Goal: Task Accomplishment & Management: Use online tool/utility

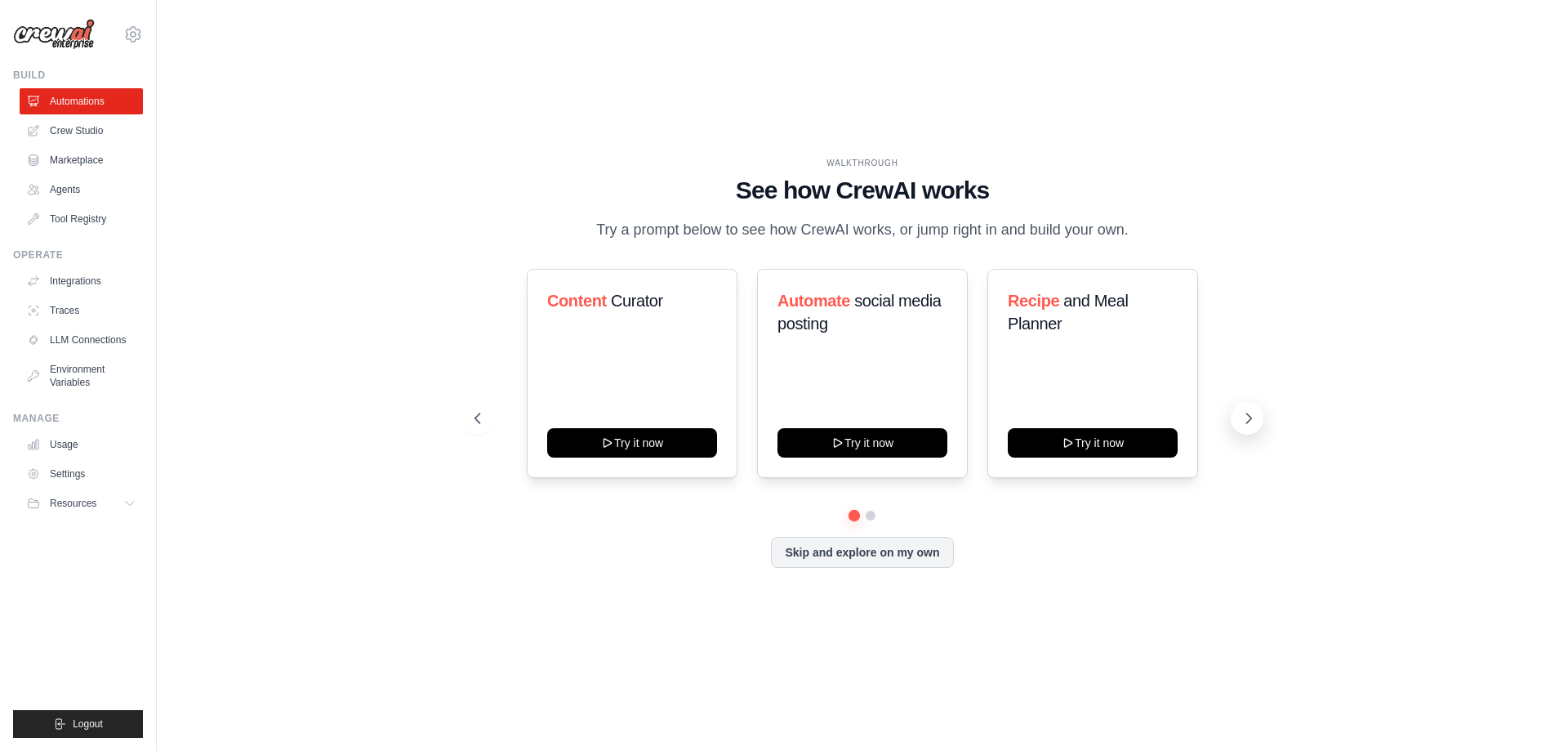
click at [1257, 421] on button at bounding box center [1247, 418] width 32 height 32
click at [922, 566] on button "Skip and explore on my own" at bounding box center [861, 550] width 183 height 31
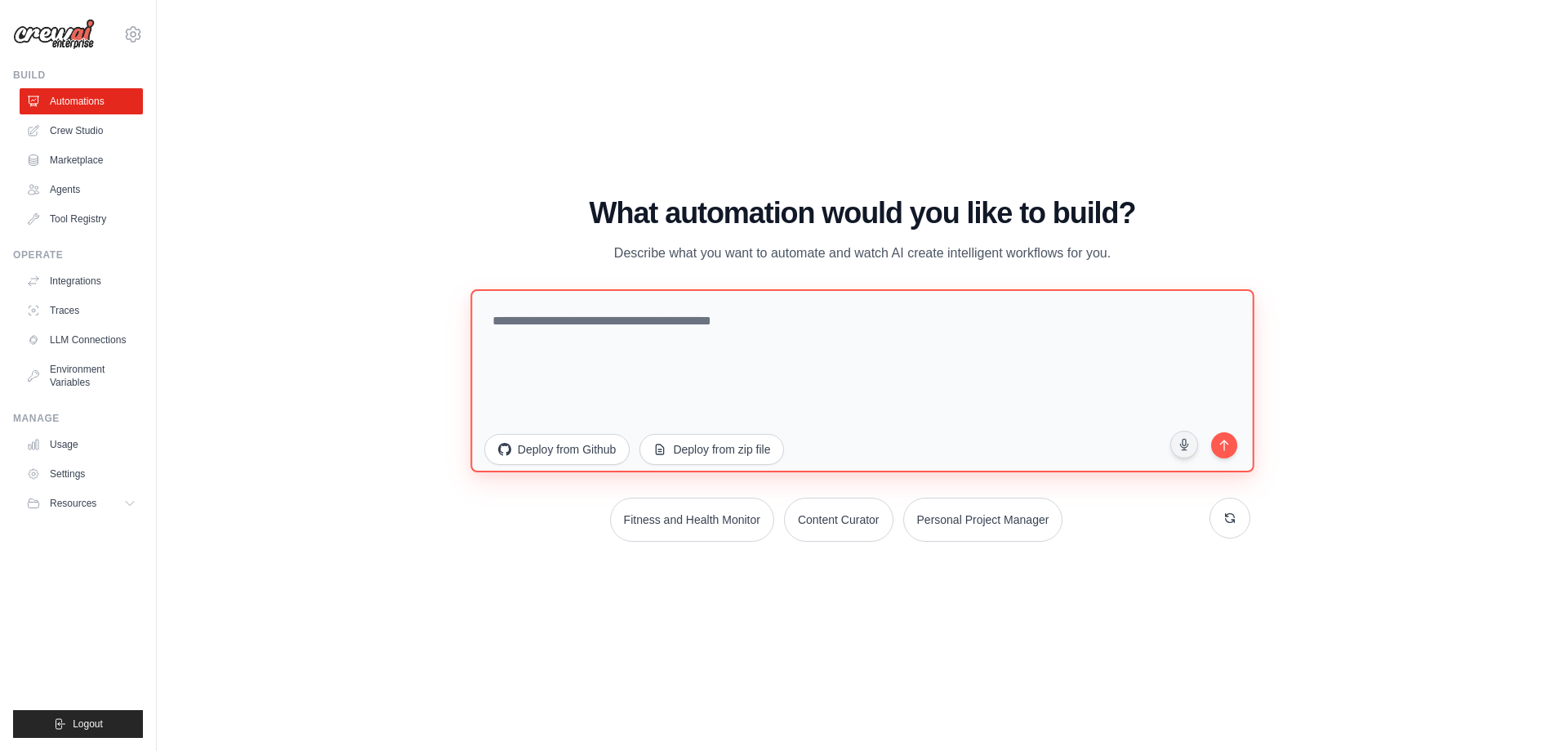
click at [789, 407] on textarea at bounding box center [862, 380] width 784 height 183
type textarea "*"
type textarea "**********"
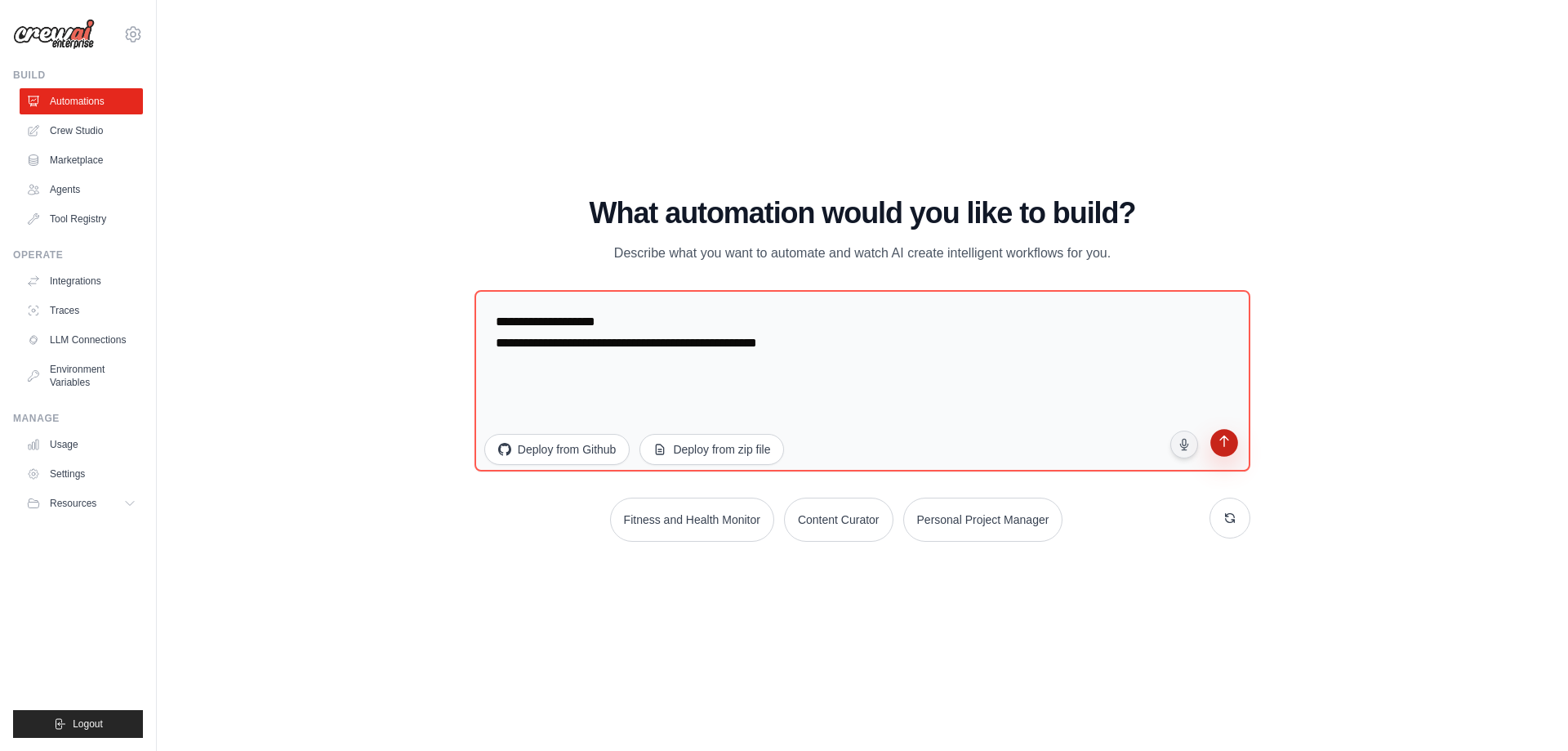
click at [1233, 440] on icon "submit" at bounding box center [1224, 442] width 15 height 15
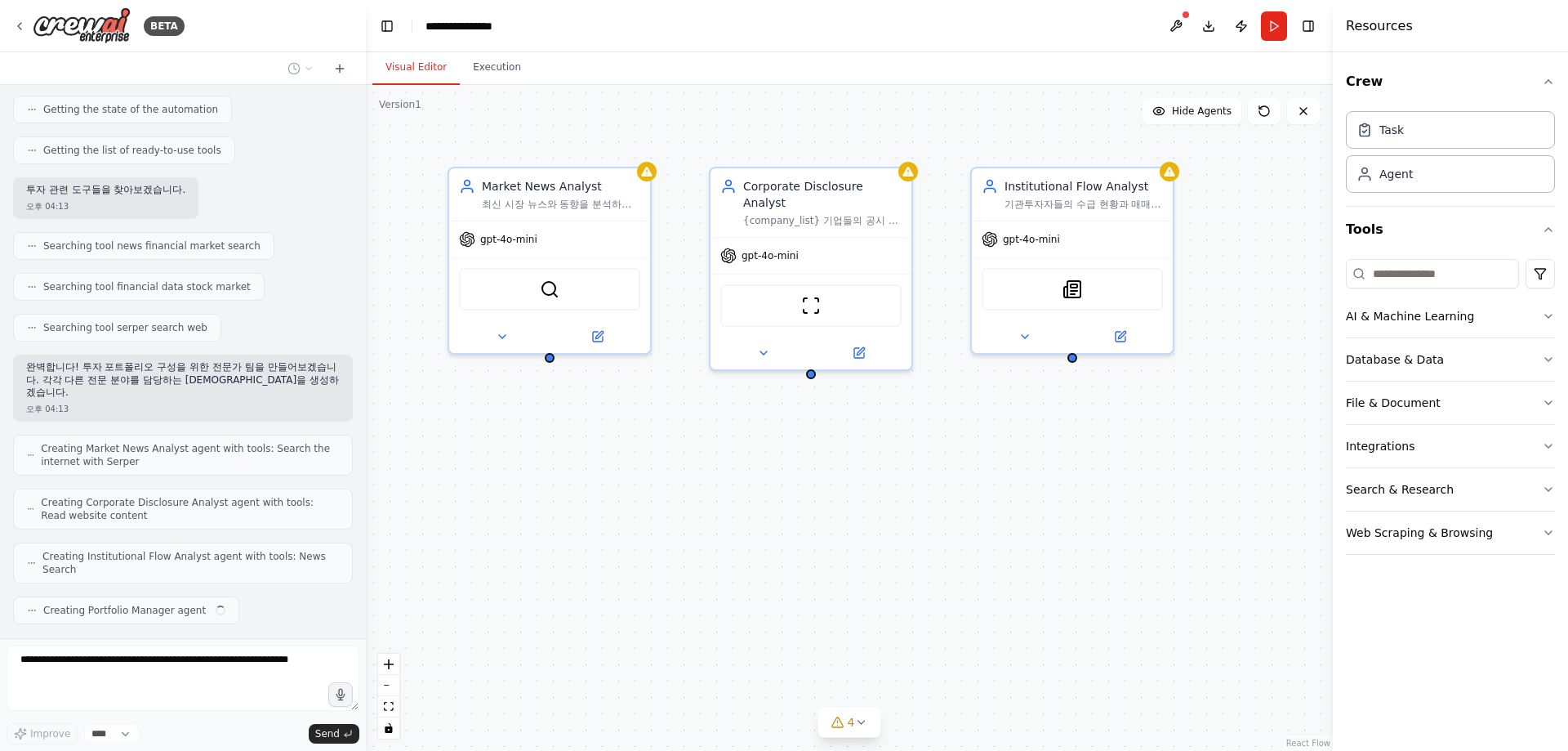
scroll to position [207, 0]
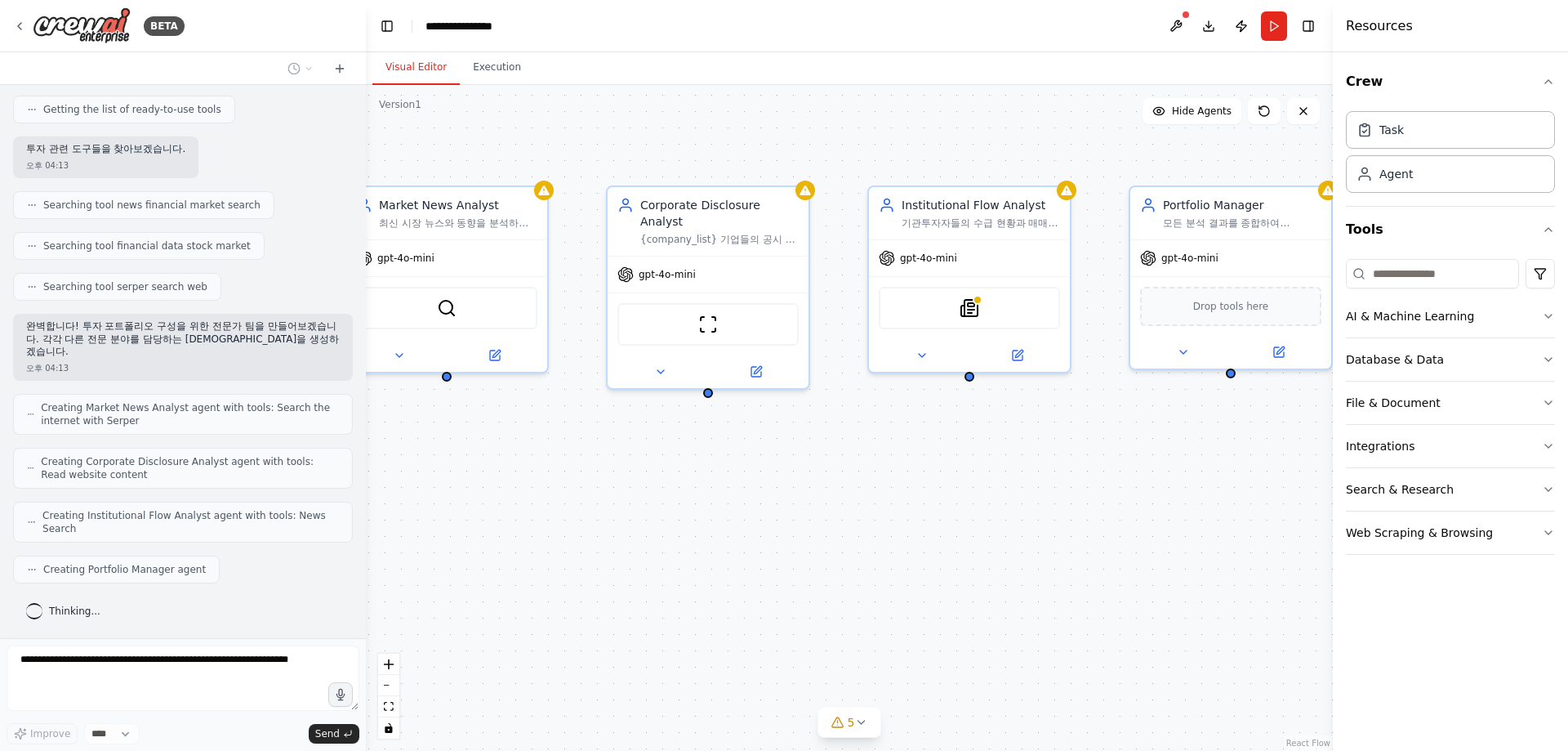
drag, startPoint x: 865, startPoint y: 484, endPoint x: 762, endPoint y: 503, distance: 104.7
click at [762, 503] on div "Market News Analyst 최신 시장 뉴스와 동향을 분석하여 {sector} 섹터의 투자 기회와 리스크를 식별하고, 시장 심리와 투자…" at bounding box center [849, 417] width 967 height 666
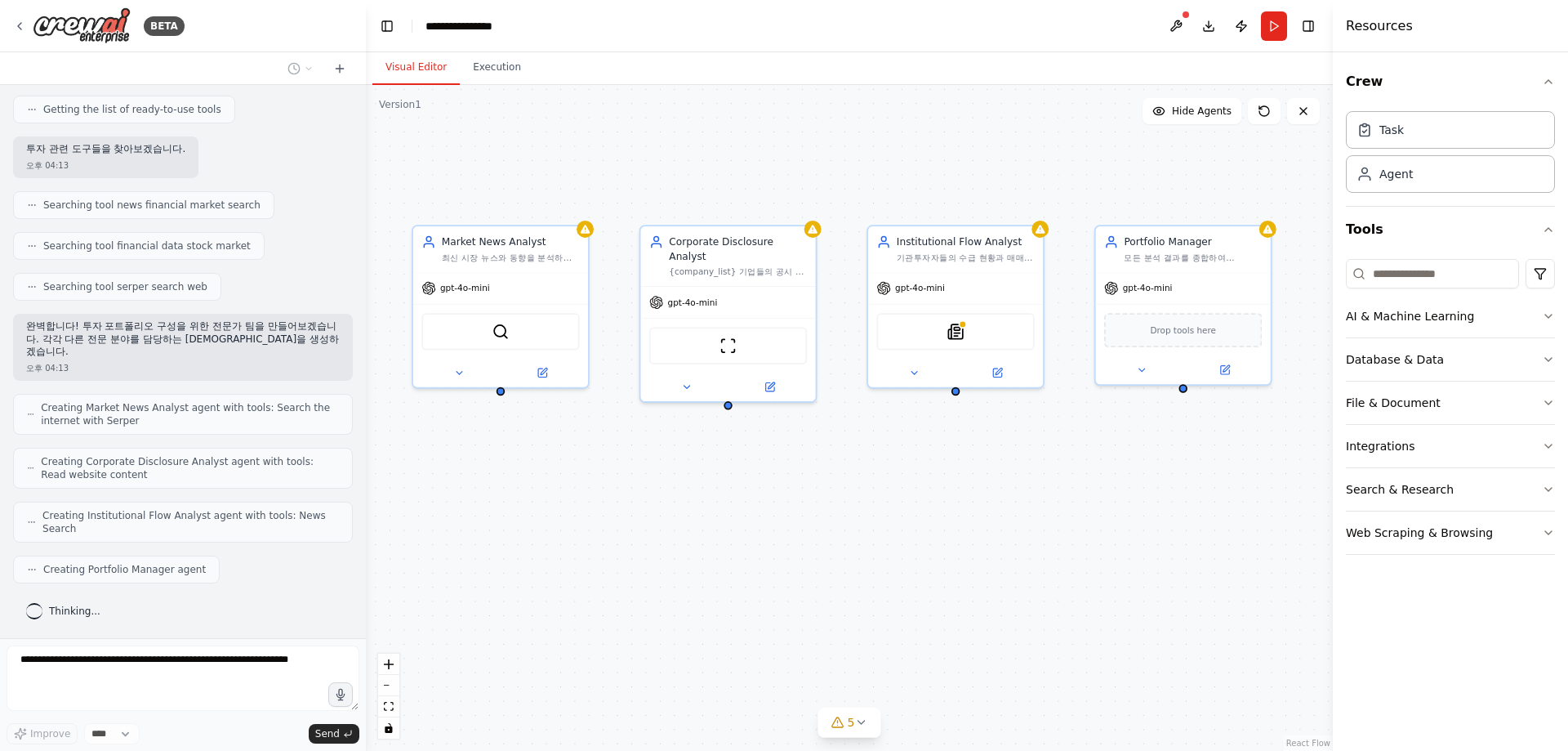
drag, startPoint x: 762, startPoint y: 503, endPoint x: 797, endPoint y: 496, distance: 35.7
click at [797, 496] on div "Market News Analyst 최신 시장 뉴스와 동향을 분석하여 {sector} 섹터의 투자 기회와 리스크를 식별하고, 시장 심리와 투자…" at bounding box center [849, 417] width 967 height 666
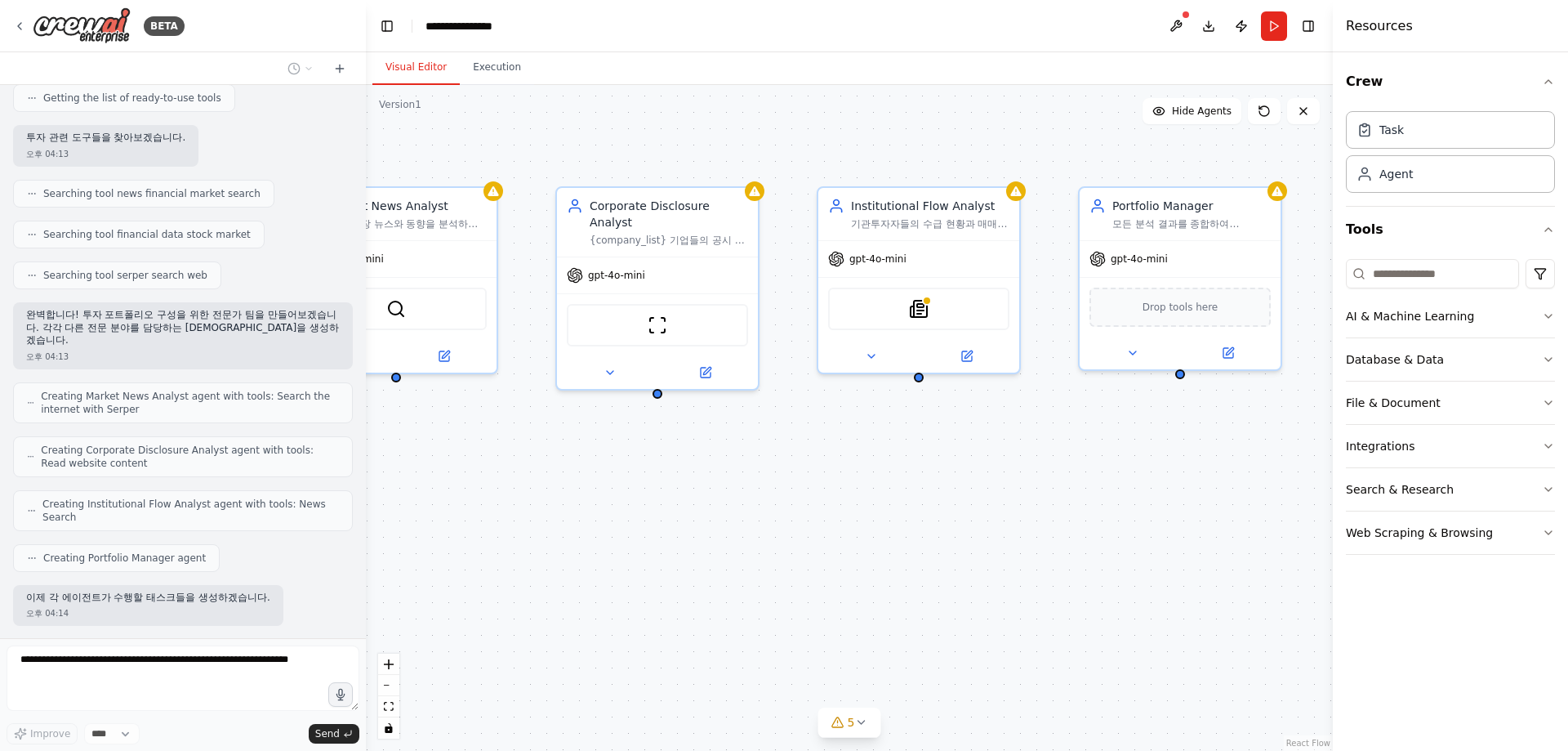
scroll to position [301, 0]
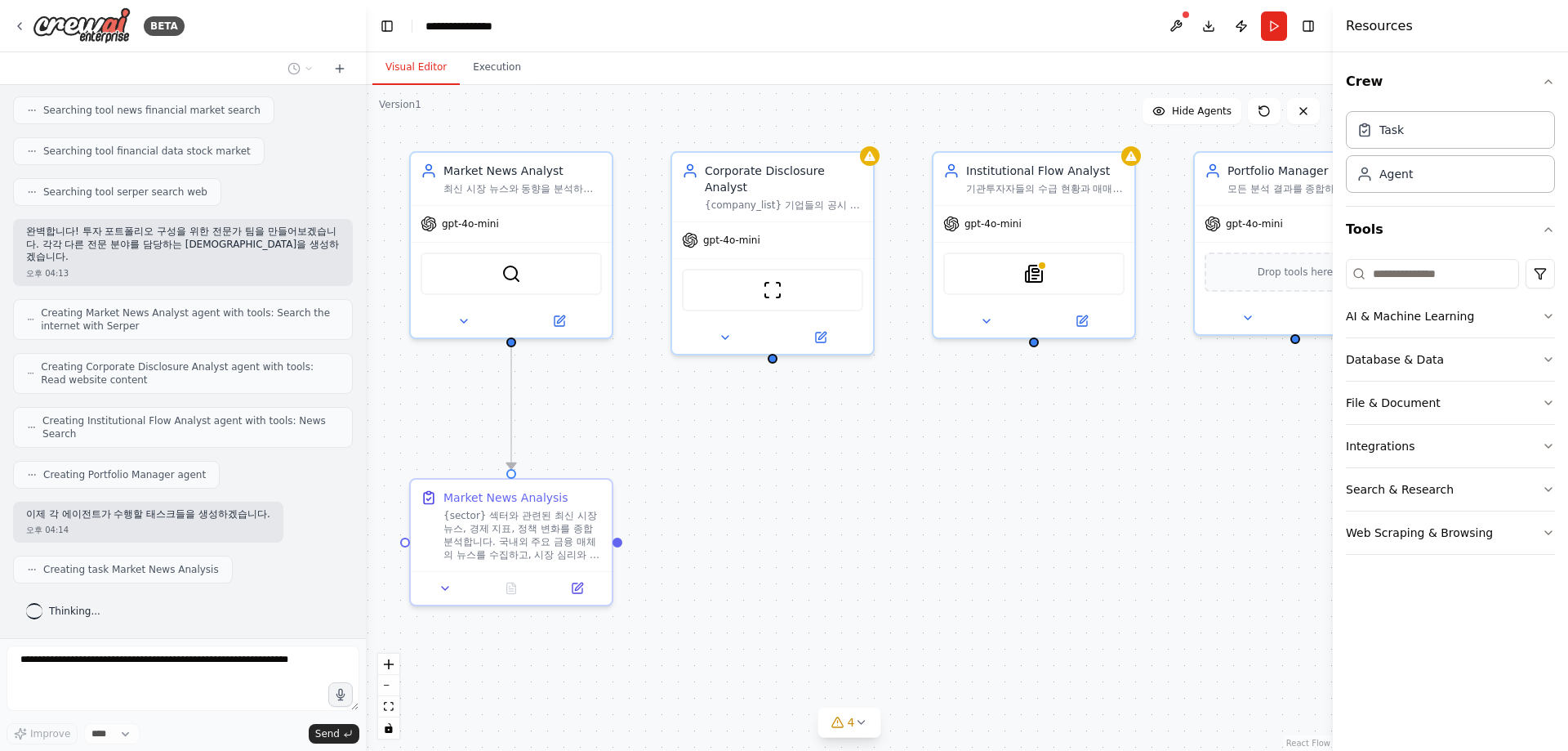
drag, startPoint x: 797, startPoint y: 496, endPoint x: 827, endPoint y: 467, distance: 41.7
click at [827, 467] on div ".deletable-edge-delete-btn { width: 20px; height: 20px; border: 0px solid #ffff…" at bounding box center [849, 417] width 967 height 666
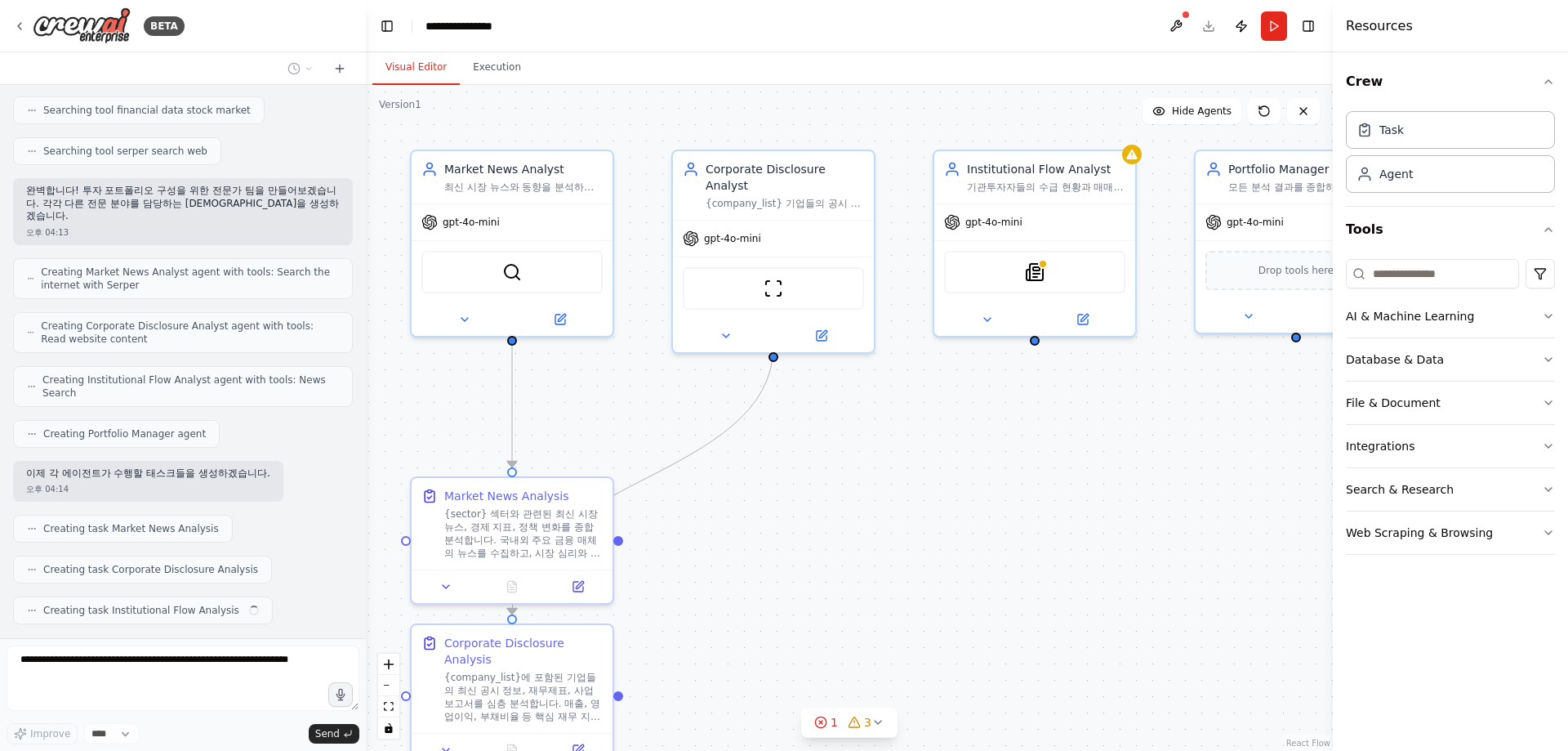
scroll to position [383, 0]
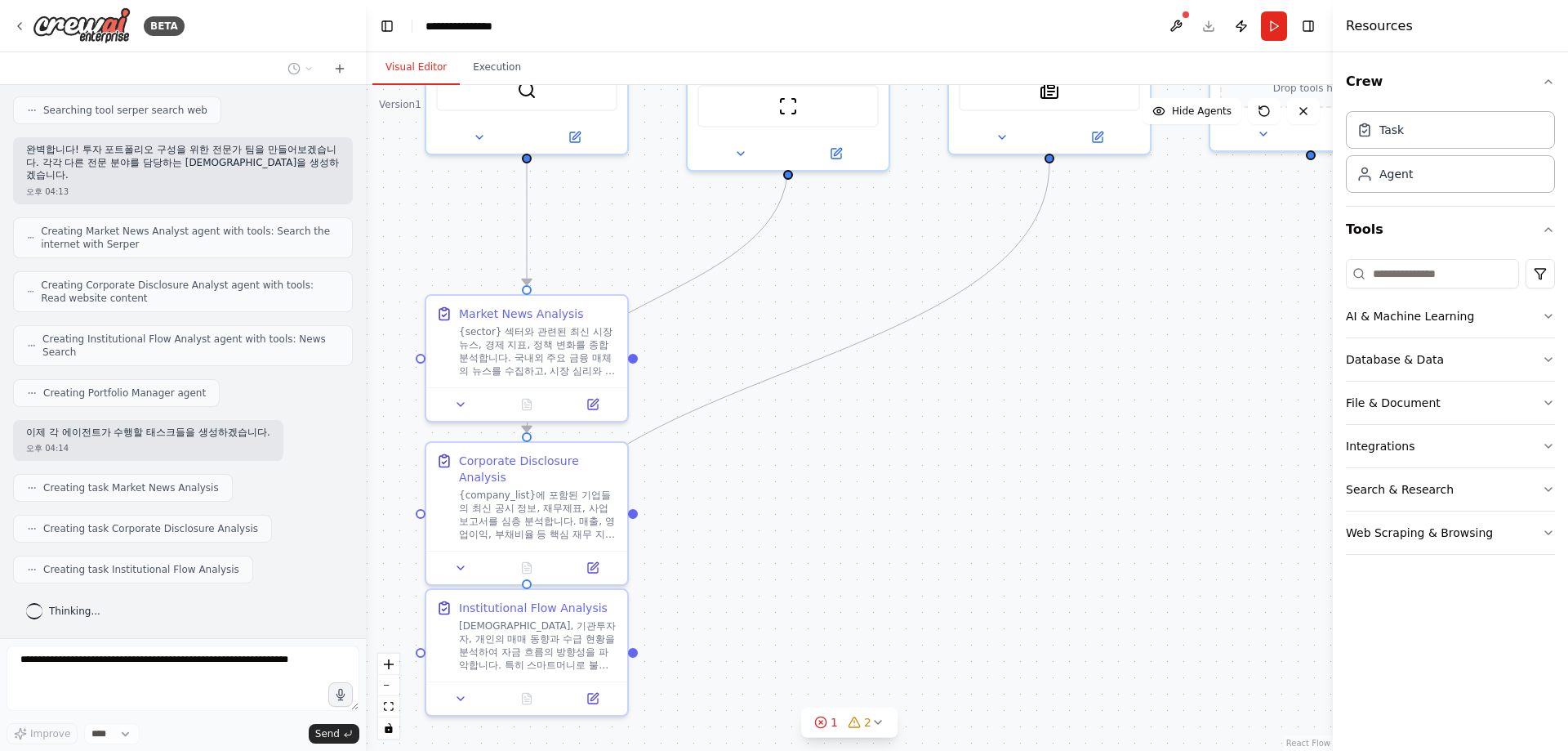
drag, startPoint x: 1130, startPoint y: 632, endPoint x: 1145, endPoint y: 443, distance: 189.6
click at [1145, 447] on div ".deletable-edge-delete-btn { width: 20px; height: 20px; border: 0px solid #ffff…" at bounding box center [849, 417] width 967 height 666
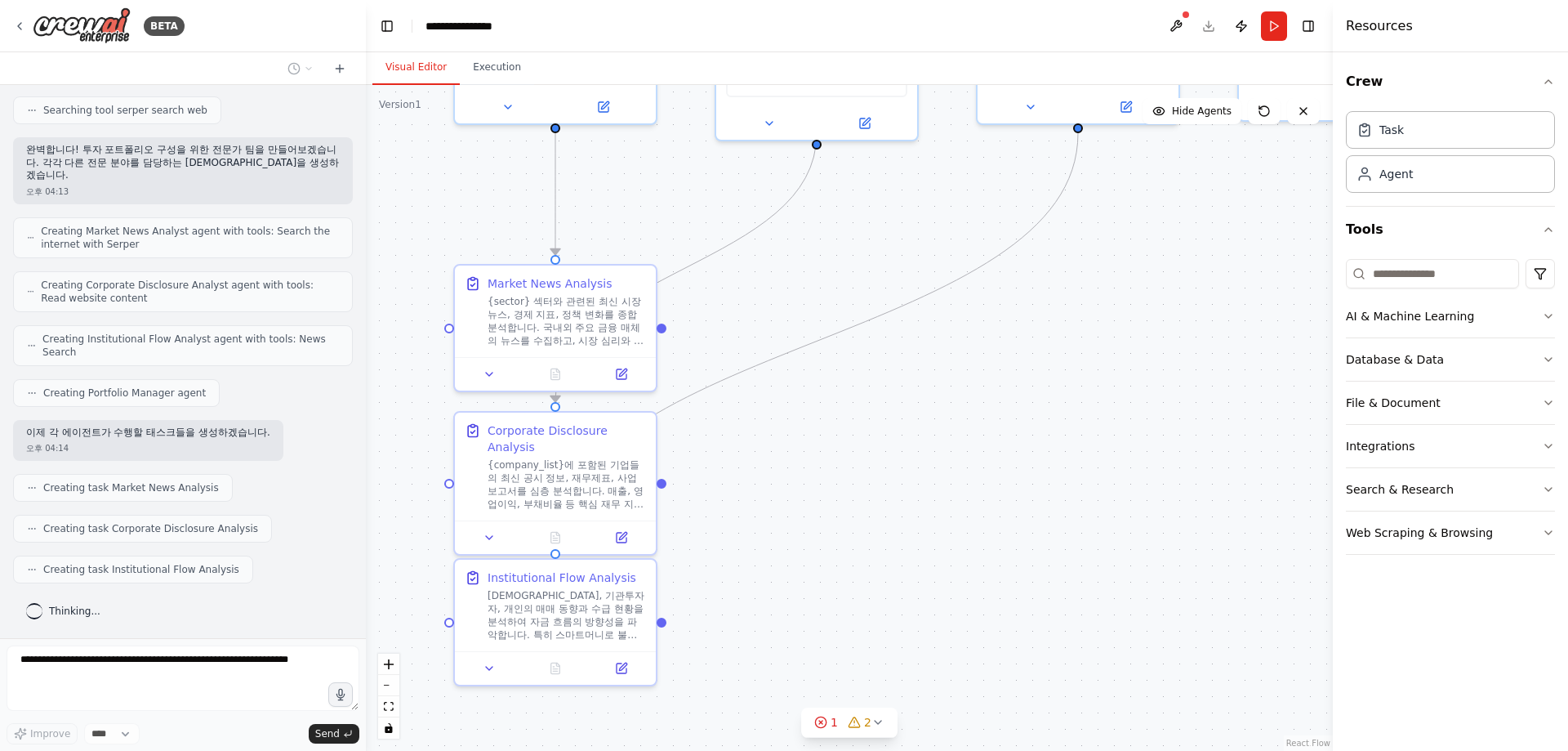
drag, startPoint x: 795, startPoint y: 585, endPoint x: 824, endPoint y: 558, distance: 39.6
click at [824, 558] on div ".deletable-edge-delete-btn { width: 20px; height: 20px; border: 0px solid #ffff…" at bounding box center [849, 417] width 967 height 666
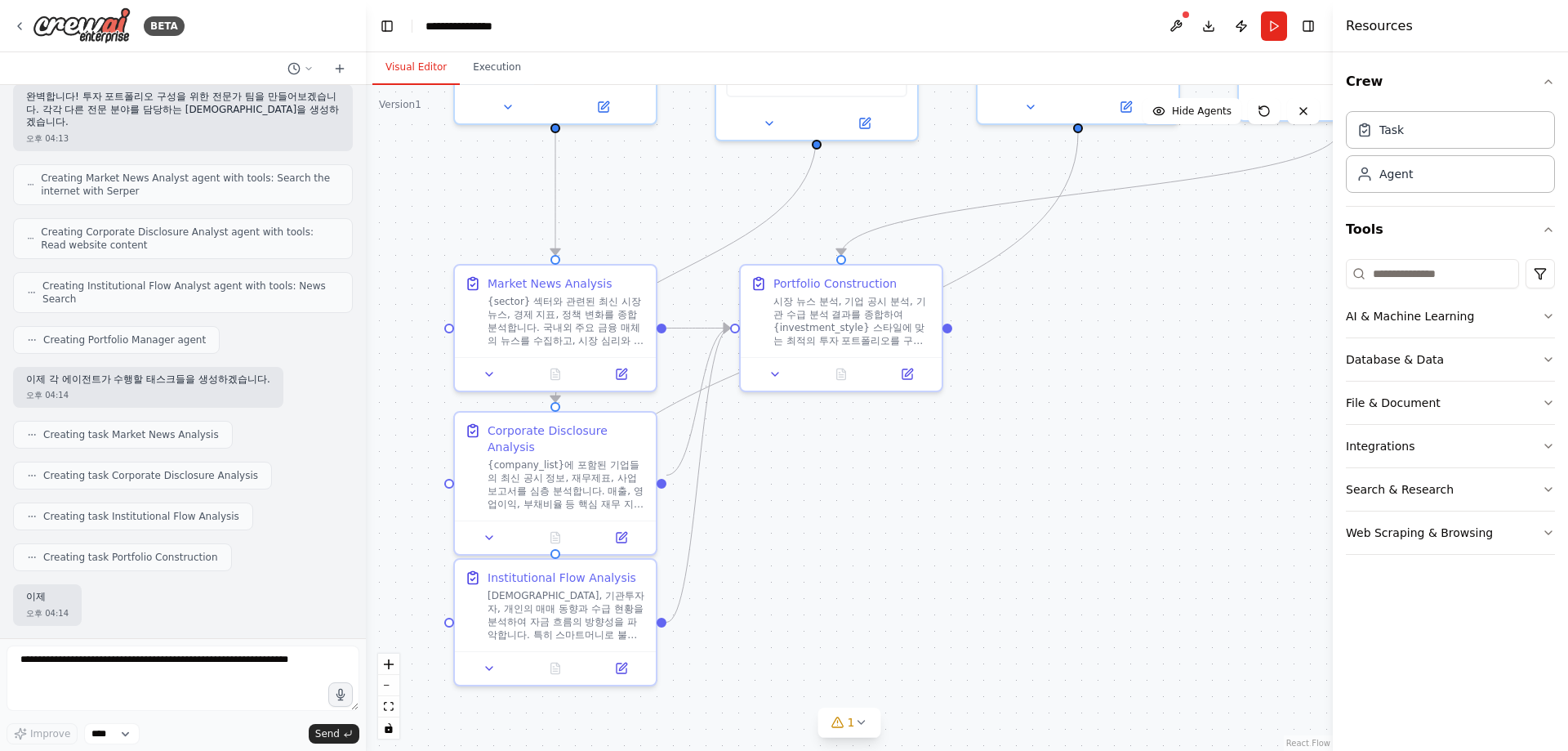
scroll to position [520, 0]
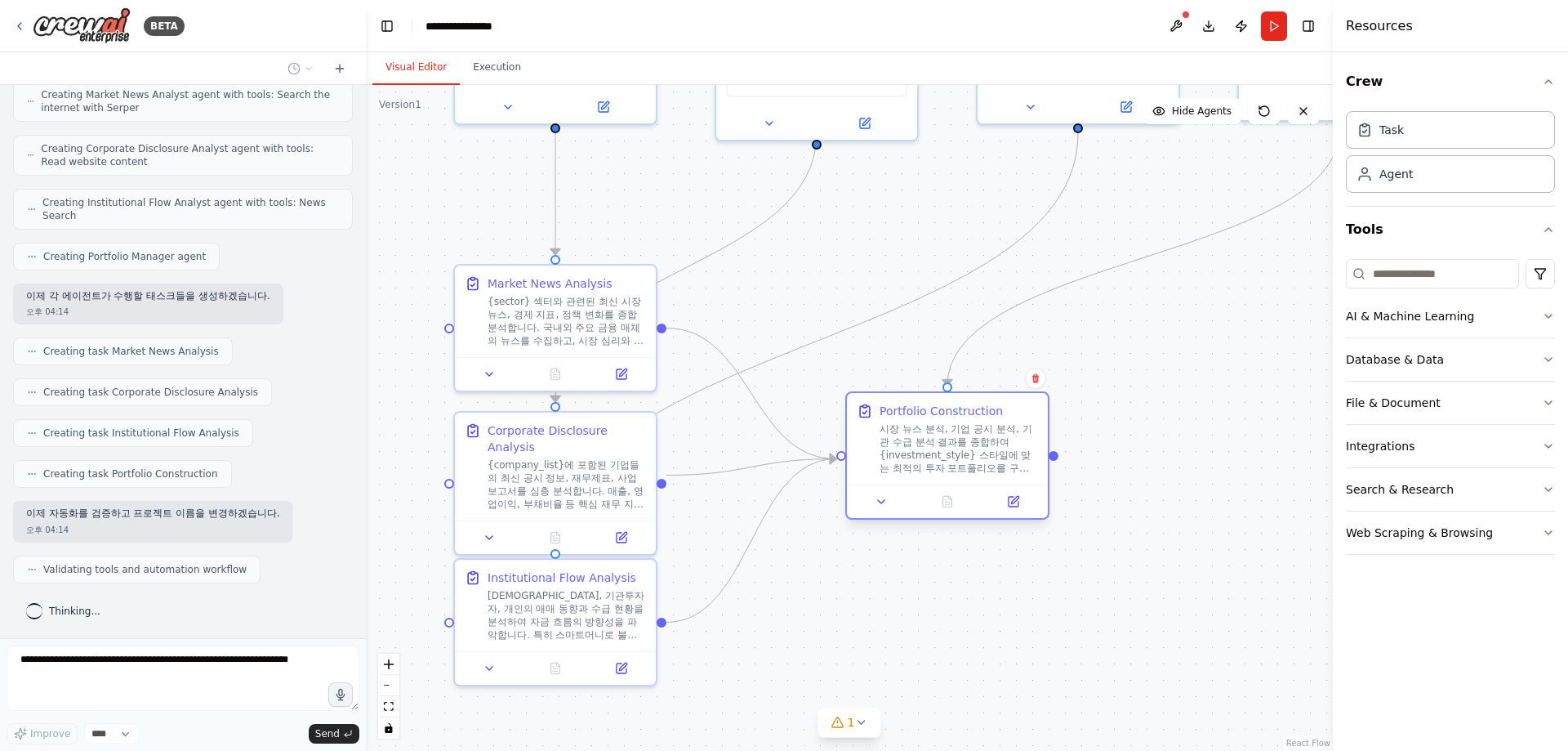
drag, startPoint x: 849, startPoint y: 290, endPoint x: 949, endPoint y: 415, distance: 160.1
click at [949, 415] on div "Portfolio Construction 시장 뉴스 분석, 기업 공시 분석, 기관 수급 분석 결과를 종합하여 {investment_style}…" at bounding box center [958, 439] width 158 height 72
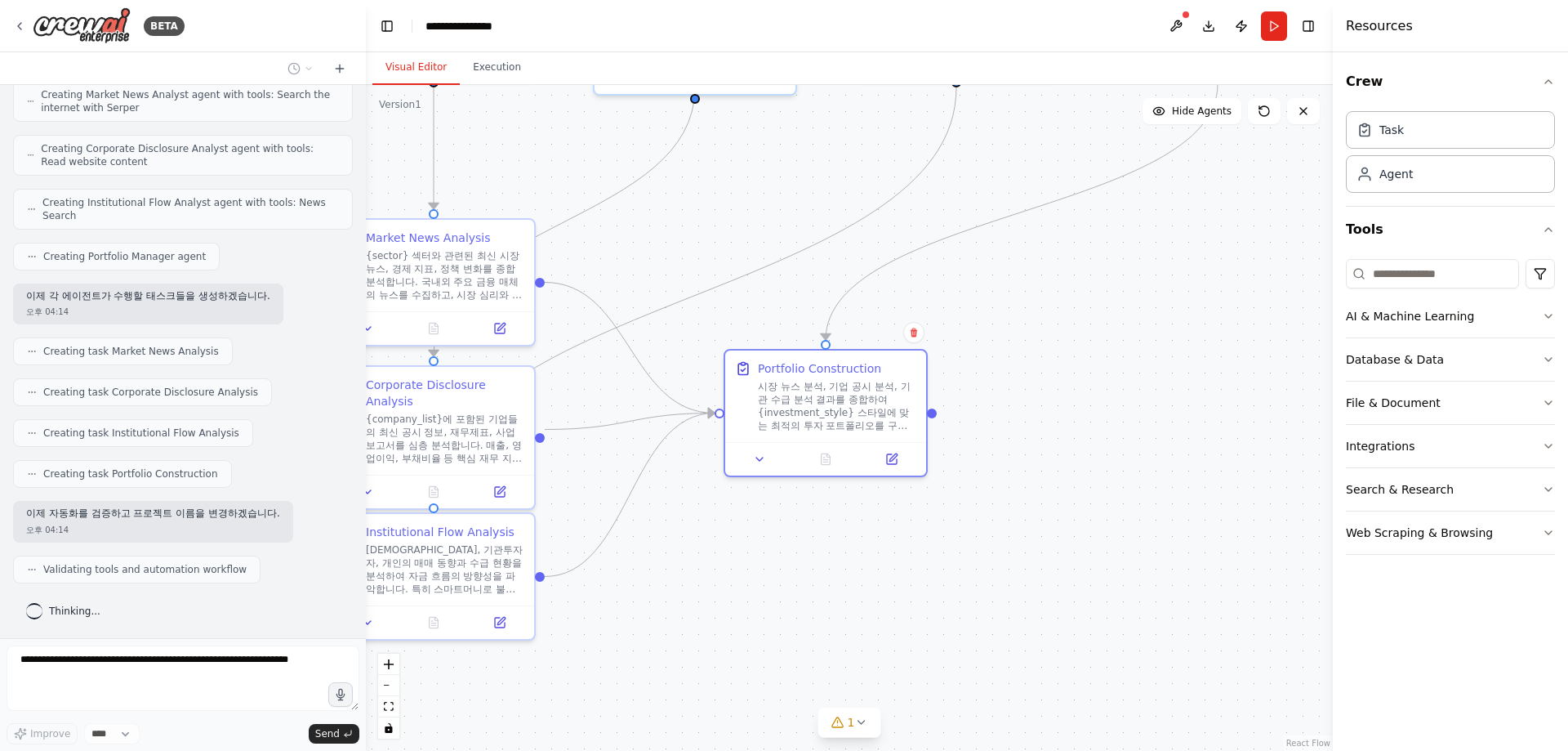
drag, startPoint x: 1247, startPoint y: 432, endPoint x: 1123, endPoint y: 380, distance: 134.5
click at [1123, 380] on div ".deletable-edge-delete-btn { width: 20px; height: 20px; border: 0px solid #ffff…" at bounding box center [849, 417] width 967 height 666
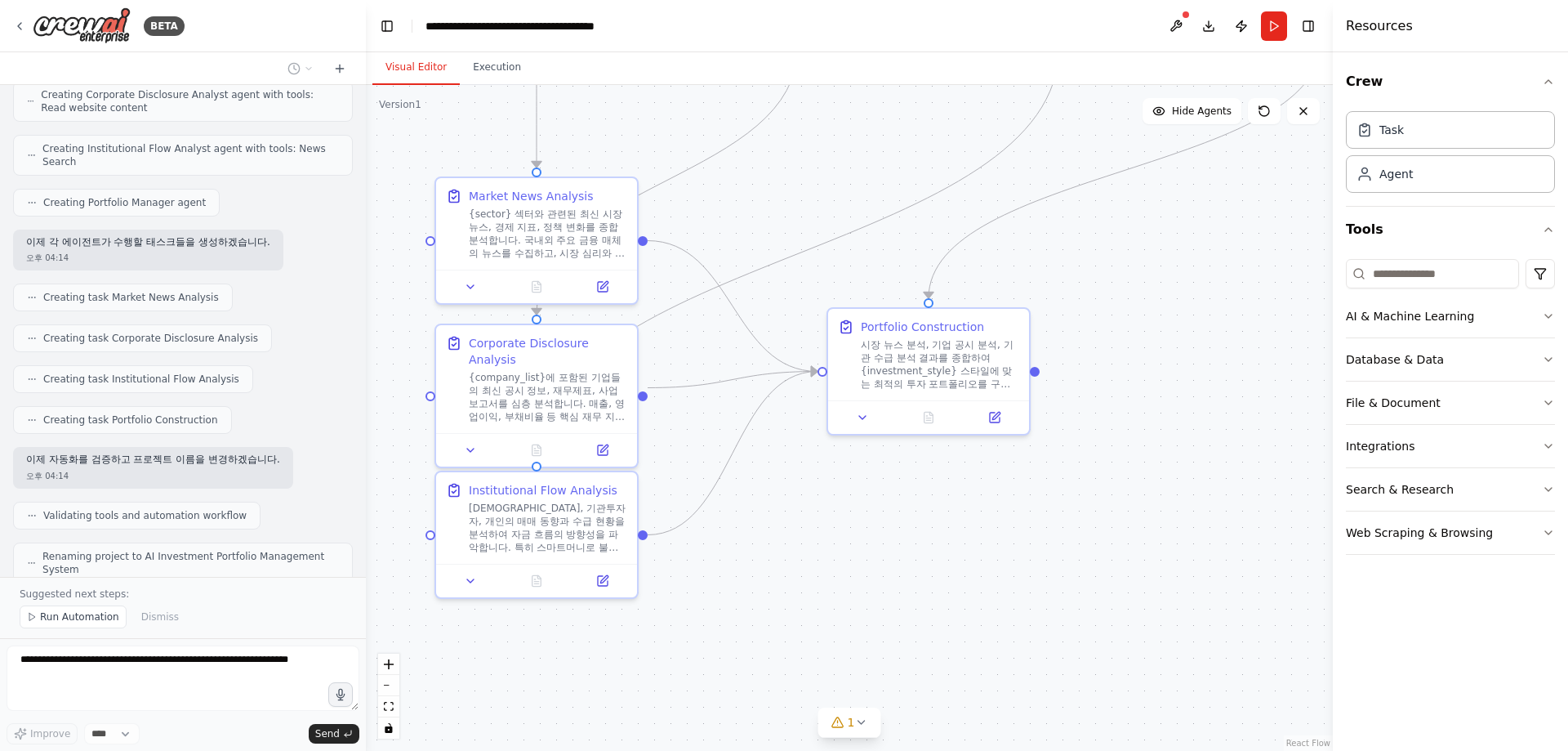
drag, startPoint x: 769, startPoint y: 607, endPoint x: 874, endPoint y: 571, distance: 111.0
click at [874, 571] on div ".deletable-edge-delete-btn { width: 20px; height: 20px; border: 0px solid #ffff…" at bounding box center [849, 417] width 967 height 666
click at [48, 615] on span "Run Automation" at bounding box center [80, 617] width 79 height 13
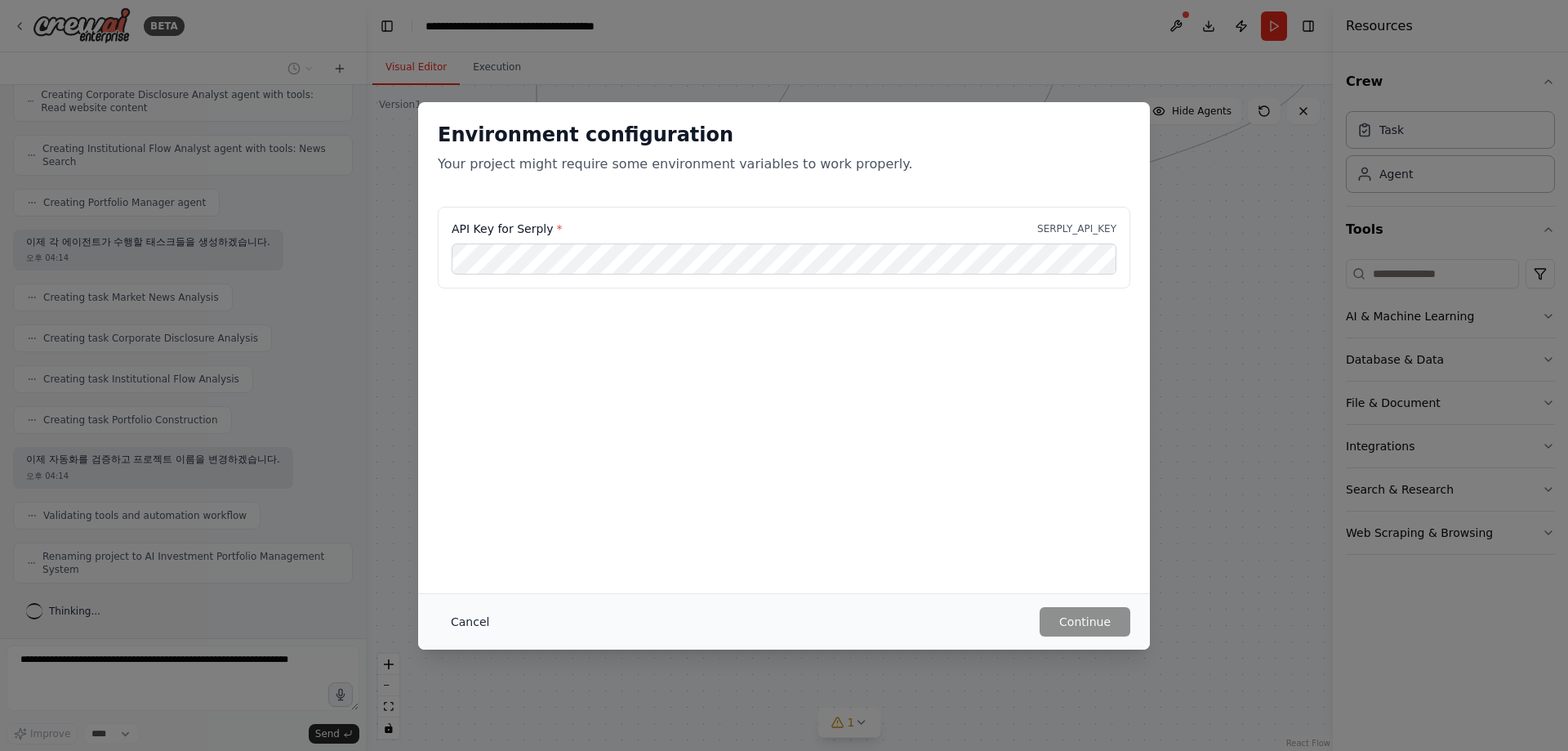
click at [466, 628] on button "Cancel" at bounding box center [470, 621] width 65 height 30
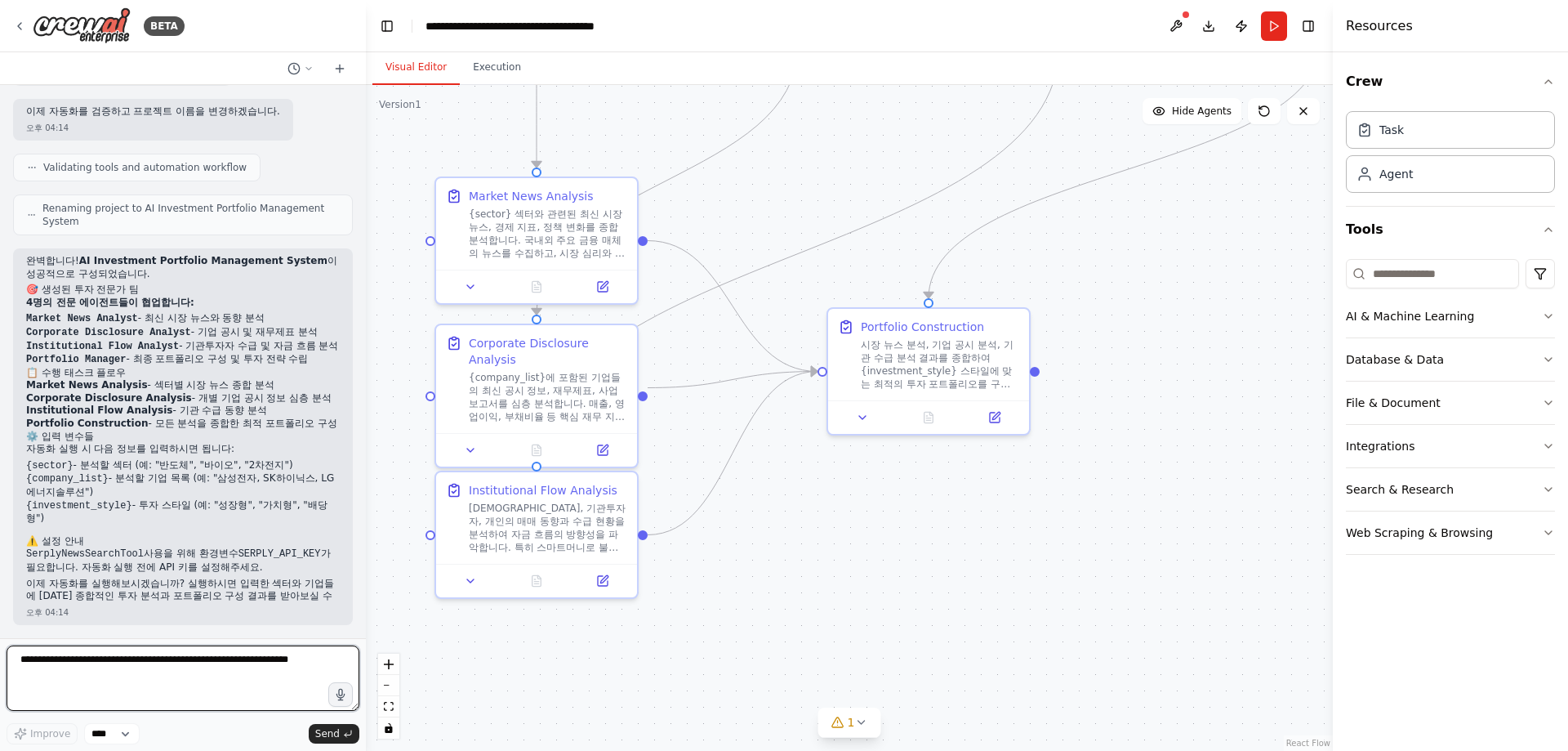
scroll to position [946, 0]
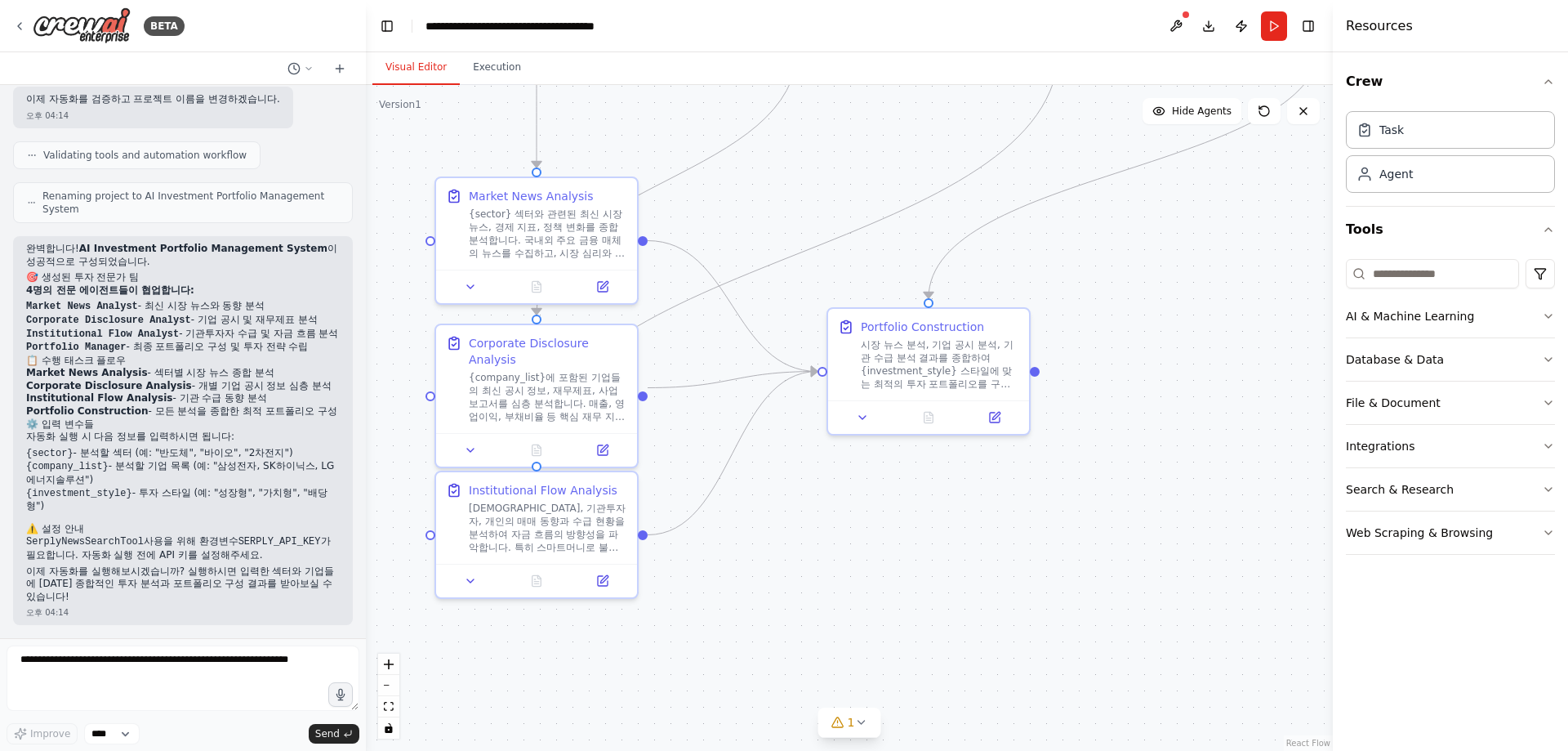
click at [56, 541] on code "SerplyNewsSearchTool" at bounding box center [85, 541] width 118 height 12
copy p "SerplyNewsSearchTool"
click at [967, 355] on div "시장 뉴스 분석, 기업 공시 분석, 기관 수급 분석 결과를 종합하여 {investment_style} 스타일에 맞는 최적의 투자 포트폴리오를 …" at bounding box center [940, 361] width 158 height 52
click at [526, 263] on div "Market News Analysis {sector} 섹터와 관련된 최신 시장 뉴스, 경제 지표, 정책 변화를 종합 분석합니다. 국내외 주요 …" at bounding box center [536, 220] width 200 height 92
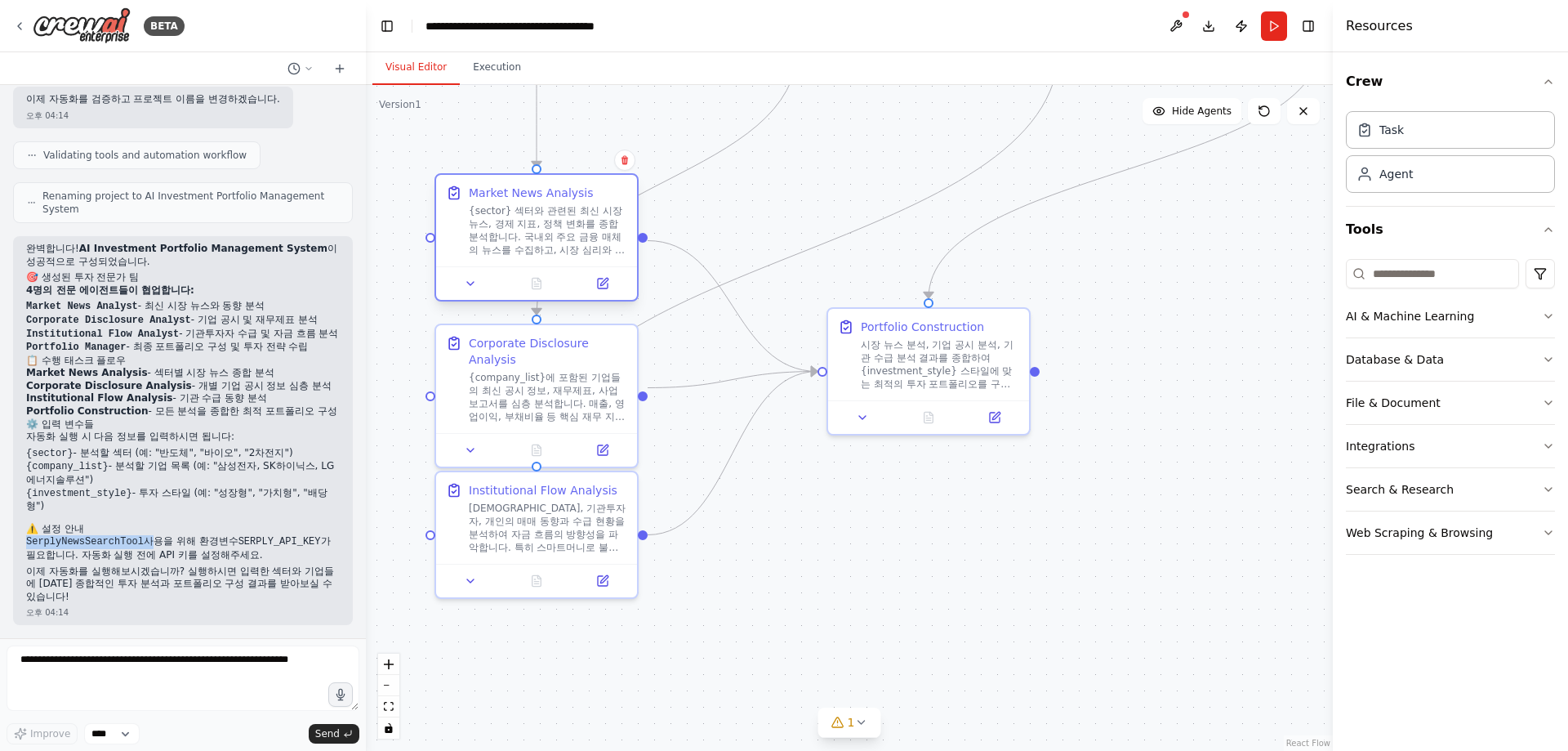
click at [526, 263] on div "Market News Analysis {sector} 섹터와 관련된 최신 시장 뉴스, 경제 지표, 정책 변화를 종합 분석합니다. 국내외 주요 …" at bounding box center [536, 220] width 200 height 92
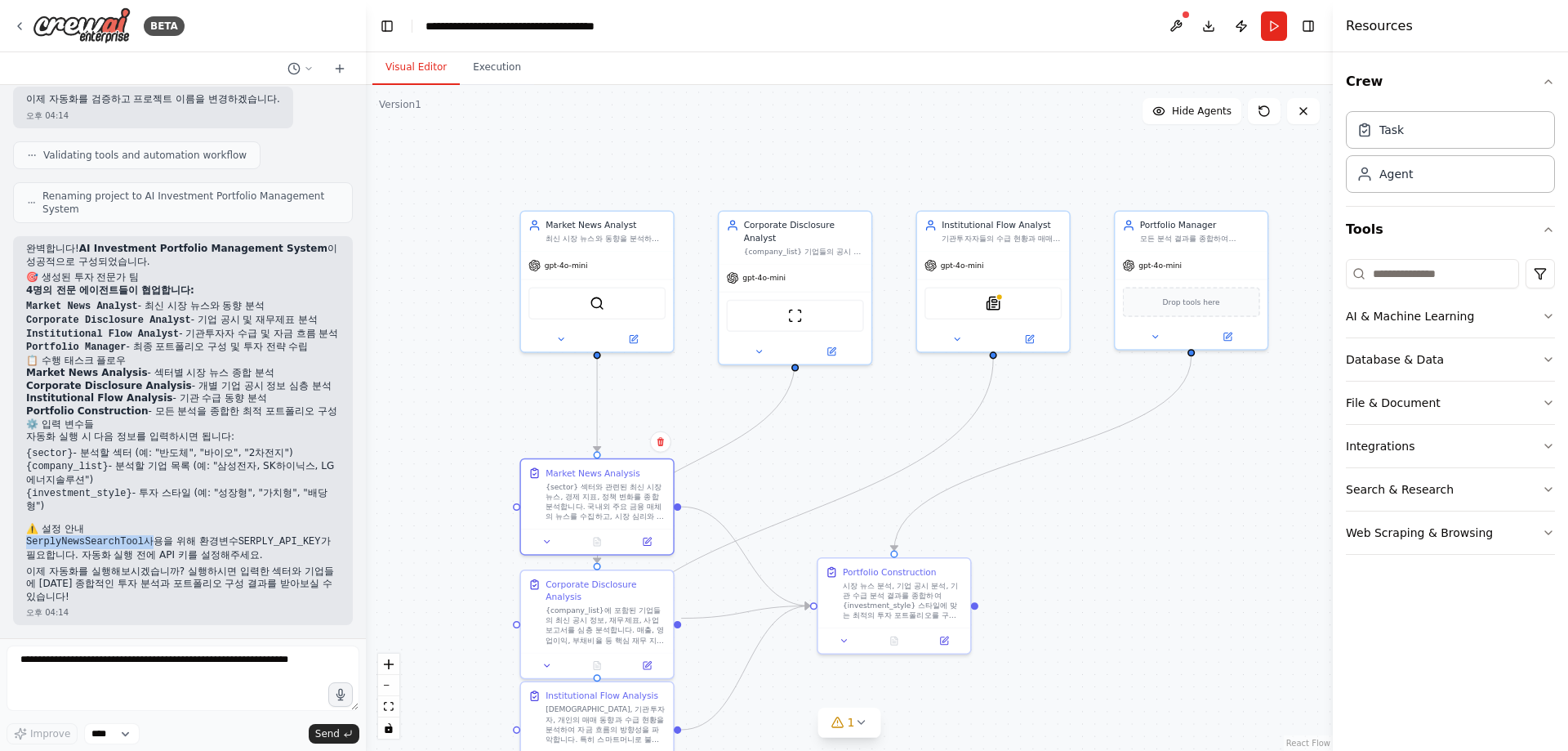
drag, startPoint x: 853, startPoint y: 236, endPoint x: 727, endPoint y: 422, distance: 224.7
click at [806, 473] on div ".deletable-edge-delete-btn { width: 20px; height: 20px; border: 0px solid #ffff…" at bounding box center [849, 417] width 967 height 666
click at [626, 333] on icon at bounding box center [628, 329] width 7 height 7
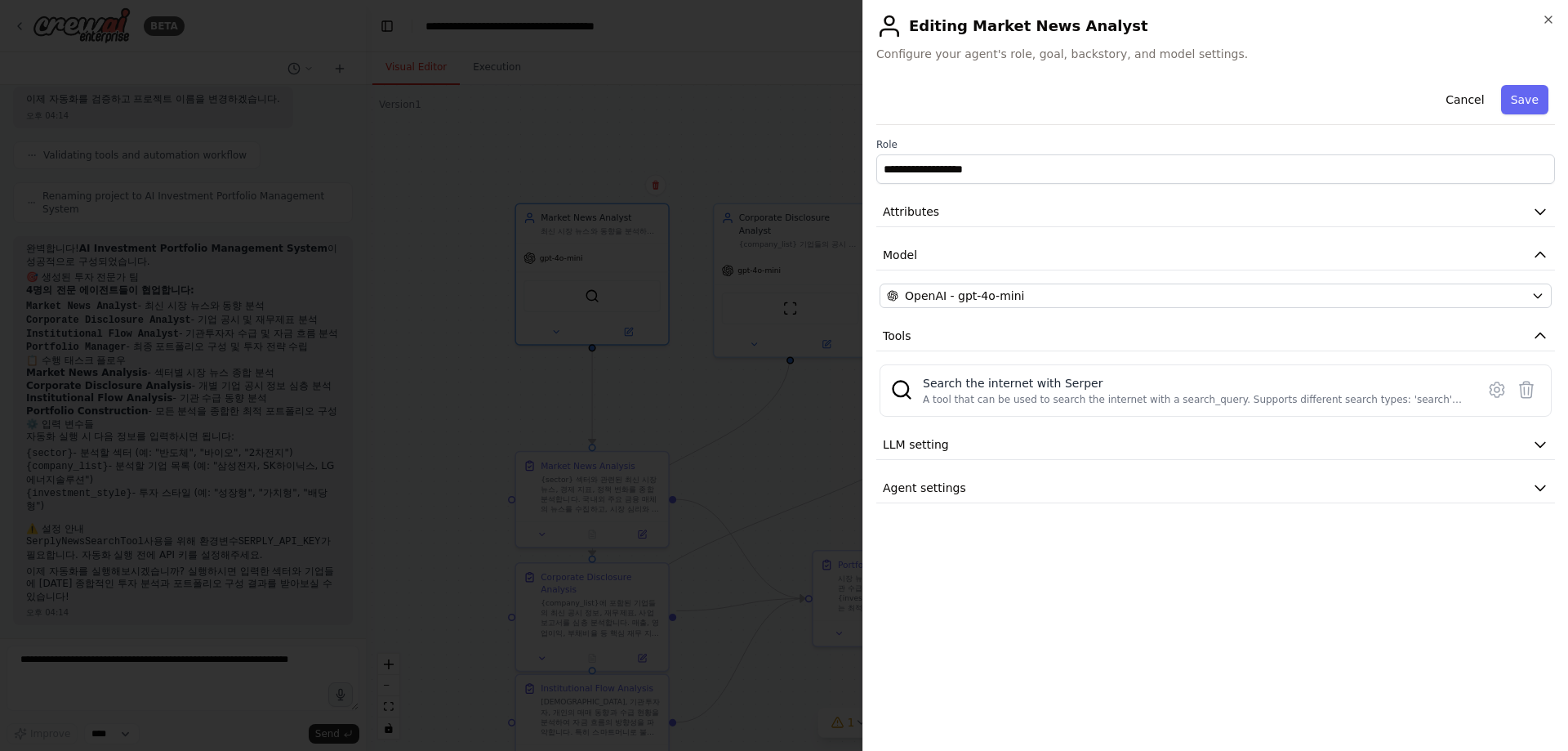
click at [488, 243] on div at bounding box center [784, 375] width 1568 height 751
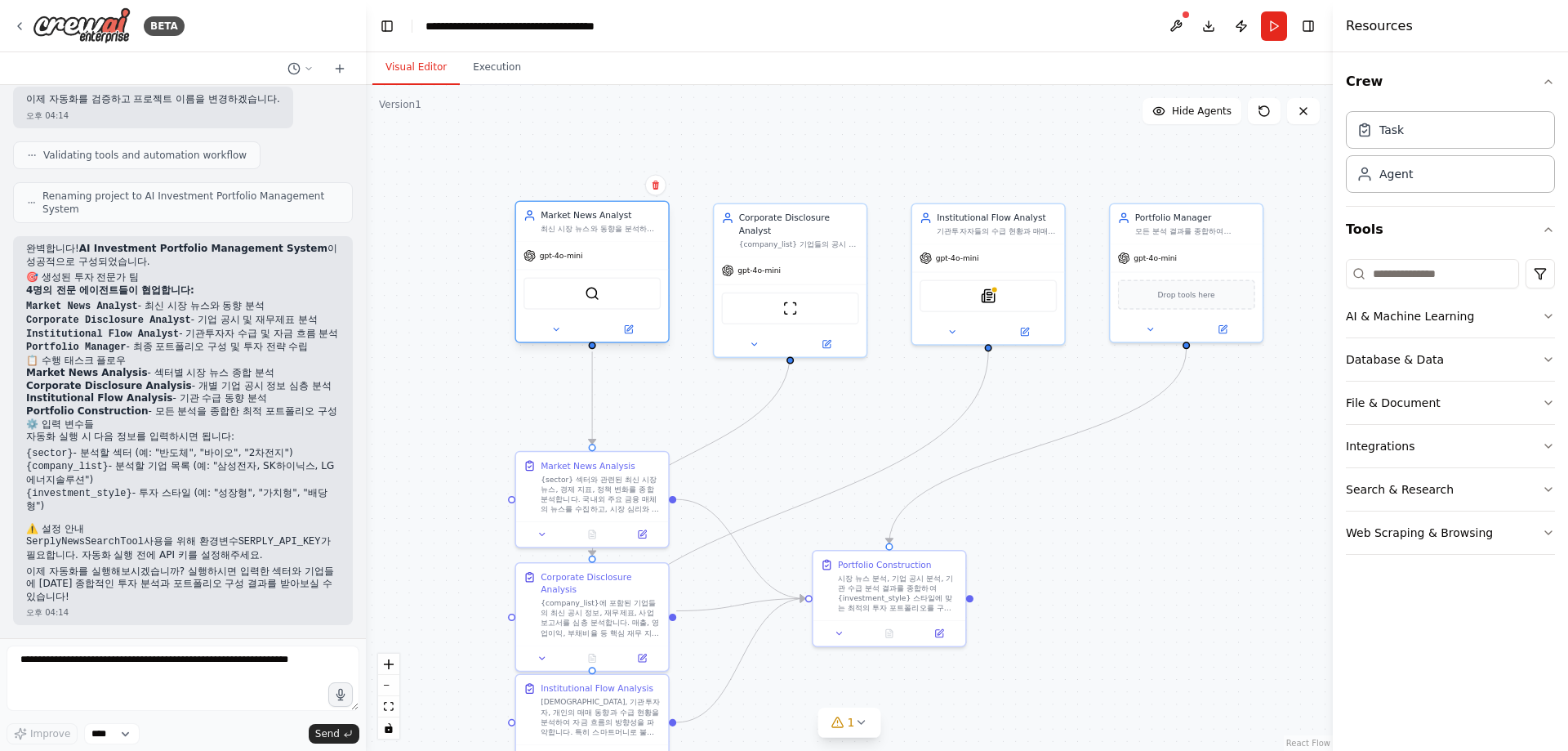
click at [597, 236] on div "Market News Analyst 최신 시장 뉴스와 동향을 분석하여 {sector} 섹터의 투자 기회와 리스크를 식별하고, 시장 심리와 투자…" at bounding box center [592, 221] width 152 height 40
click at [555, 327] on icon at bounding box center [556, 329] width 10 height 10
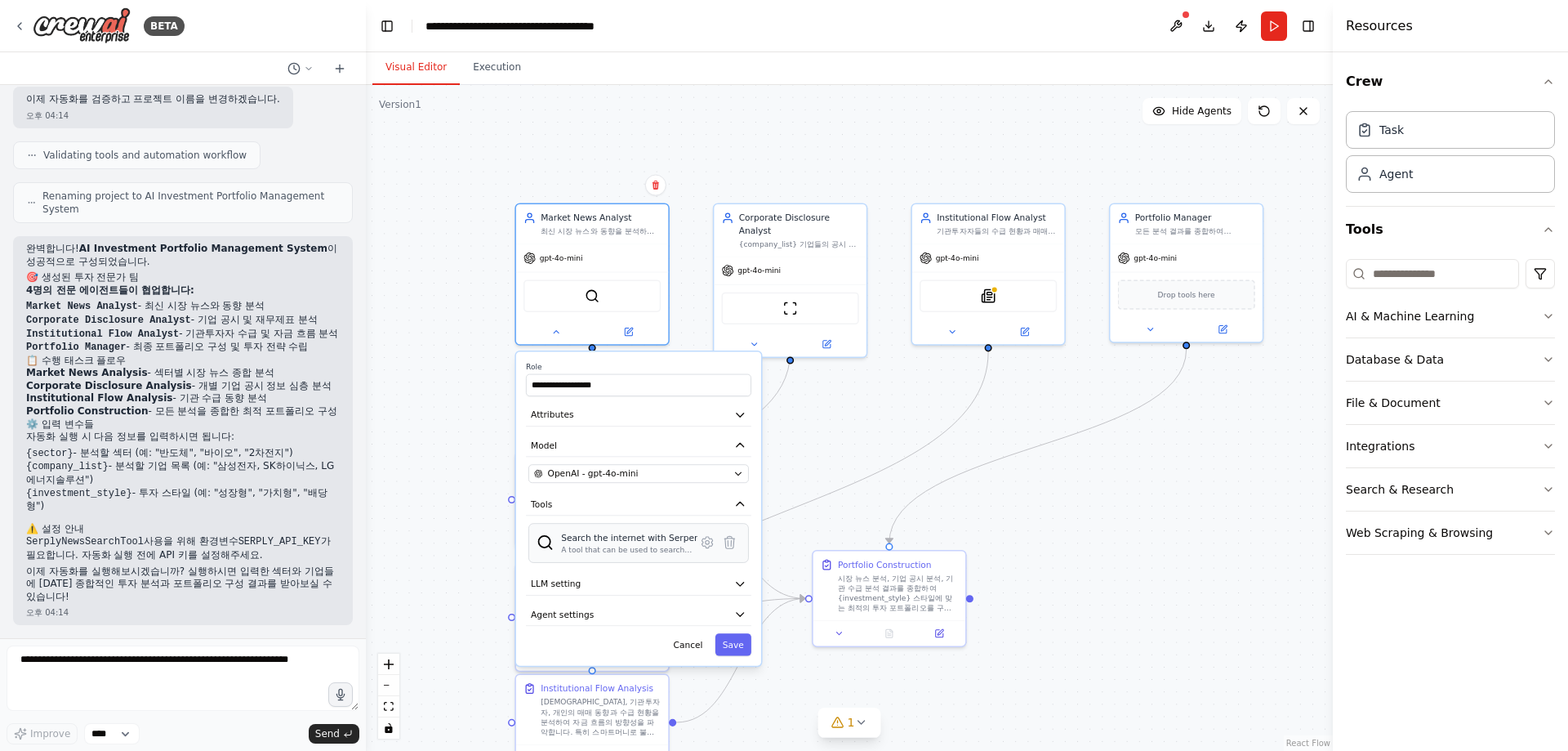
click at [630, 558] on div "Search the internet with Serper A tool that can be used to search the internet …" at bounding box center [638, 542] width 220 height 40
click at [710, 547] on icon at bounding box center [707, 542] width 14 height 14
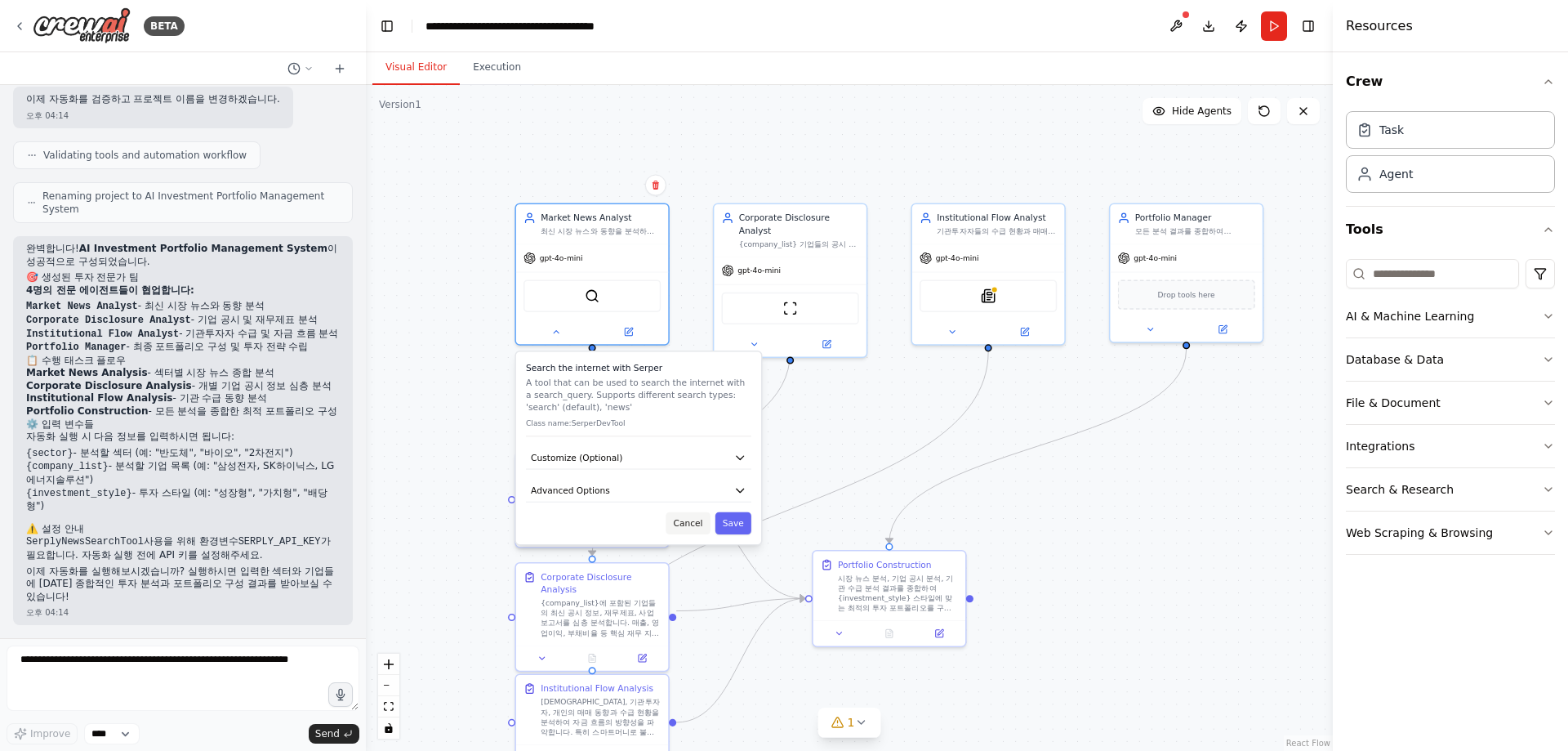
click at [697, 519] on button "Cancel" at bounding box center [687, 523] width 44 height 22
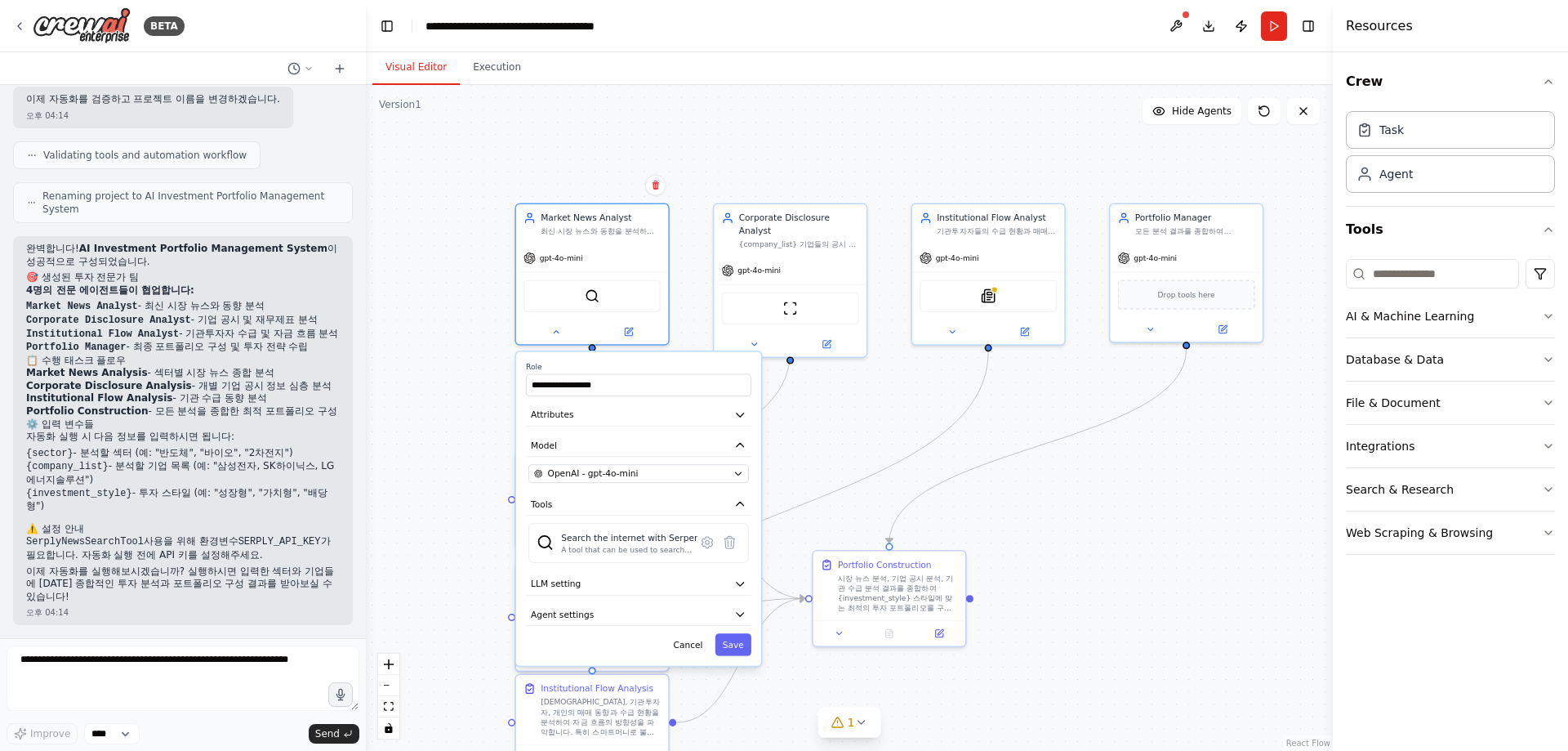
click at [1474, 619] on div "Crew Task Agent Tools AI & Machine Learning Database & Data File & Document Int…" at bounding box center [1450, 401] width 236 height 699
click at [1170, 437] on div ".deletable-edge-delete-btn { width: 20px; height: 20px; border: 0px solid #ffff…" at bounding box center [849, 417] width 967 height 666
click at [1101, 537] on div ".deletable-edge-delete-btn { width: 20px; height: 20px; border: 0px solid #ffff…" at bounding box center [849, 417] width 967 height 666
click at [935, 609] on div "시장 뉴스 분석, 기업 공시 분석, 기관 수급 분석 결과를 종합하여 {investment_style} 스타일에 맞는 최적의 투자 포트폴리오를 …" at bounding box center [898, 592] width 120 height 40
click at [1099, 586] on div ".deletable-edge-delete-btn { width: 20px; height: 20px; border: 0px solid #ffff…" at bounding box center [849, 417] width 967 height 666
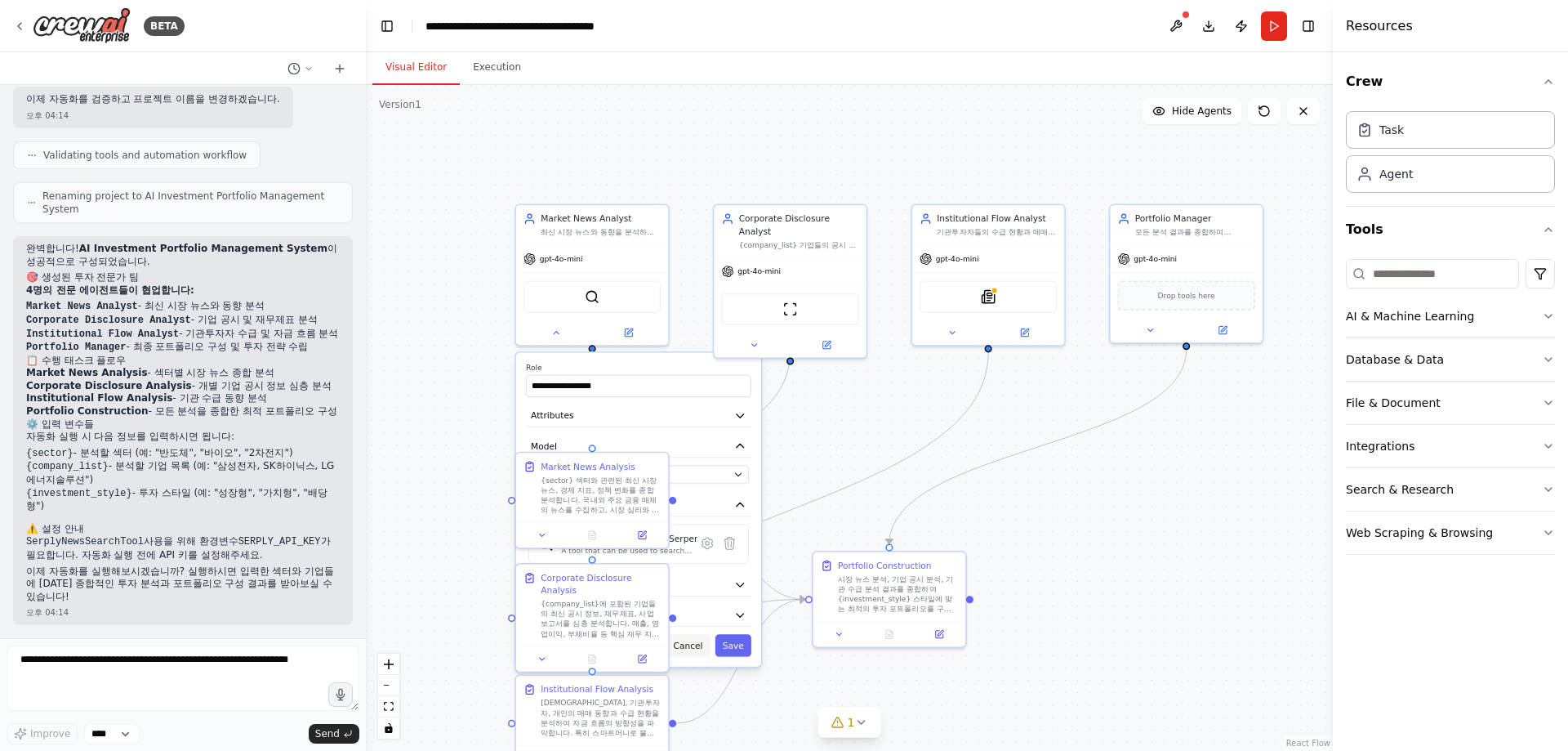
click at [682, 639] on button "Cancel" at bounding box center [687, 645] width 44 height 22
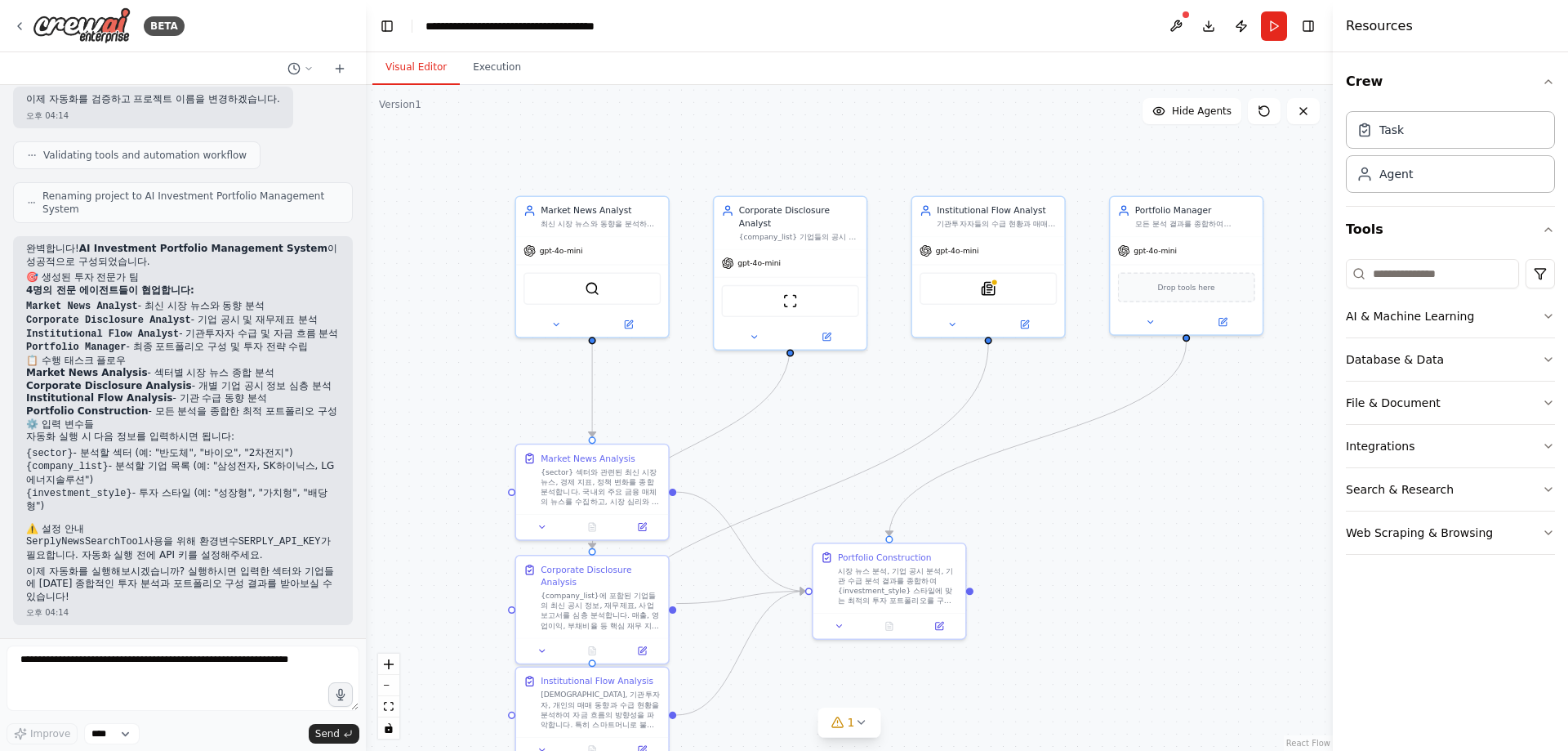
drag, startPoint x: 767, startPoint y: 684, endPoint x: 780, endPoint y: 647, distance: 39.2
click at [772, 651] on div ".deletable-edge-delete-btn { width: 20px; height: 20px; border: 0px solid #ffff…" at bounding box center [849, 417] width 967 height 666
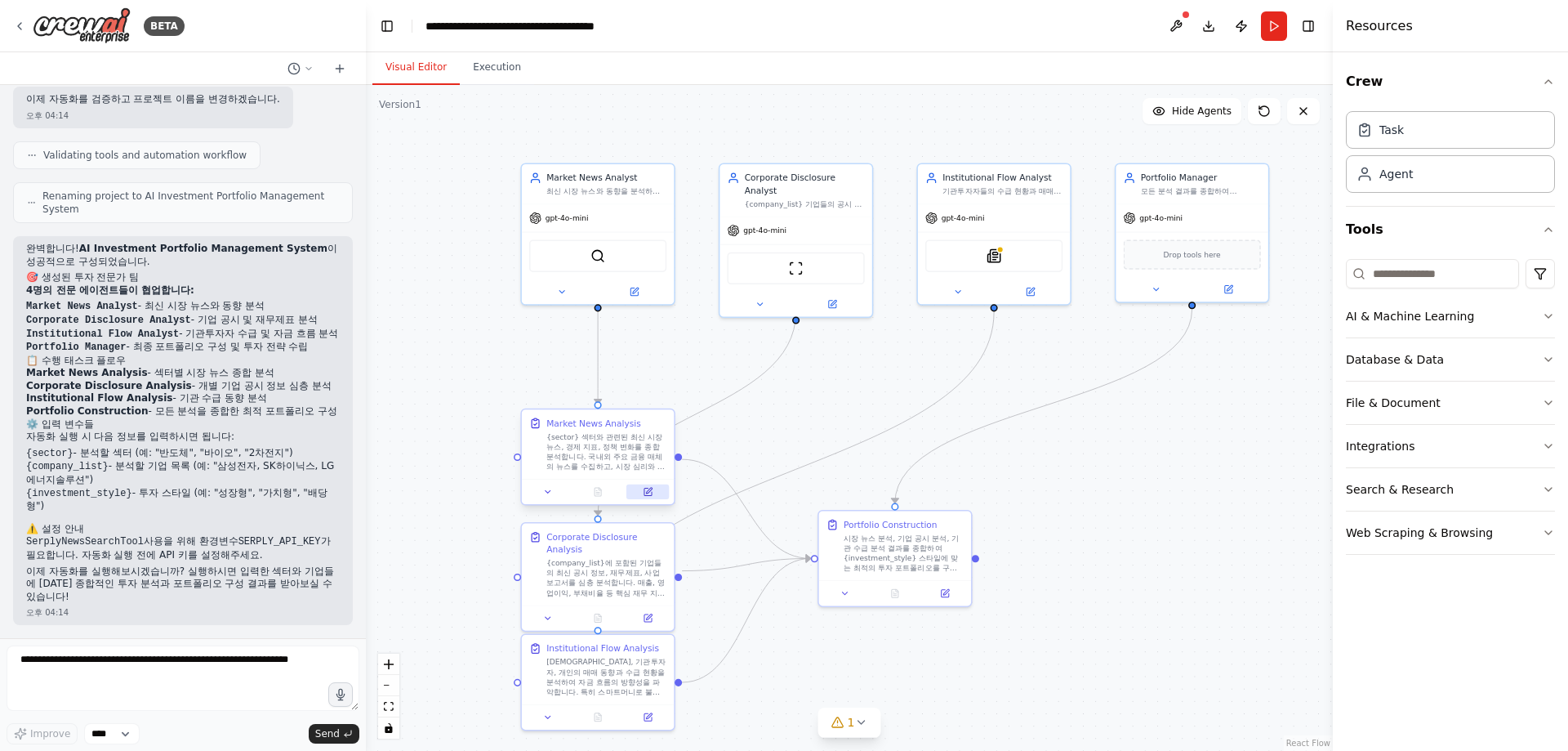
click at [655, 496] on button at bounding box center [647, 492] width 42 height 14
click at [808, 258] on div "ScrapeWebsiteTool" at bounding box center [795, 265] width 138 height 31
click at [847, 294] on button at bounding box center [833, 301] width 70 height 14
click at [1030, 291] on icon at bounding box center [1030, 290] width 7 height 7
click at [223, 675] on textarea at bounding box center [183, 678] width 352 height 66
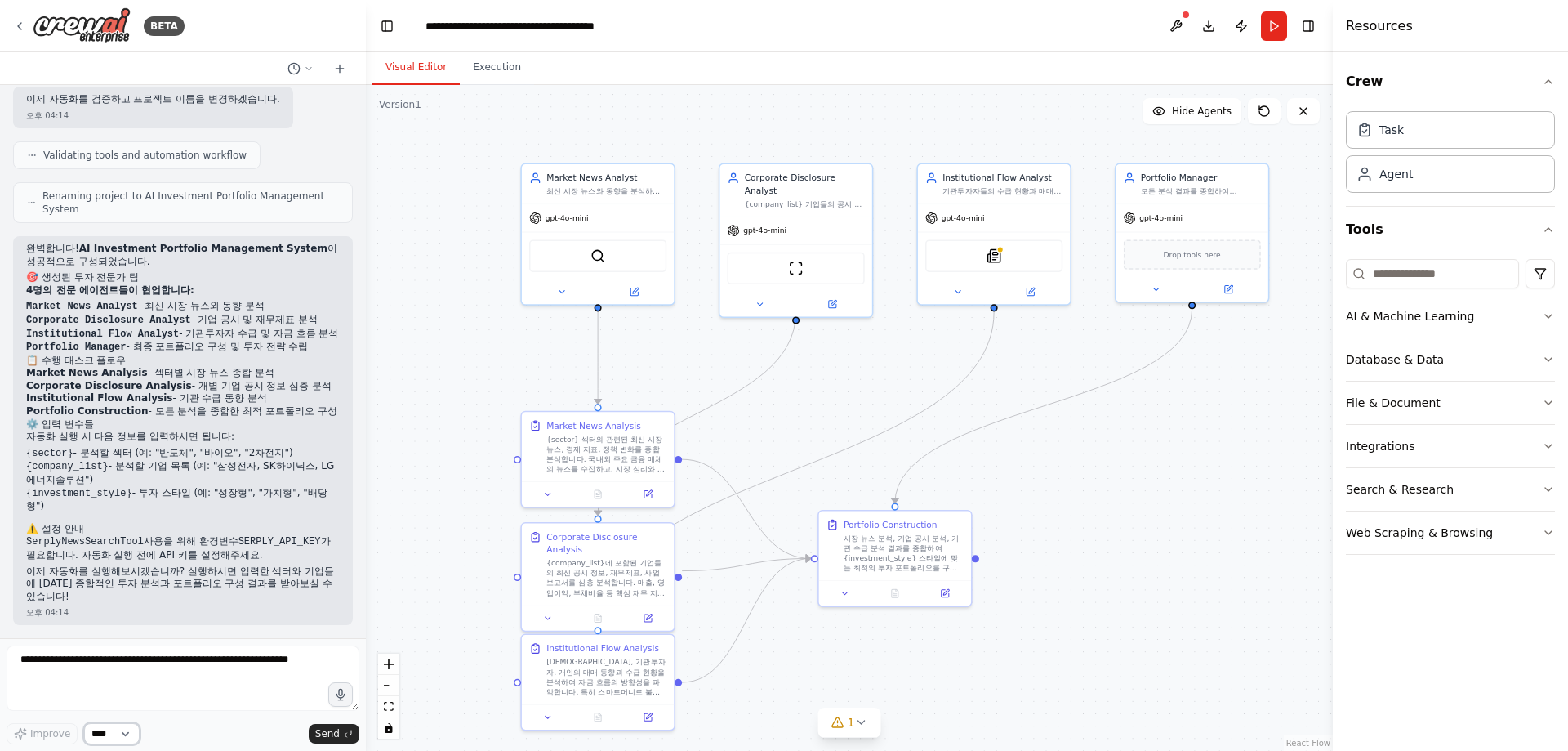
click at [100, 740] on select "****" at bounding box center [112, 734] width 56 height 22
click at [171, 579] on p "이제 자동화를 실행해보시겠습니까? 실행하시면 입력한 섹터와 기업들에 대한 종합적인 투자 분석과 포트폴리오 구성 결과를 받아보실 수 있습니다!" at bounding box center [183, 585] width 314 height 39
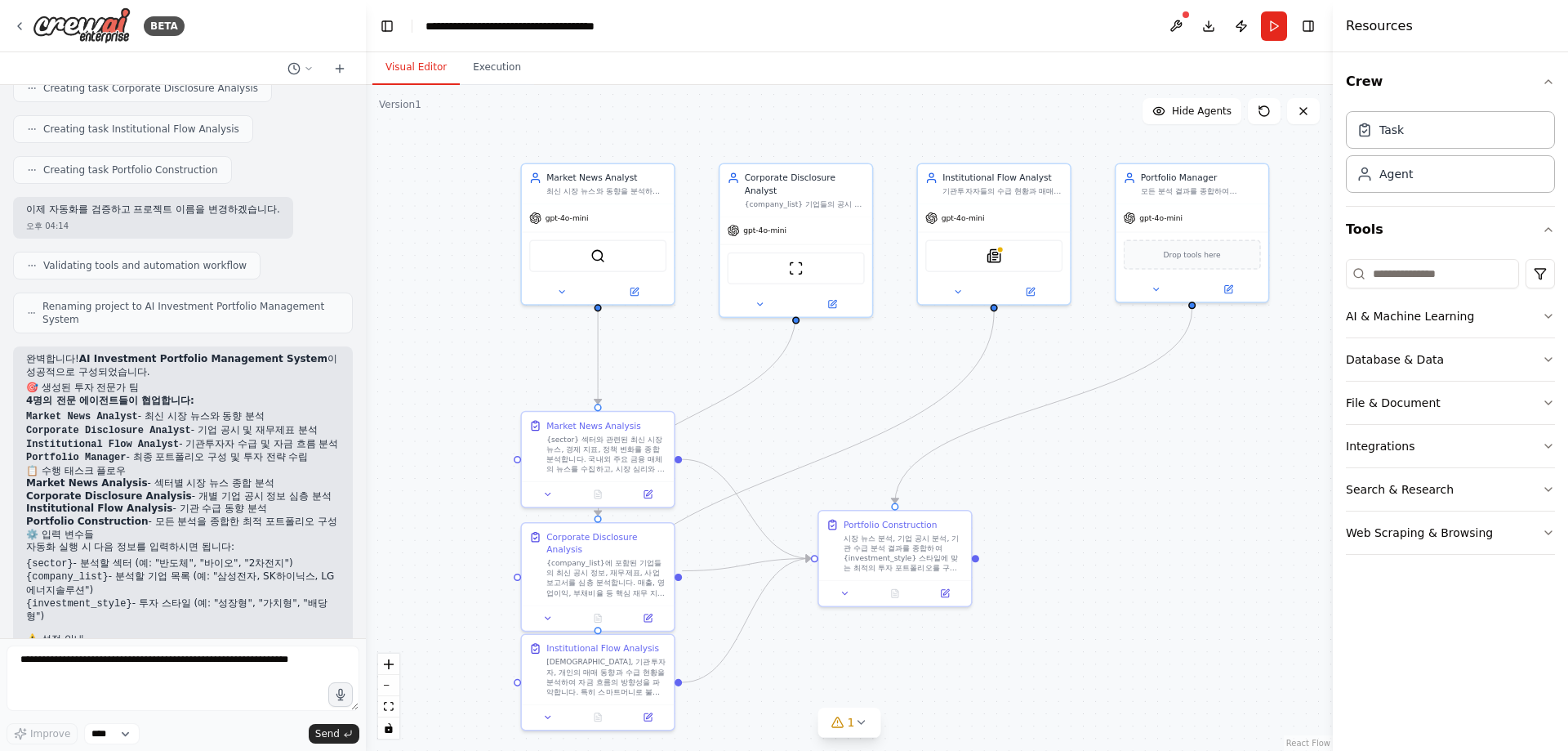
scroll to position [782, 0]
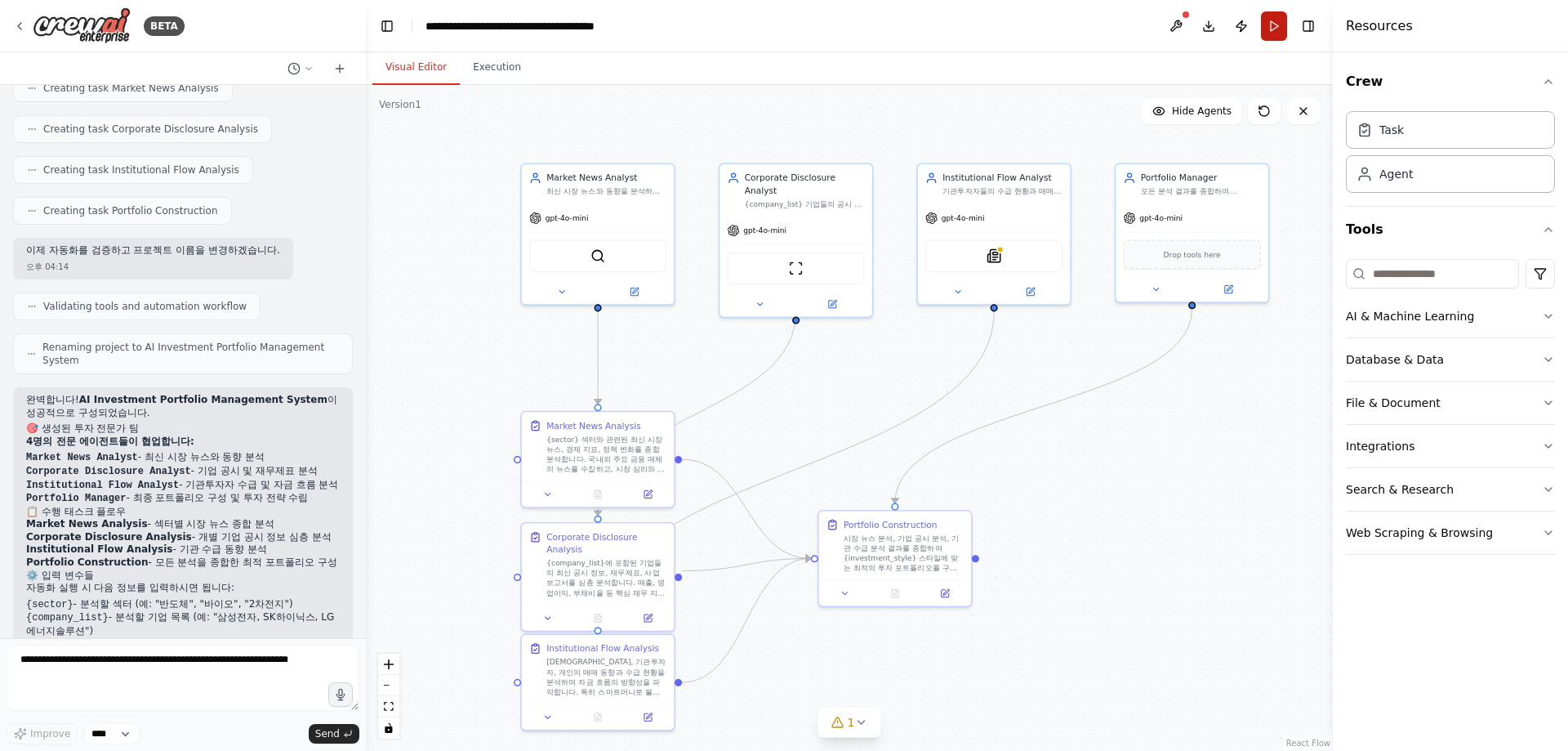
click at [1270, 22] on button "Run" at bounding box center [1273, 26] width 26 height 30
click at [1179, 30] on button at bounding box center [1175, 26] width 26 height 30
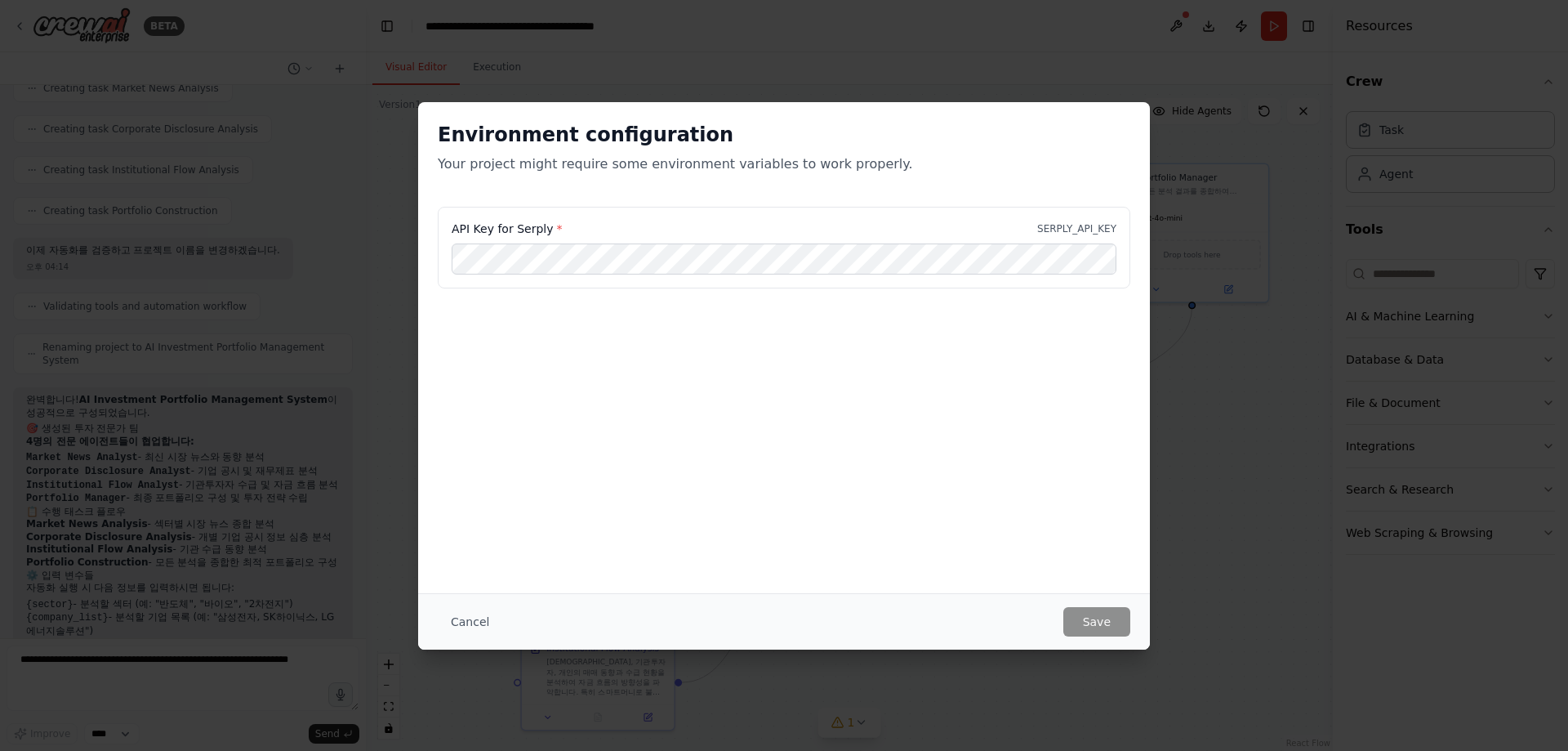
click at [619, 240] on div "API Key for Serply * SERPLY_API_KEY" at bounding box center [784, 247] width 692 height 82
click at [733, 326] on div "API Key for Serply * SERPLY_API_KEY" at bounding box center [784, 289] width 732 height 164
click at [662, 241] on div "API Key for Serply * SERPLY_API_KEY" at bounding box center [784, 247] width 692 height 82
click at [1095, 614] on button "Save" at bounding box center [1097, 621] width 67 height 30
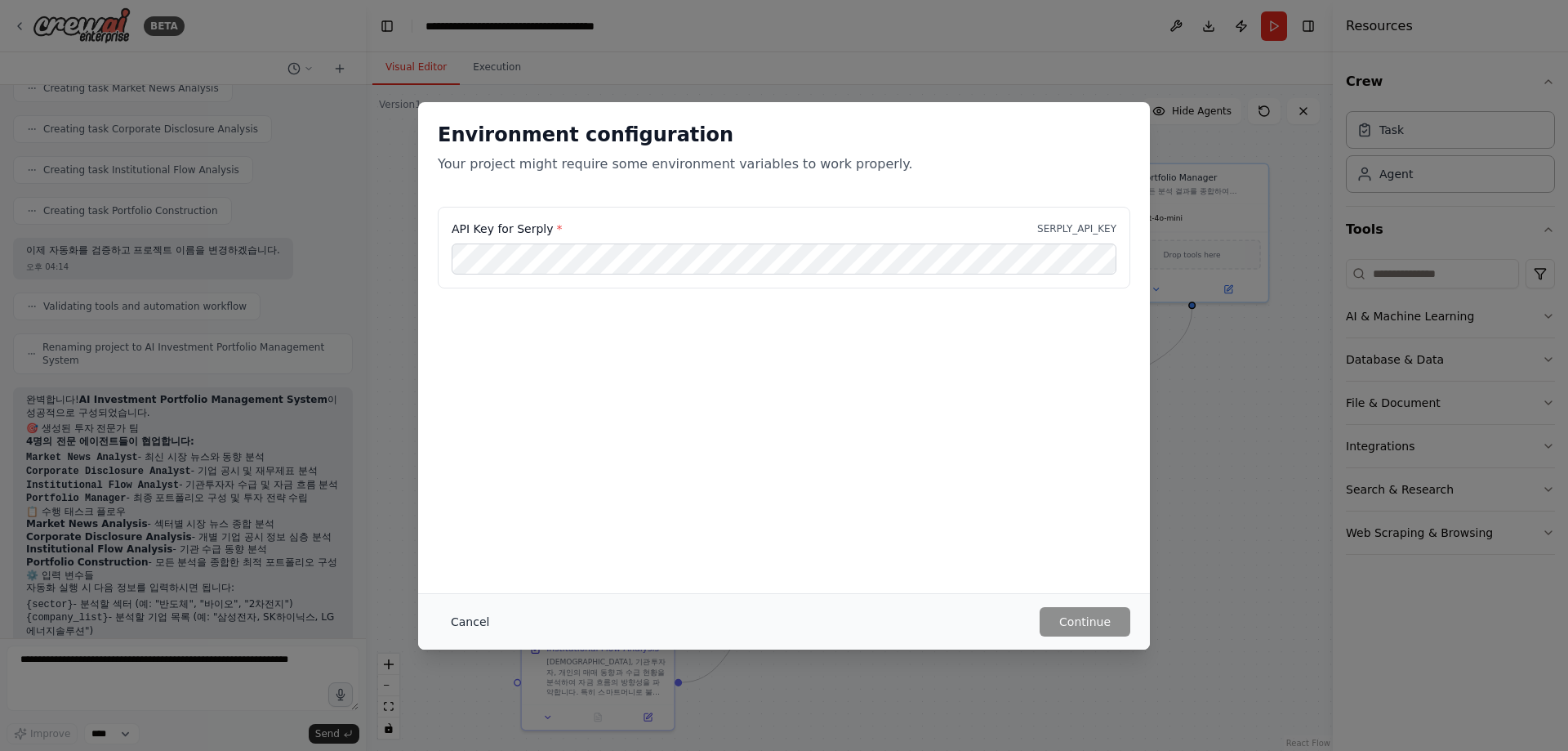
click at [459, 614] on button "Cancel" at bounding box center [470, 621] width 65 height 30
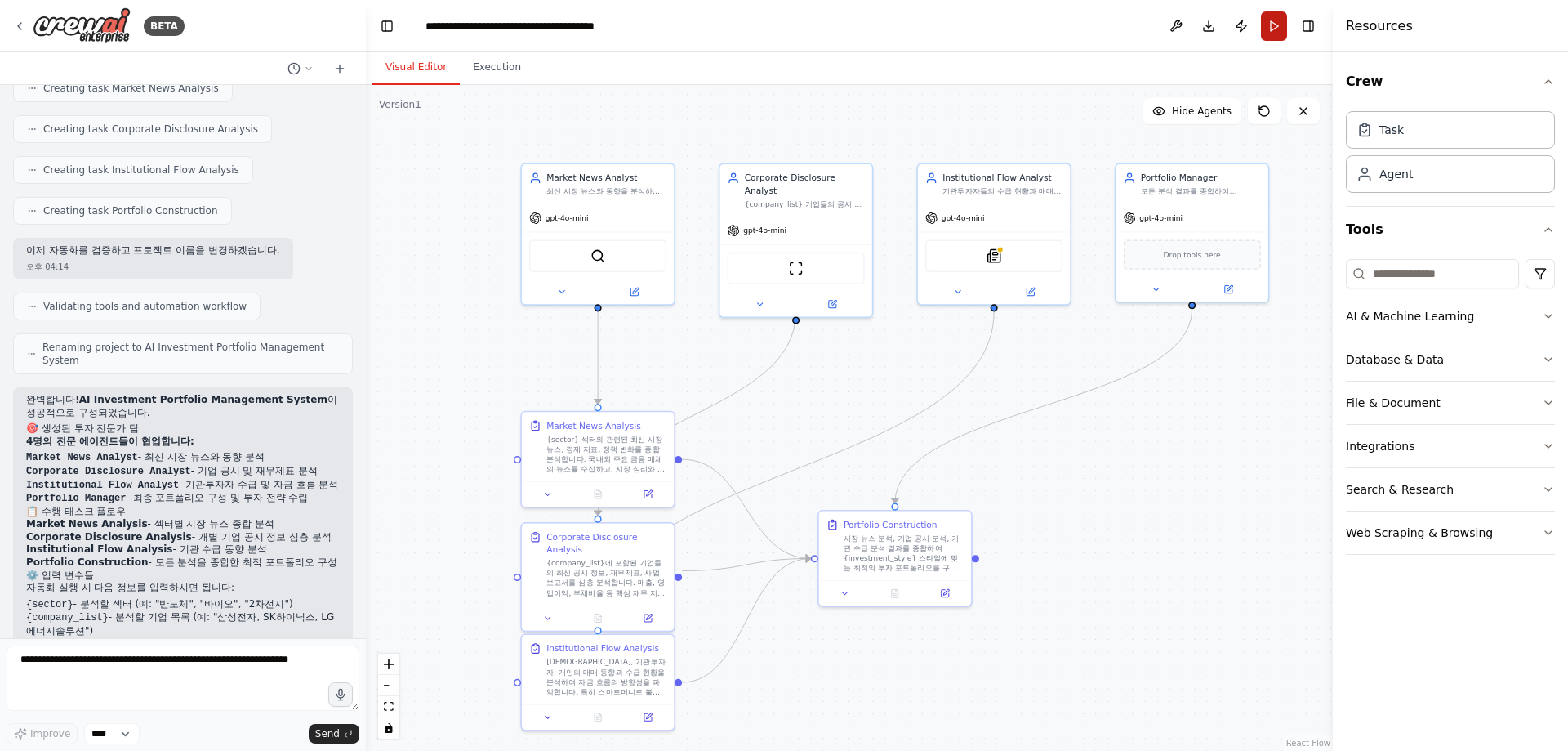
click at [1276, 22] on button "Run" at bounding box center [1273, 26] width 26 height 30
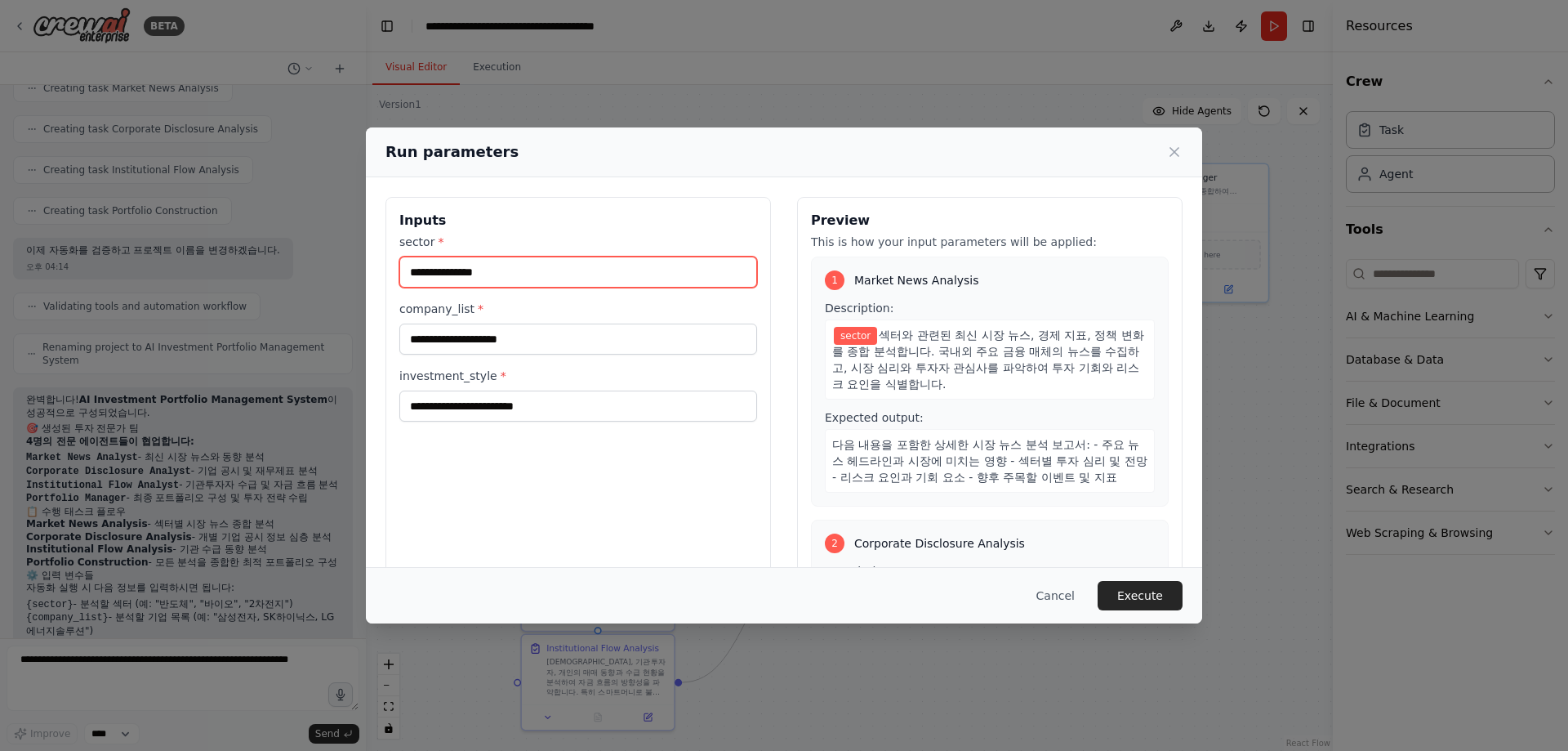
click at [597, 268] on input "sector *" at bounding box center [578, 272] width 358 height 31
type input "*"
type input "***"
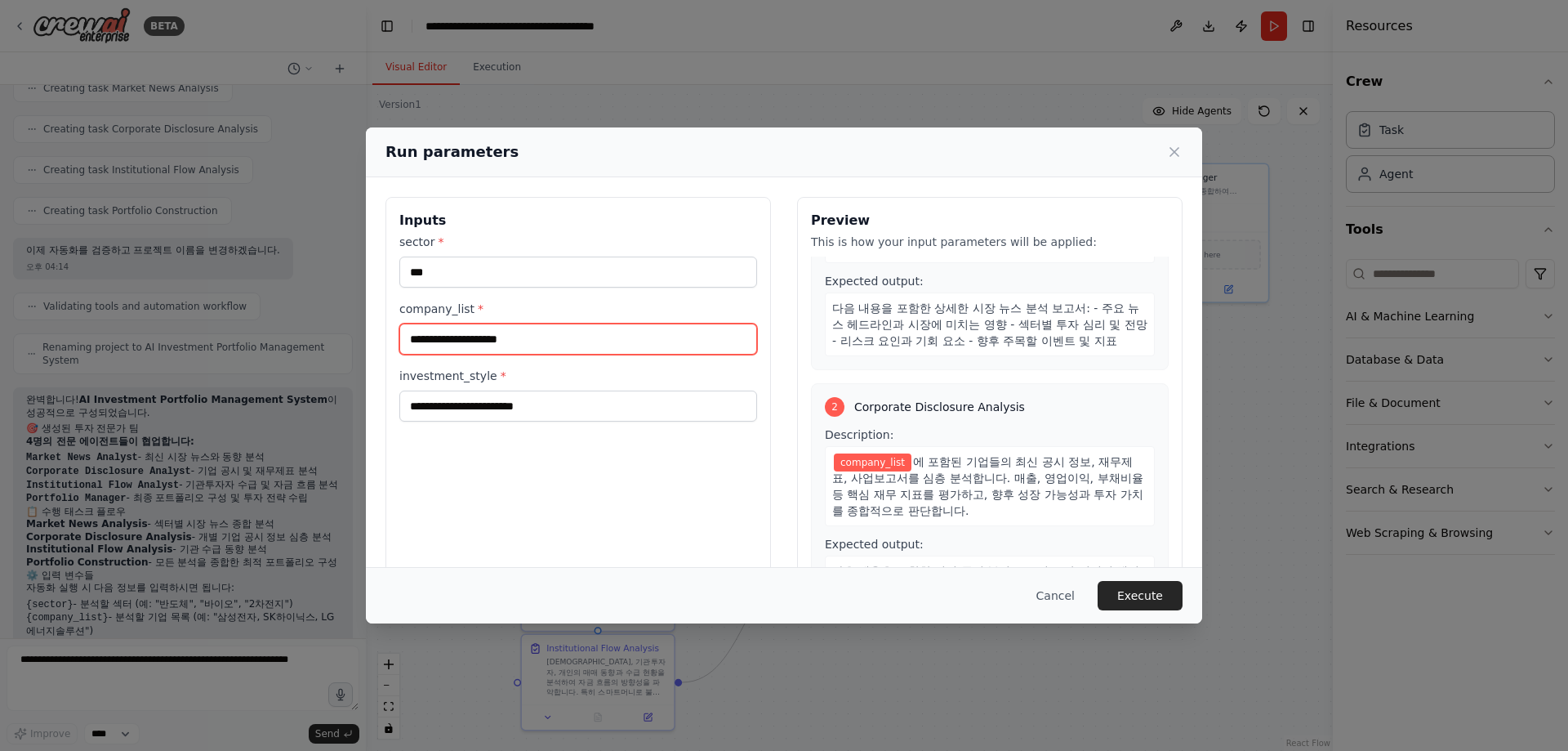
scroll to position [164, 0]
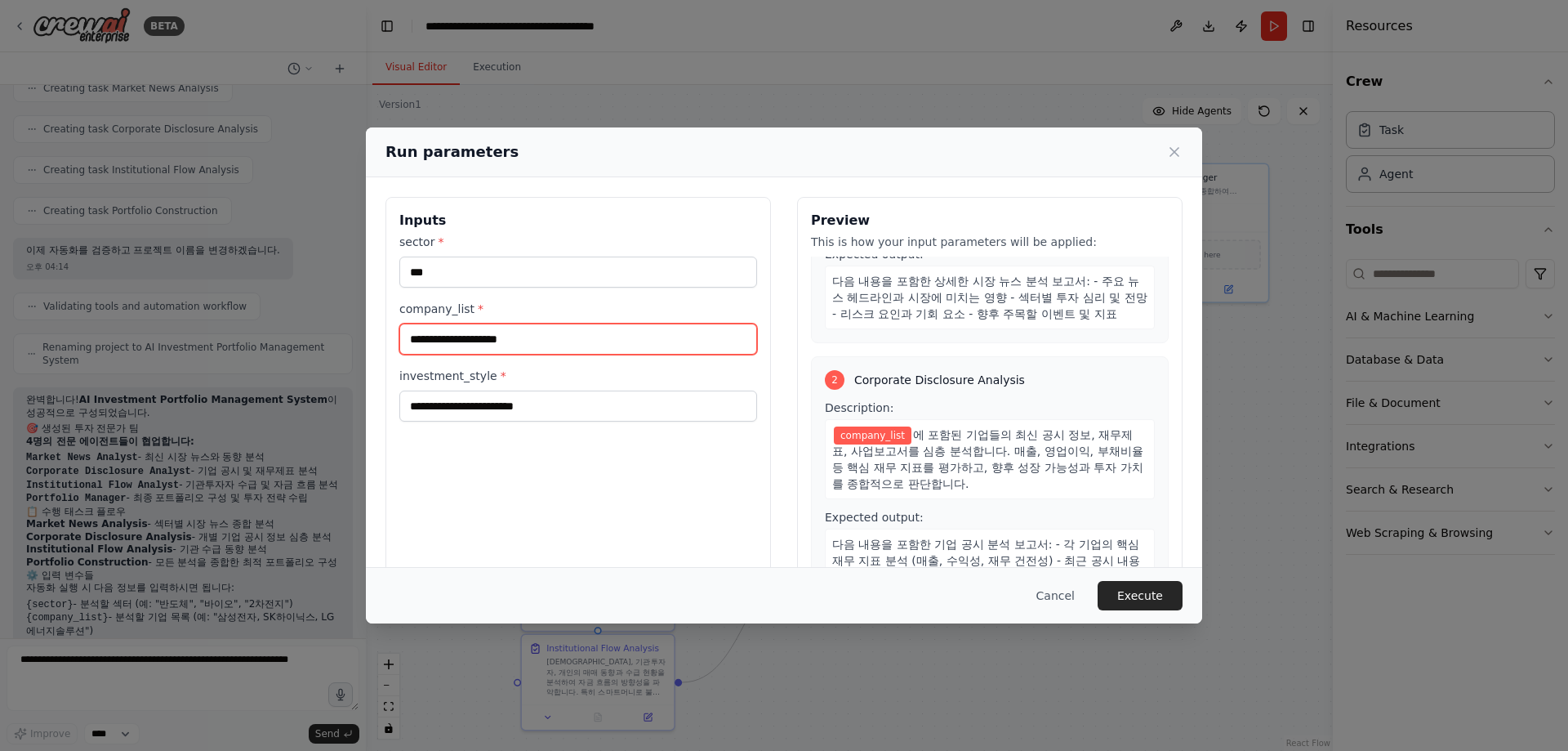
click at [548, 343] on input "company_list *" at bounding box center [578, 339] width 358 height 31
type input "**********"
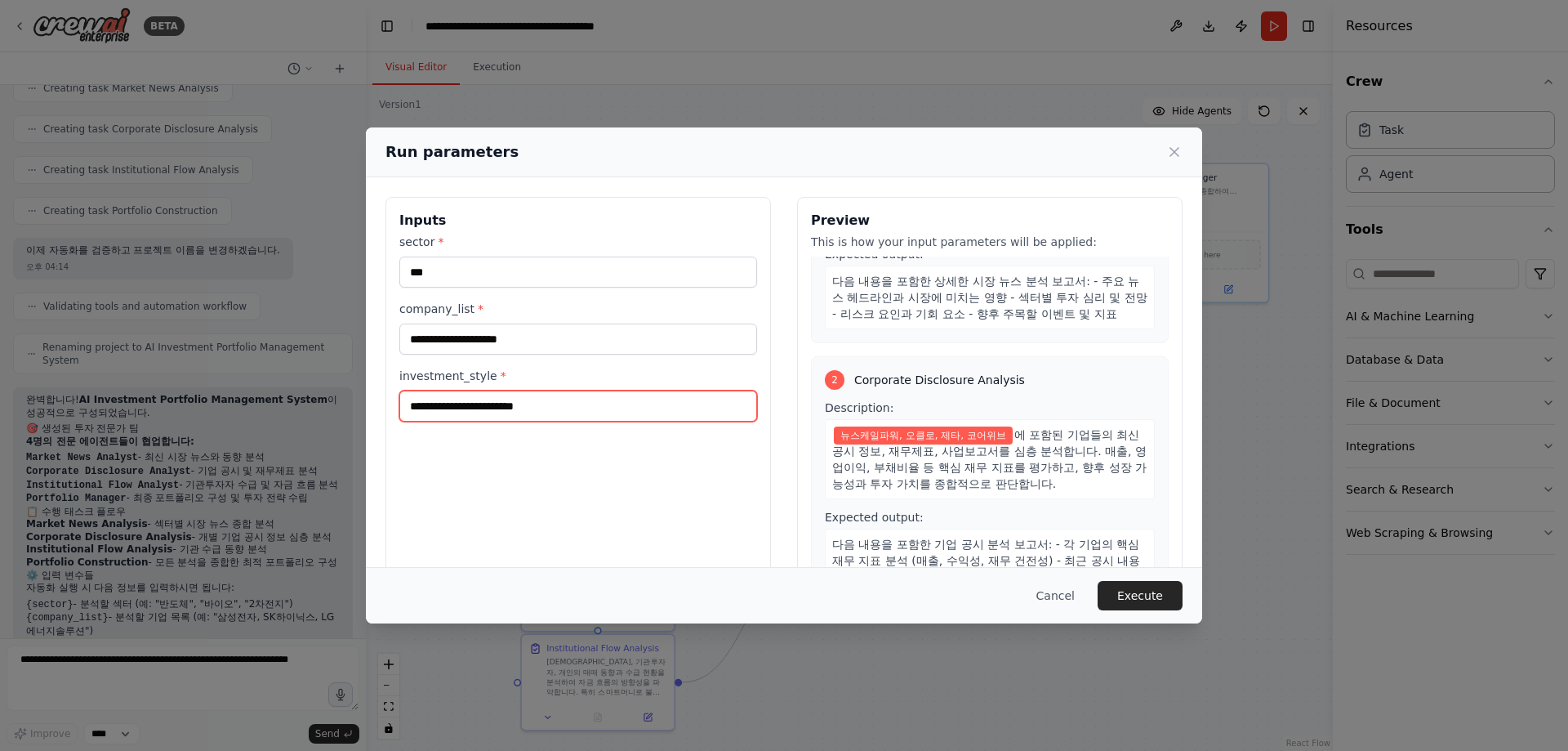
click at [516, 410] on input "investment_style *" at bounding box center [578, 406] width 358 height 31
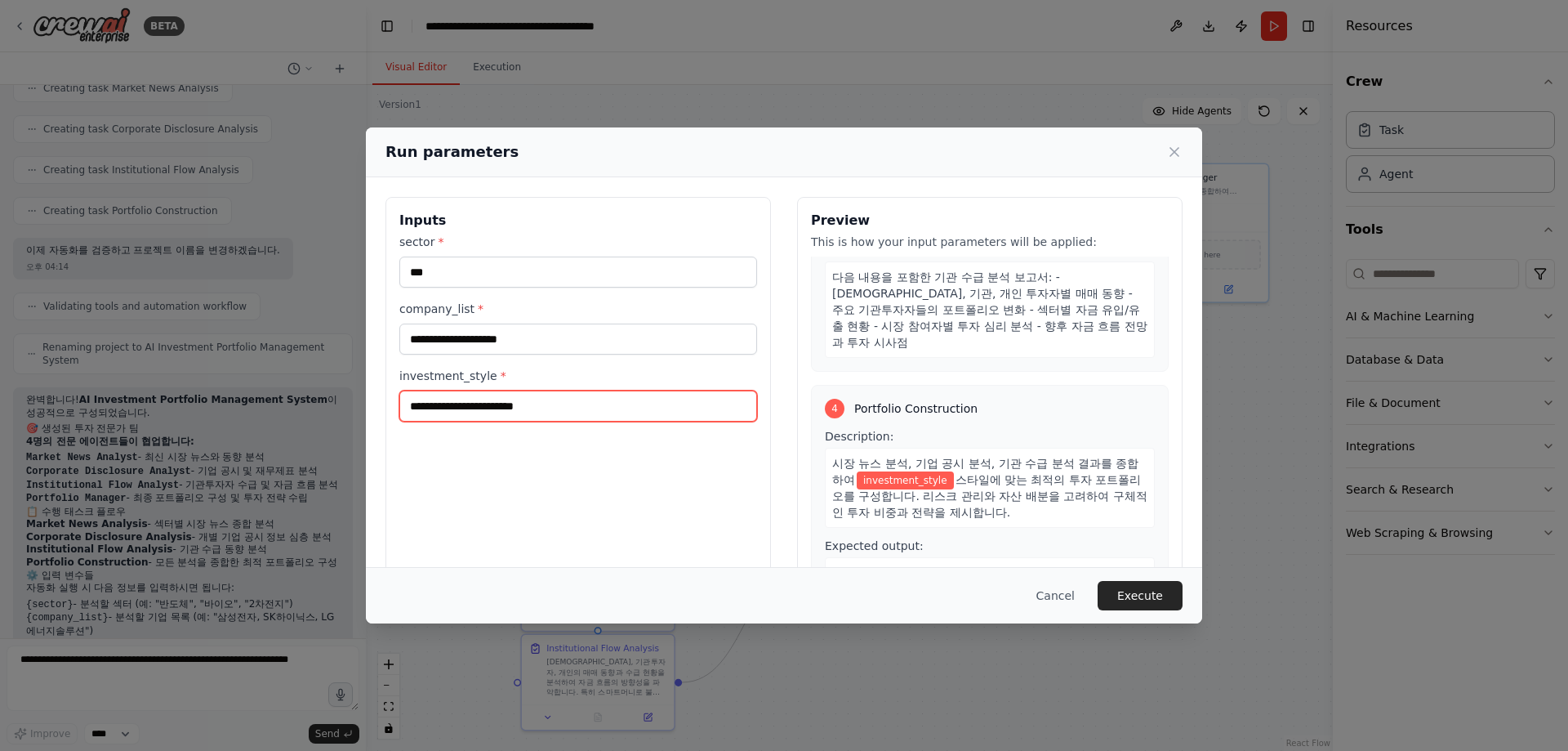
scroll to position [735, 0]
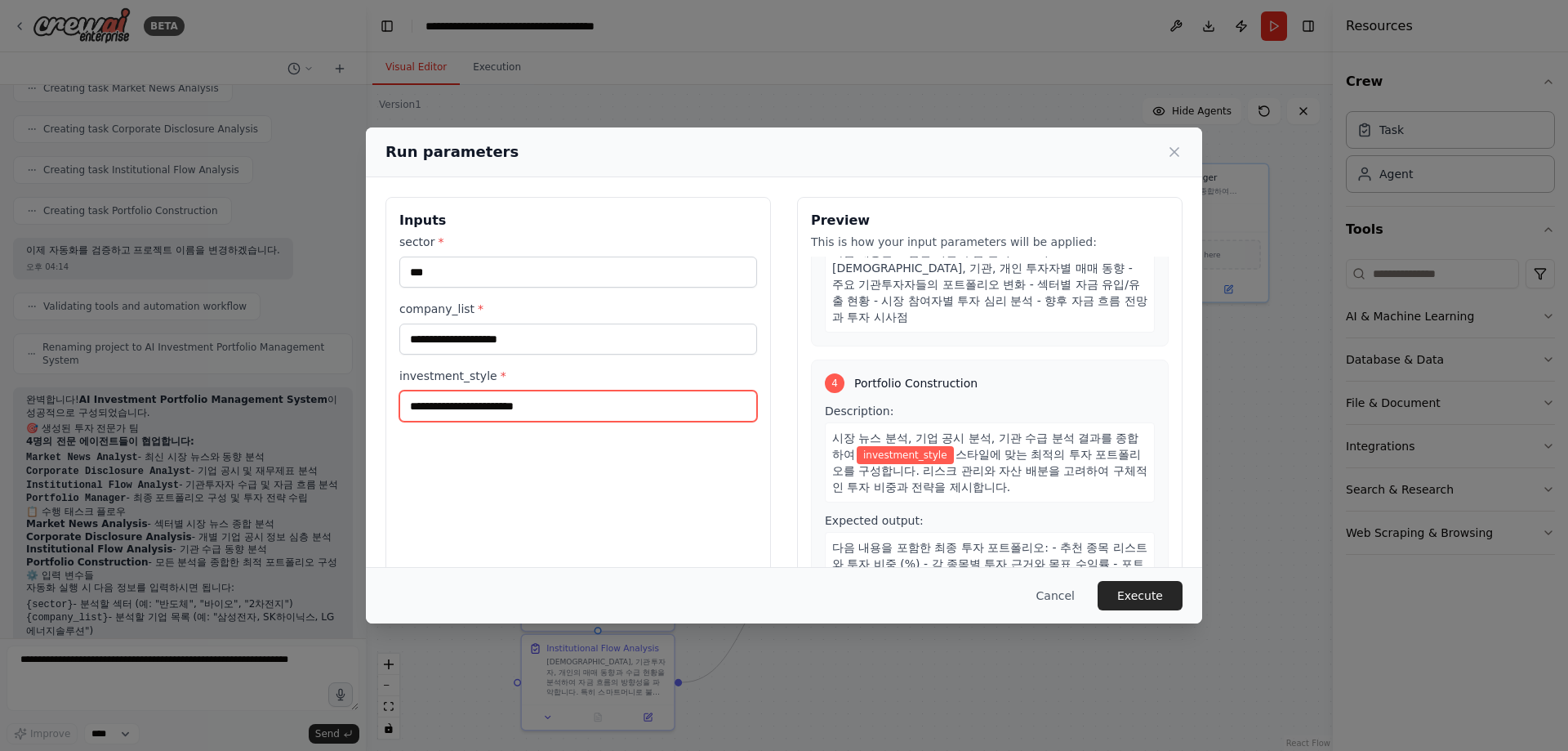
click at [530, 412] on input "investment_style *" at bounding box center [578, 406] width 358 height 31
type input "********"
click at [858, 576] on div "Cancel Execute" at bounding box center [784, 595] width 836 height 57
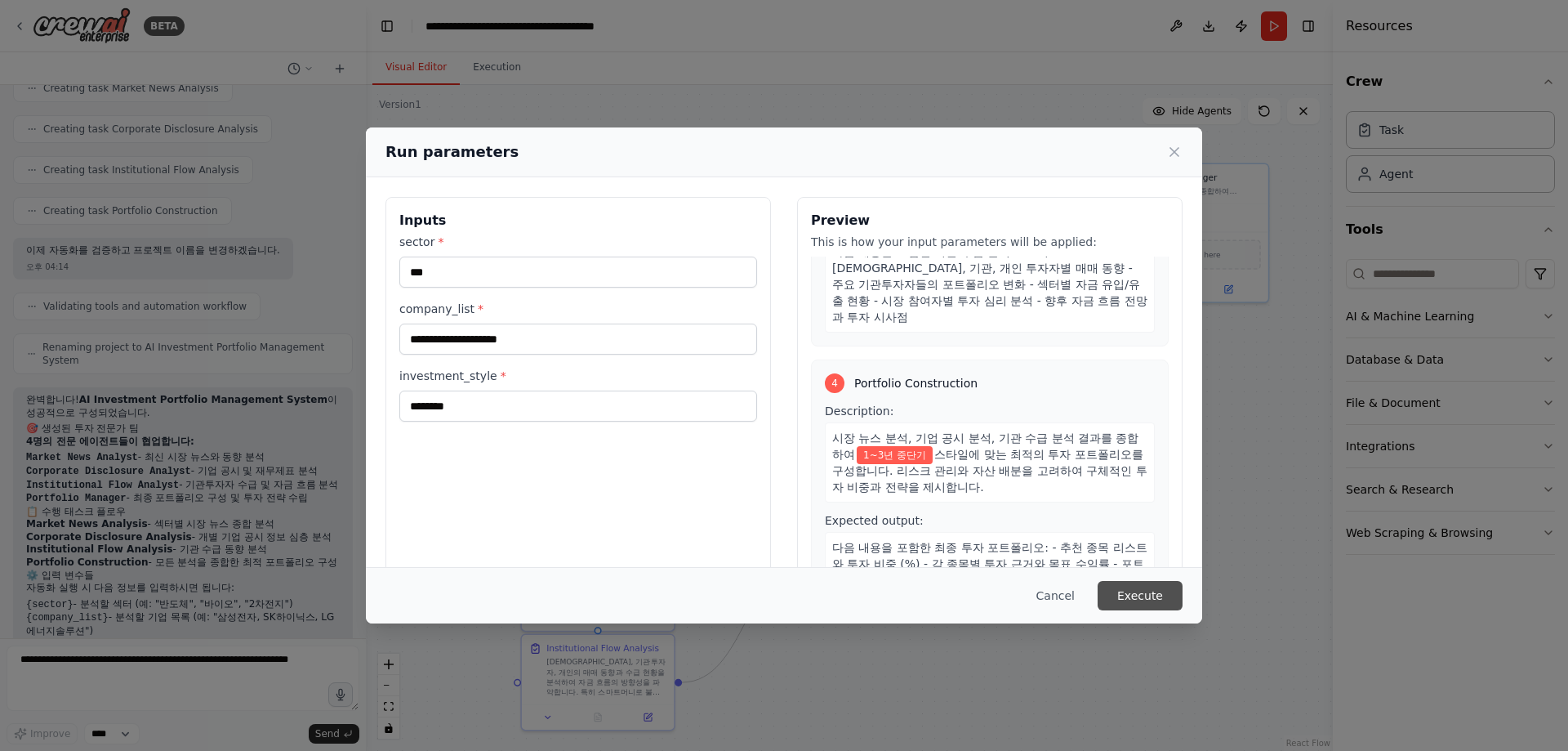
click at [1151, 598] on button "Execute" at bounding box center [1140, 595] width 85 height 30
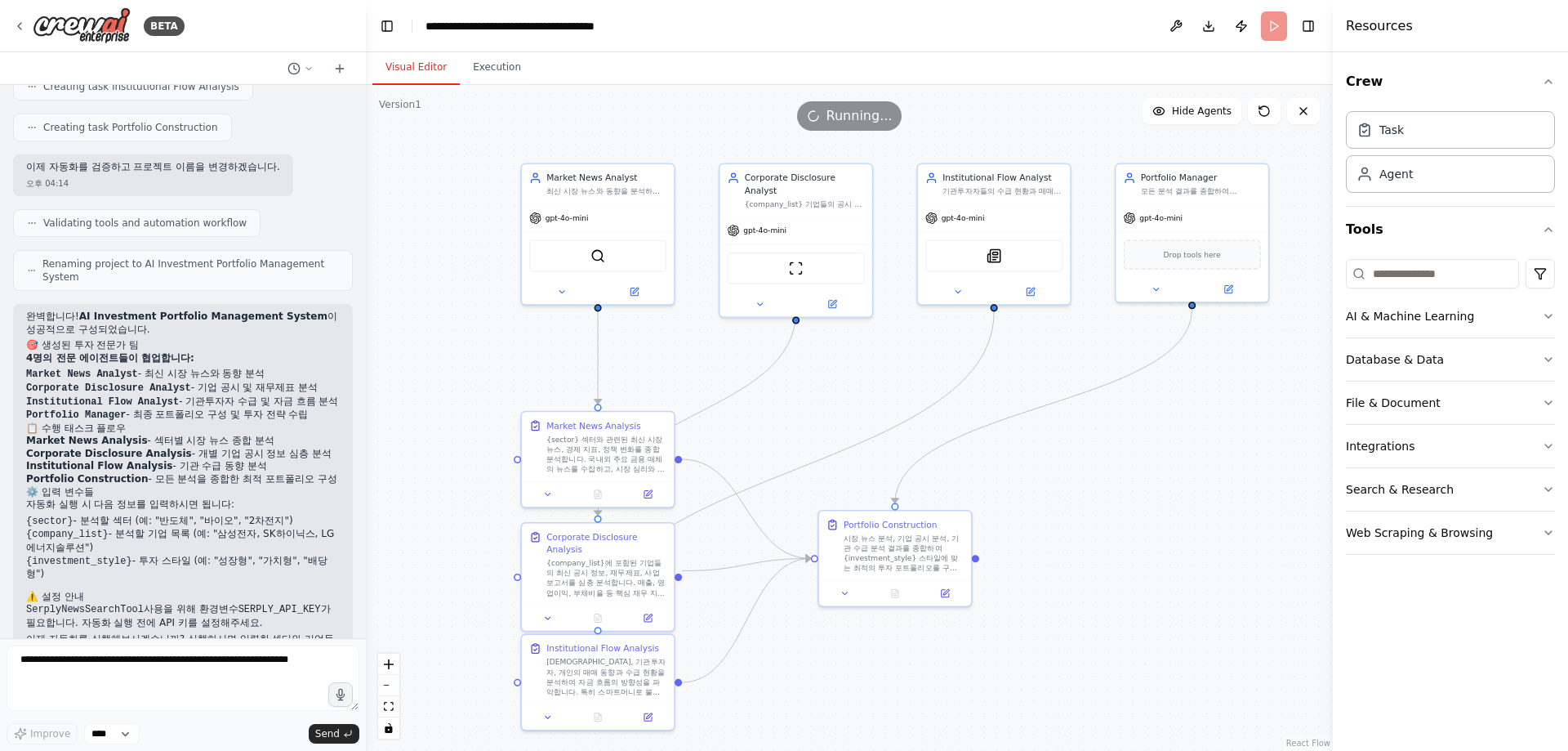
scroll to position [946, 0]
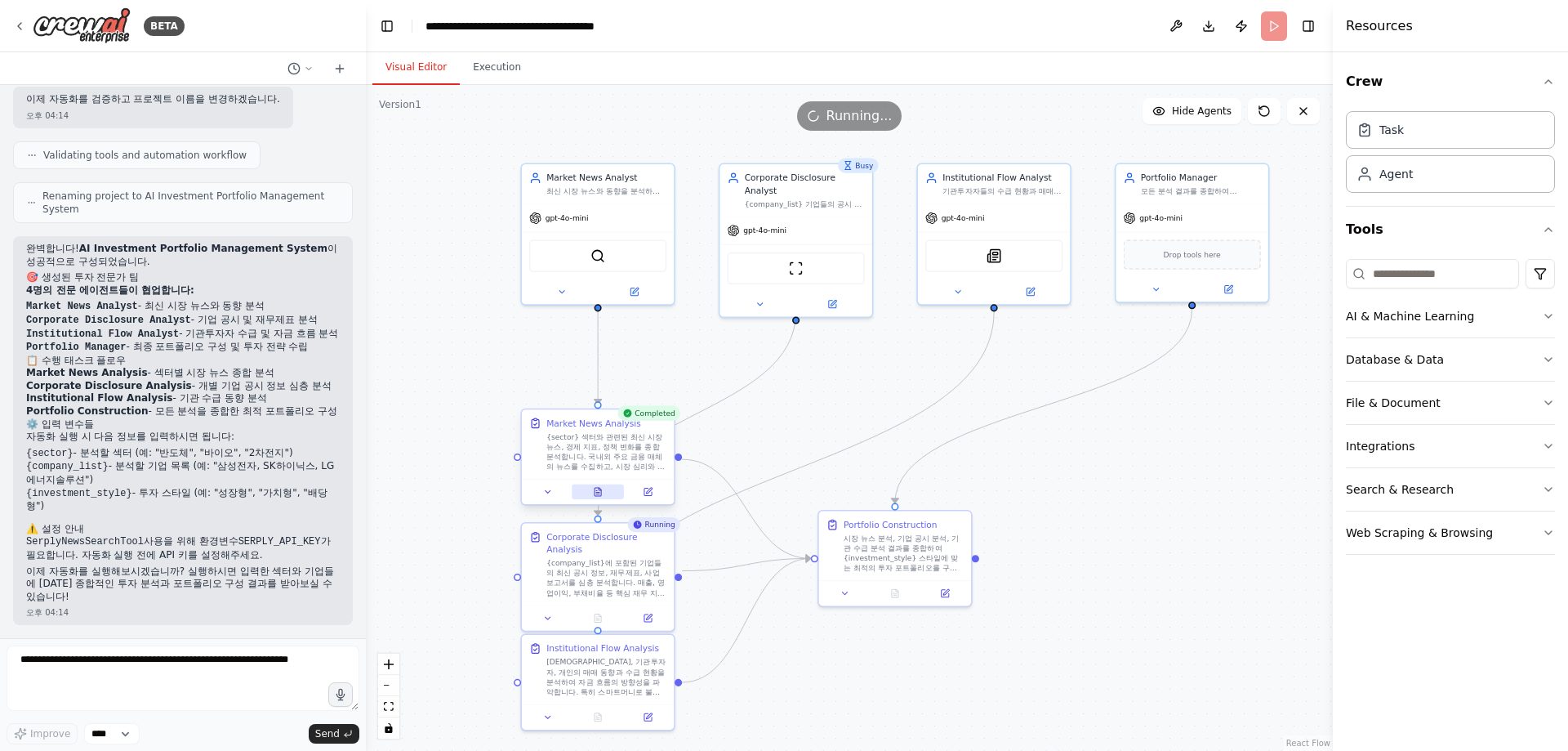
click at [603, 495] on button at bounding box center [598, 492] width 52 height 14
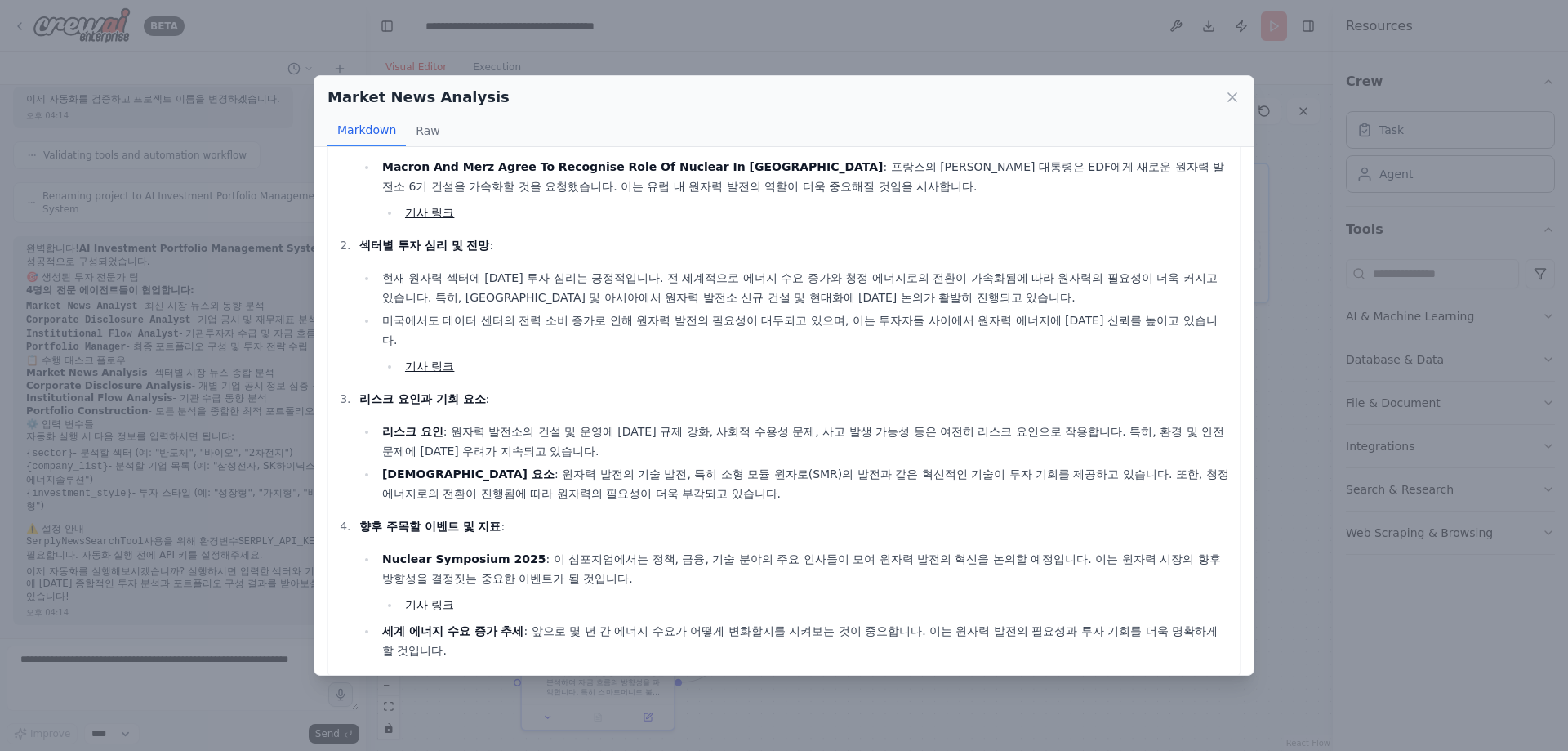
scroll to position [216, 0]
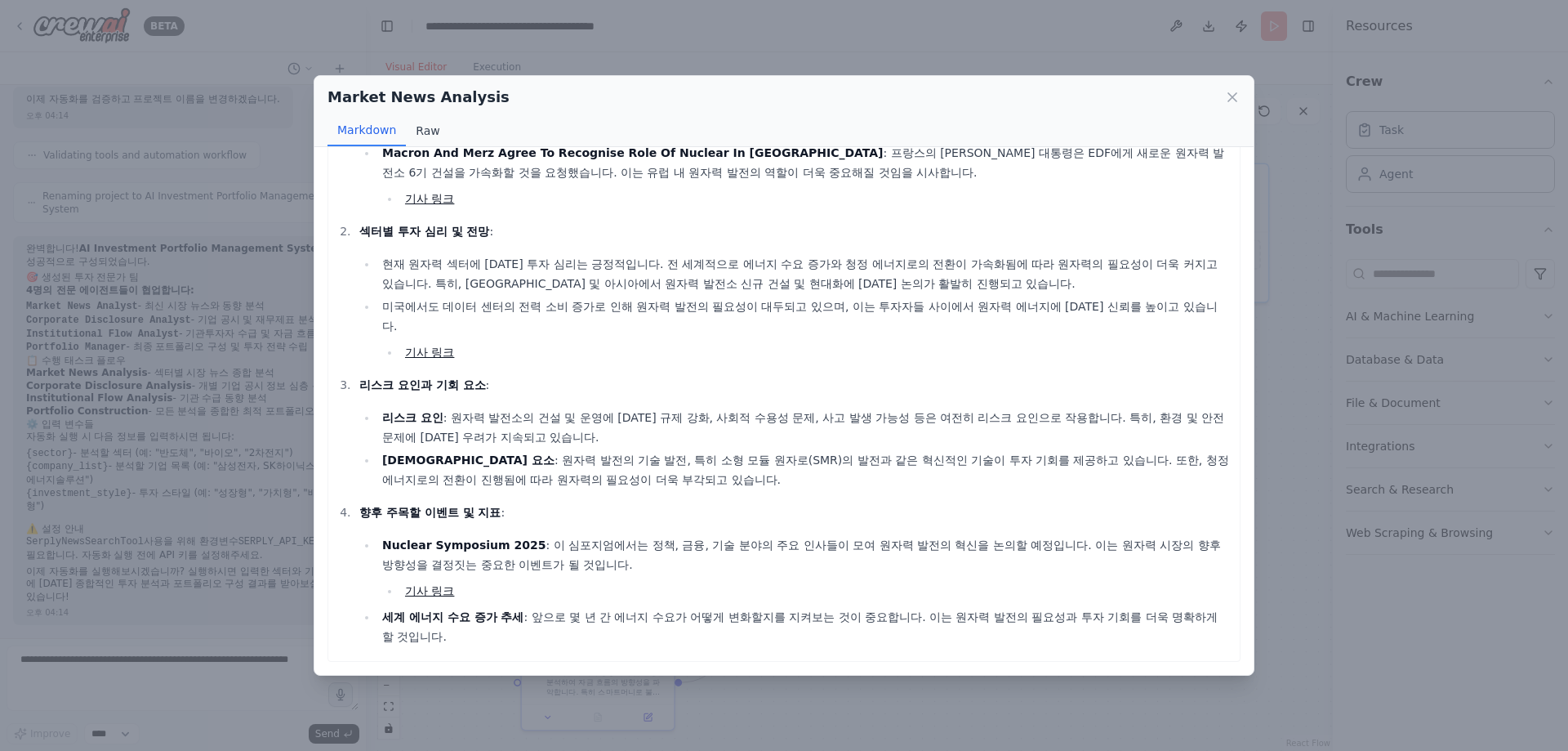
click at [427, 128] on button "Raw" at bounding box center [427, 130] width 43 height 31
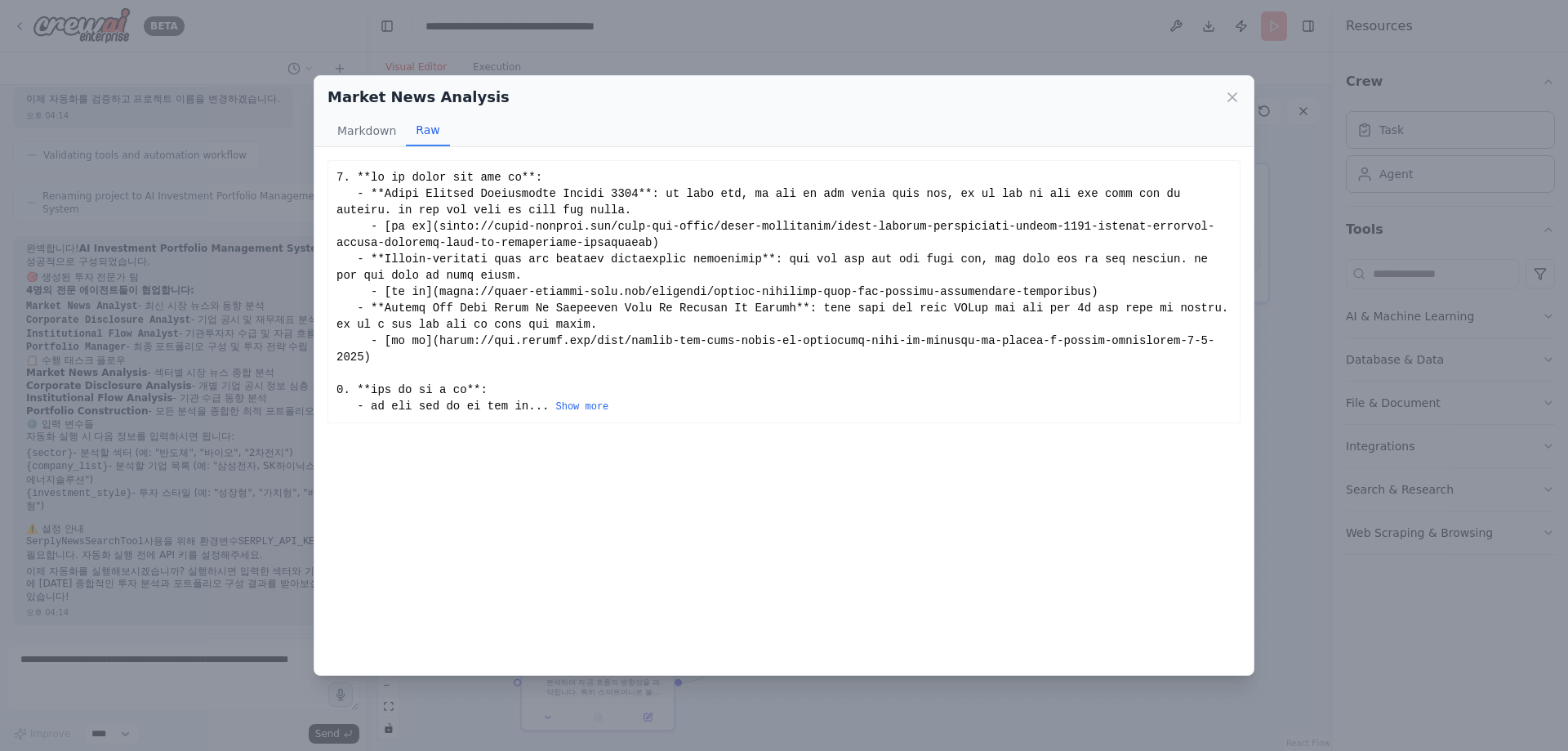
scroll to position [0, 0]
click at [1235, 98] on icon at bounding box center [1233, 97] width 16 height 16
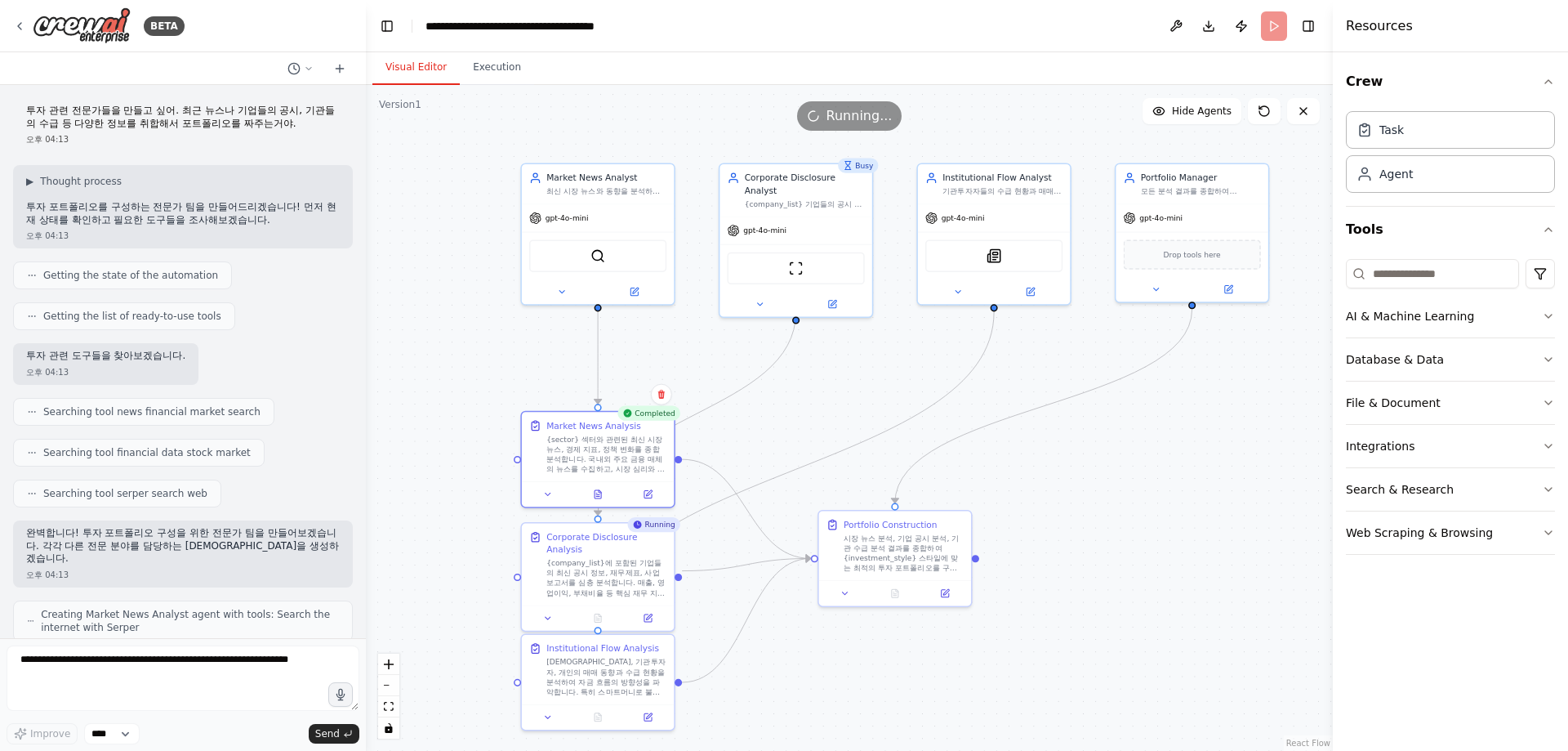
scroll to position [946, 0]
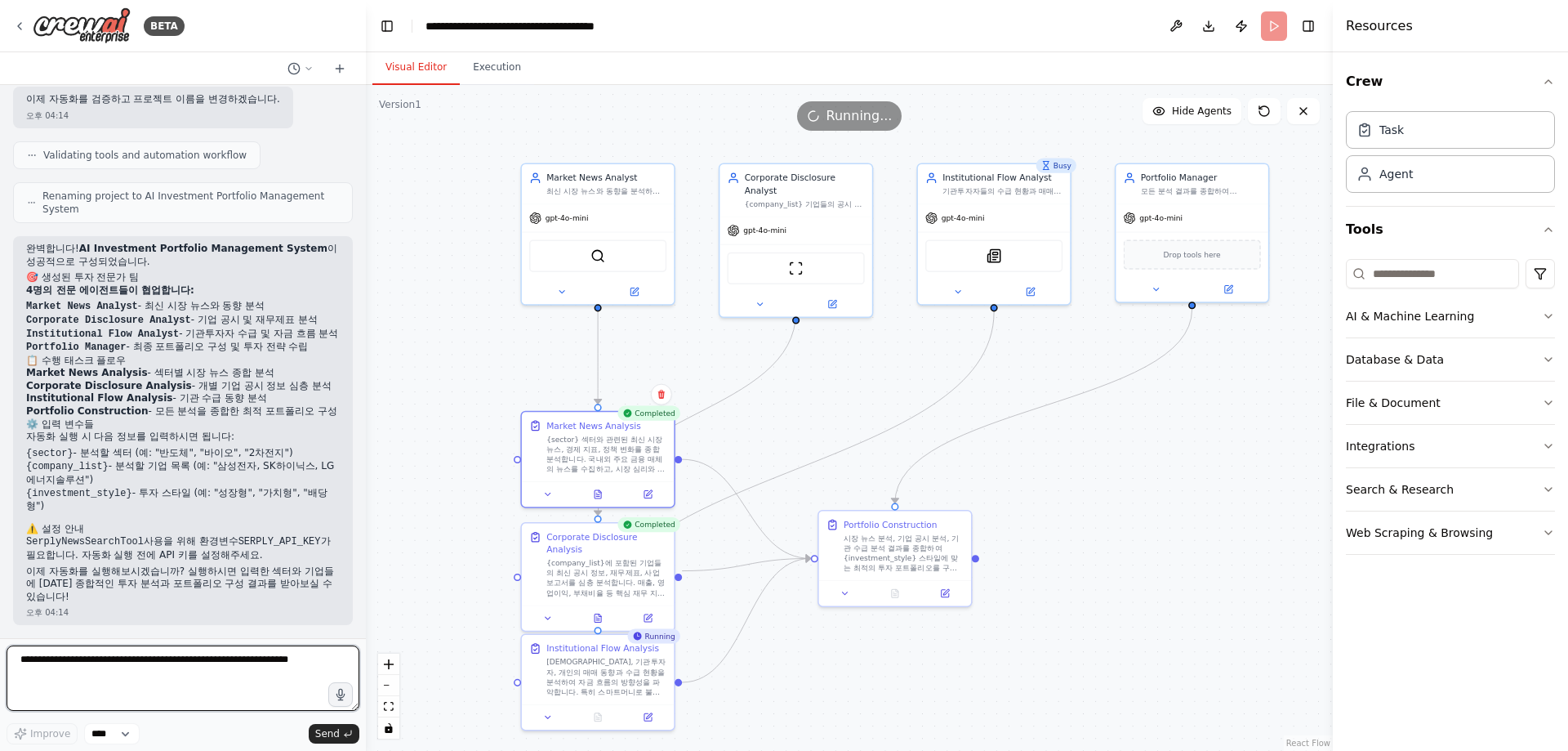
click at [169, 666] on textarea at bounding box center [183, 678] width 352 height 66
click at [176, 683] on textarea at bounding box center [183, 678] width 352 height 66
type textarea "********"
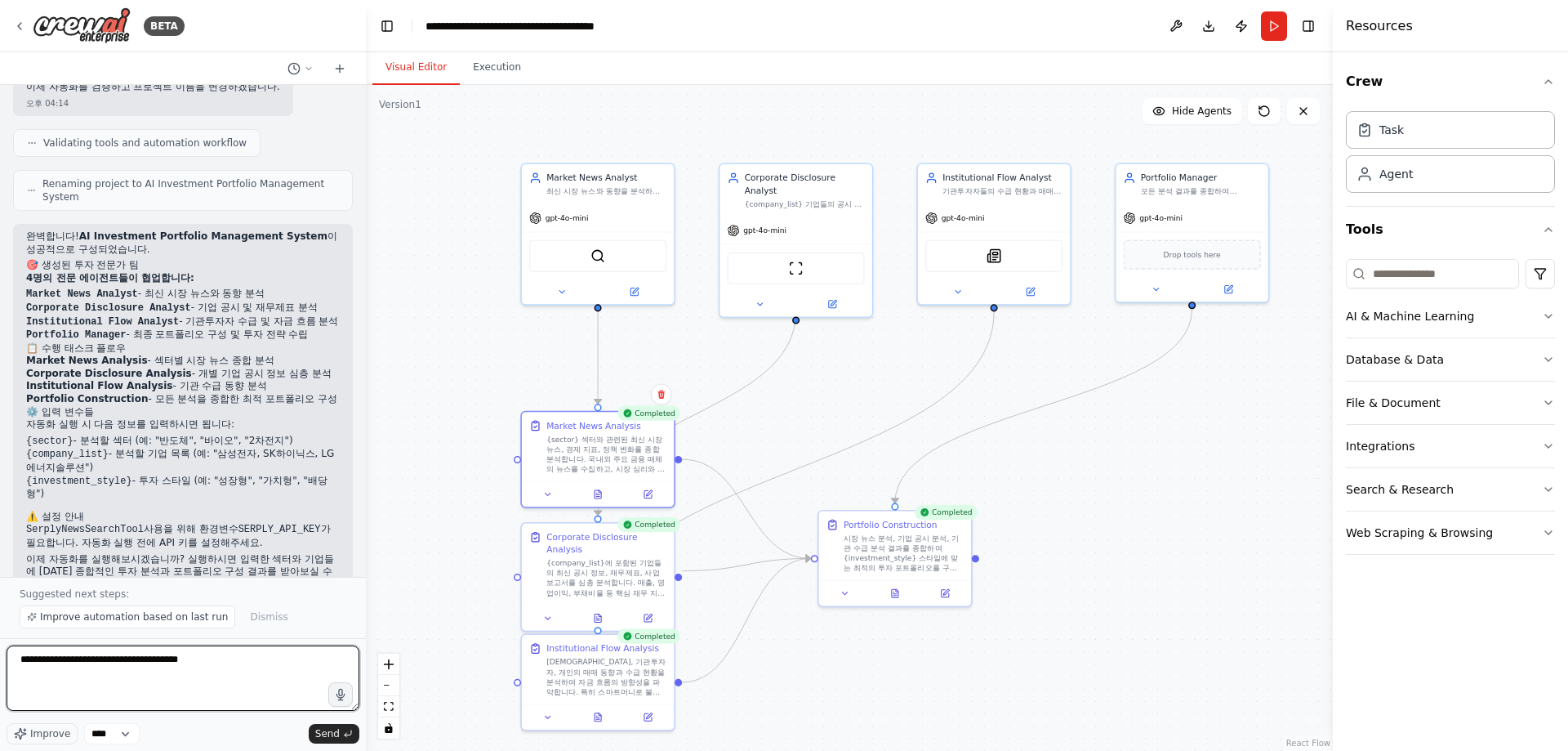
type textarea "**********"
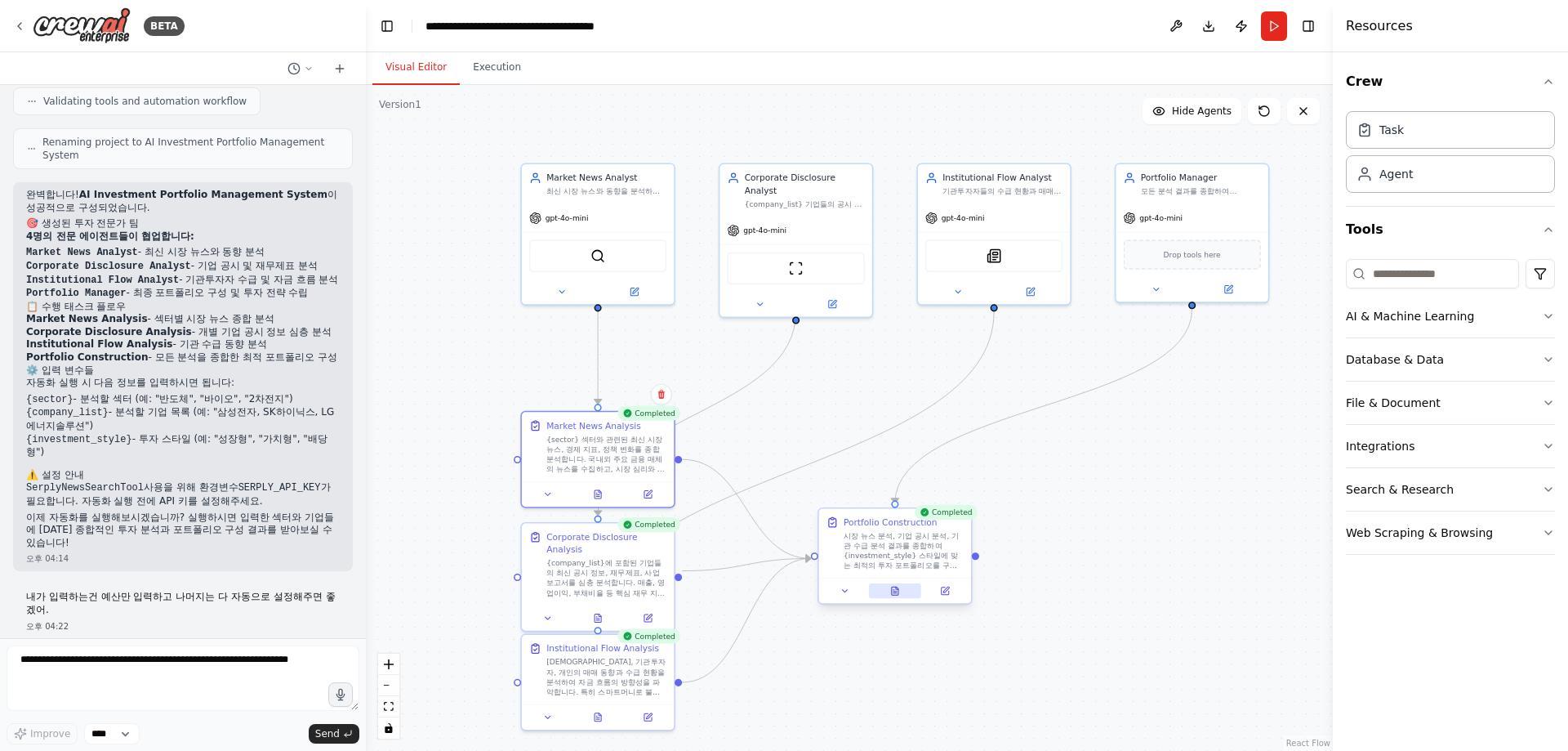
scroll to position [1056, 0]
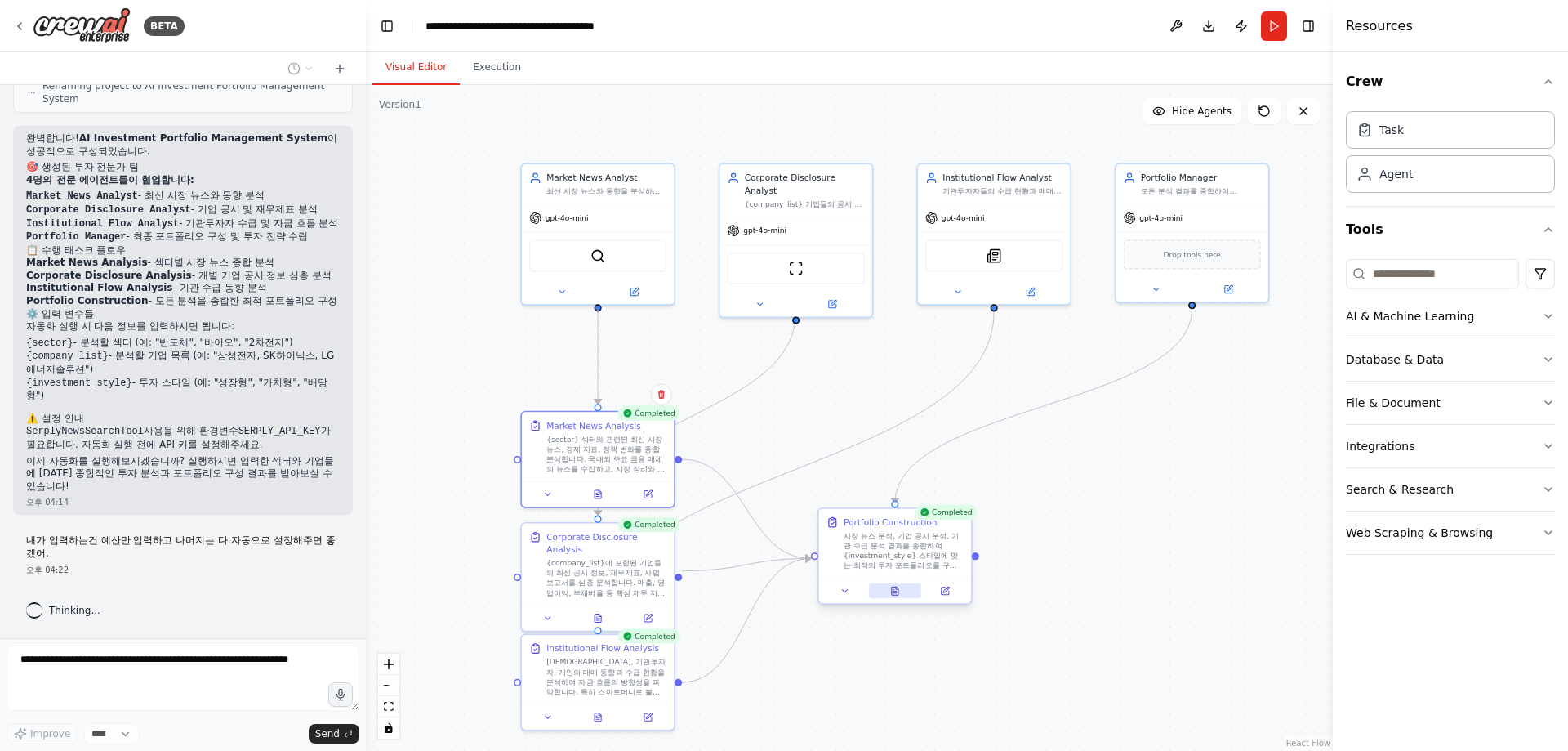
click at [896, 584] on button at bounding box center [895, 591] width 52 height 14
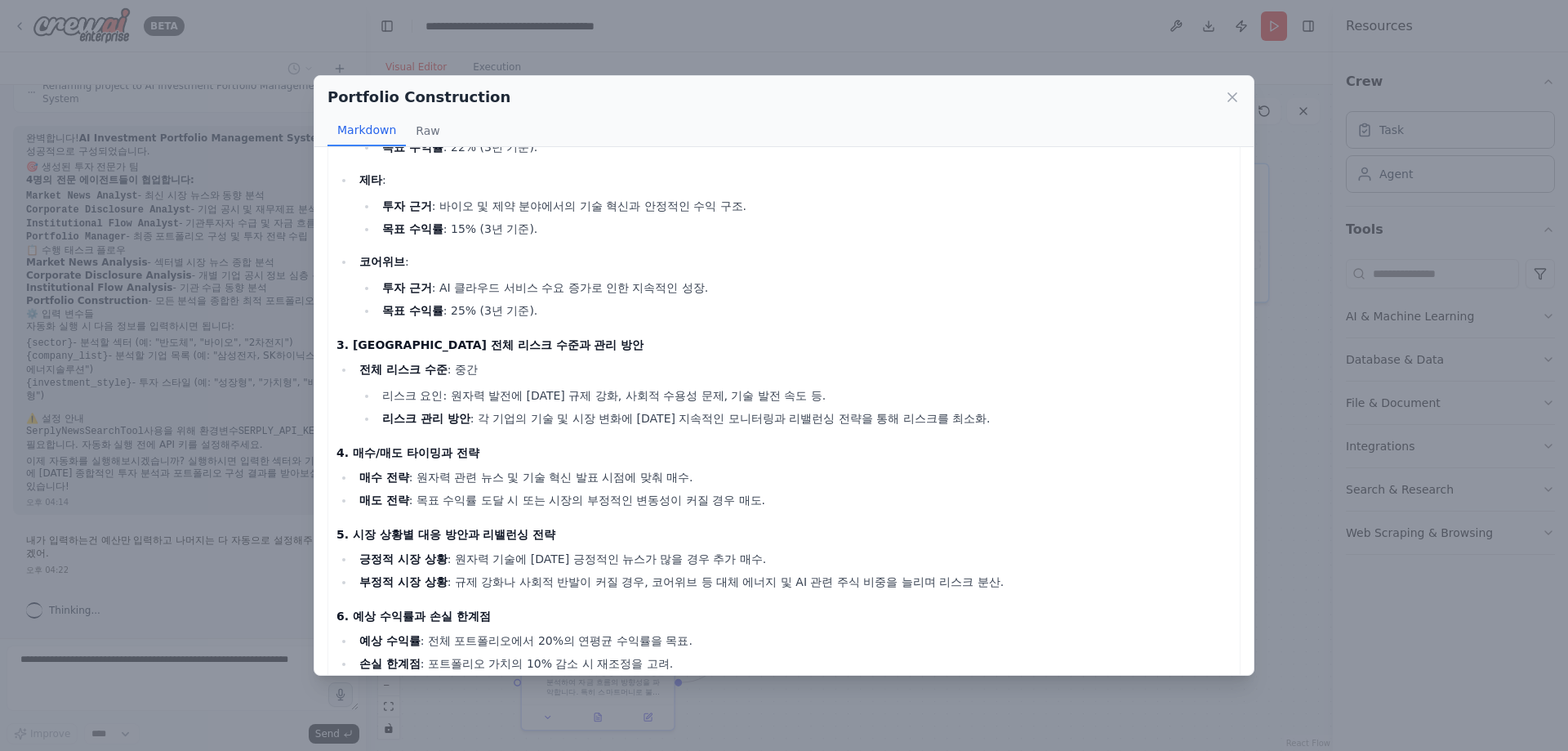
scroll to position [422, 0]
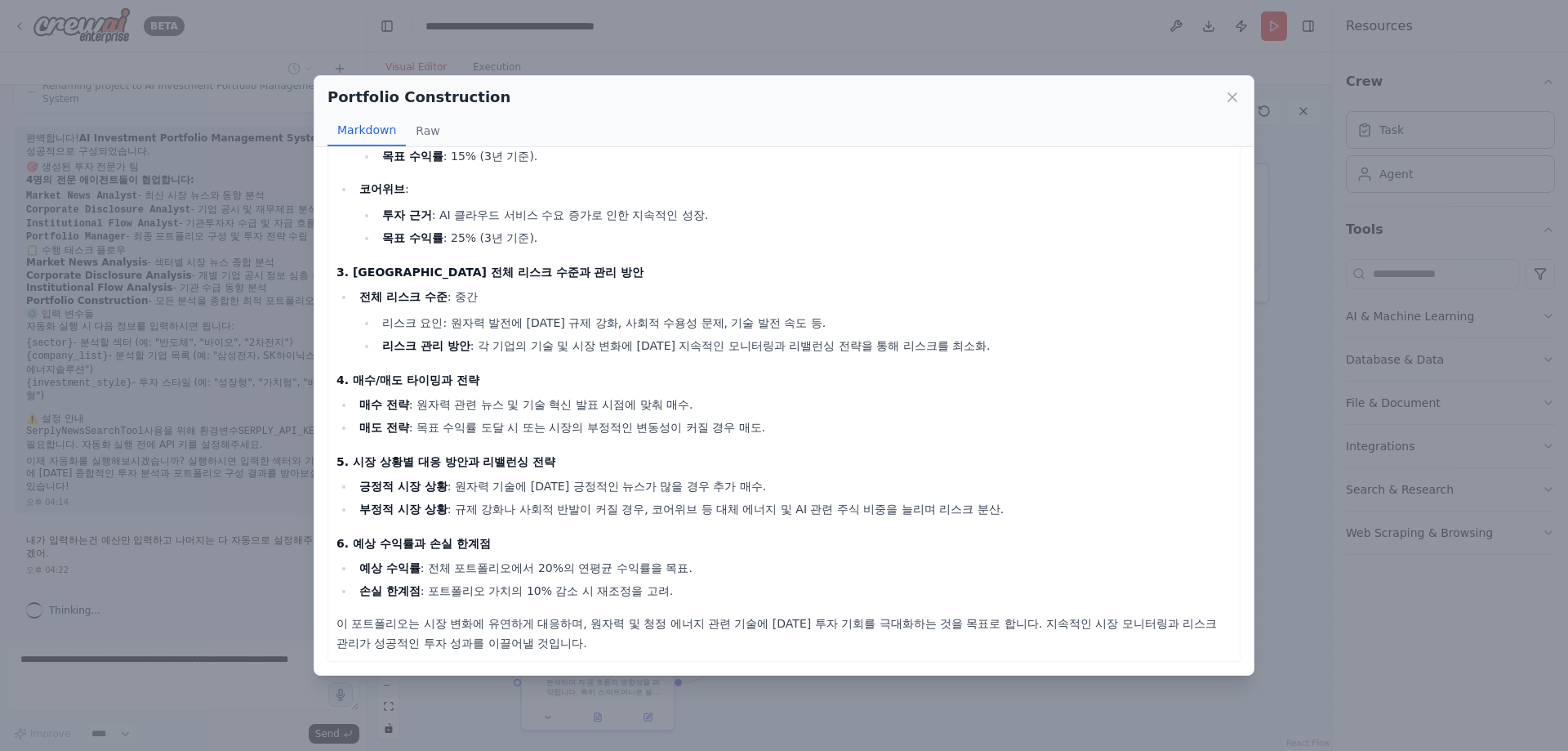
click at [1140, 437] on div "최종 투자 포트폴리오 구성 (2025년 9월 기준) 1. 추천 종목 리스트와 투자 비중 (%) 뉴스케일파워 (New Scale Power) :…" at bounding box center [784, 200] width 895 height 905
click at [1234, 92] on icon at bounding box center [1233, 97] width 16 height 16
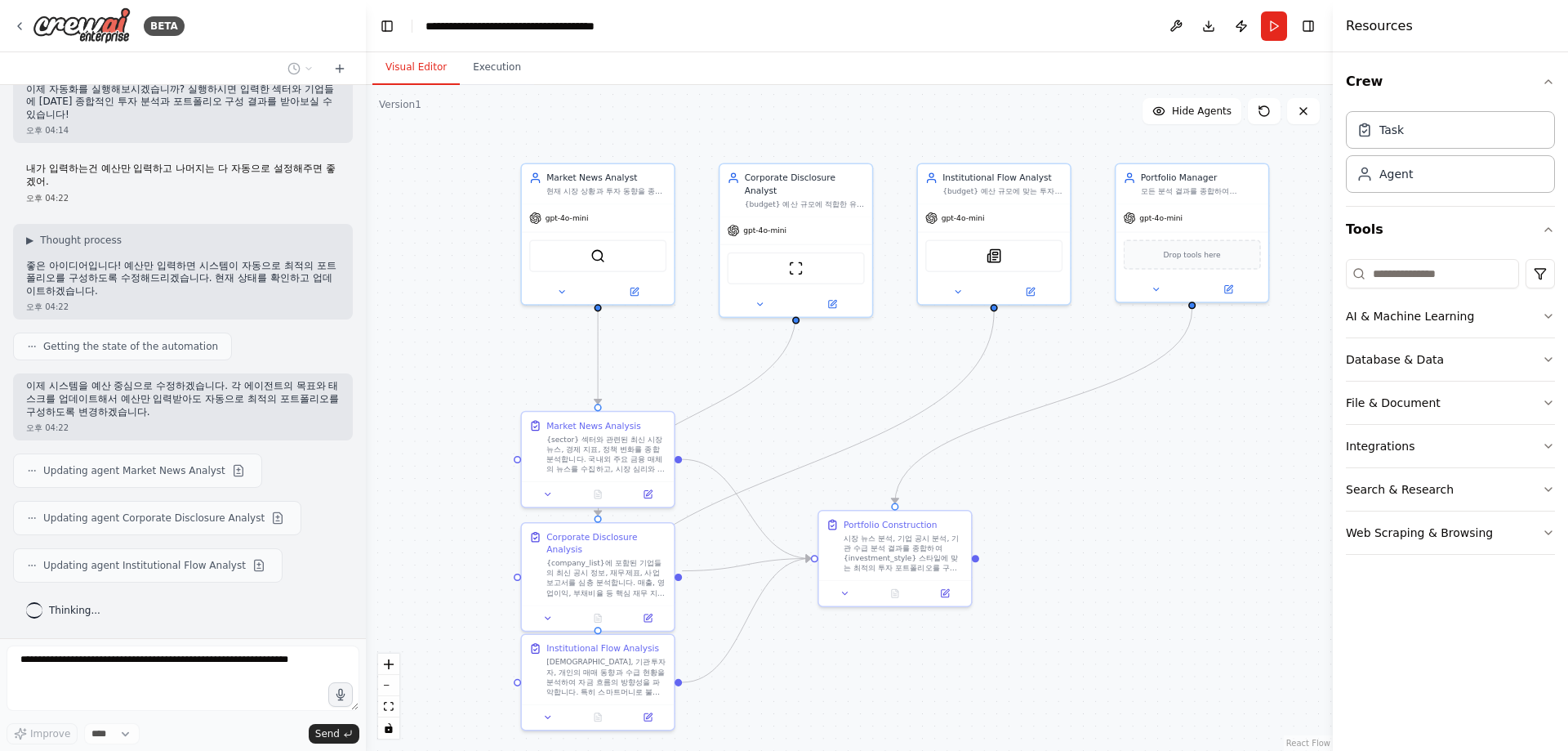
scroll to position [1469, 0]
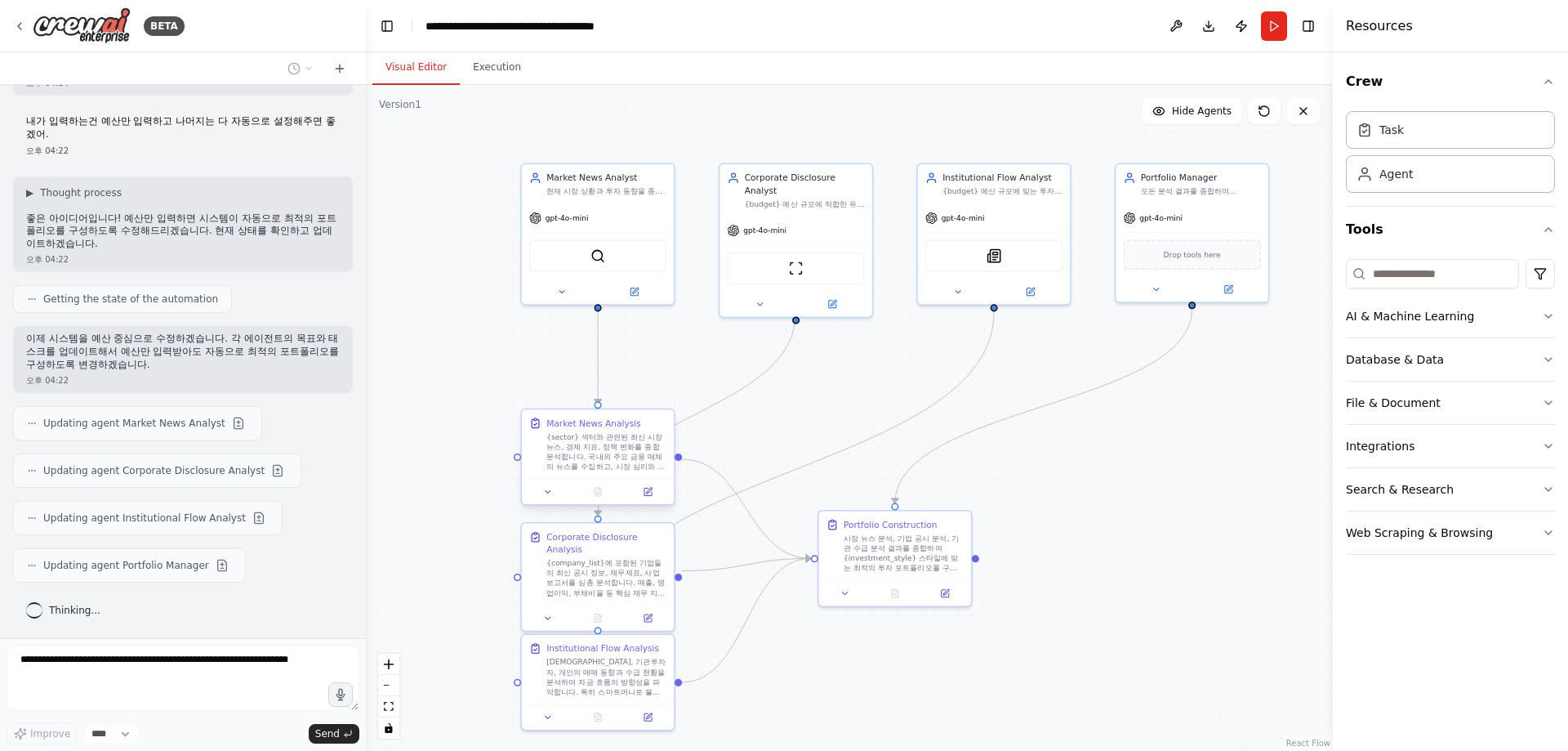
click at [614, 464] on div "{sector} 섹터와 관련된 최신 시장 뉴스, 경제 지표, 정책 변화를 종합 분석합니다. 국내외 주요 금융 매체의 뉴스를 수집하고, 시장 심…" at bounding box center [607, 451] width 120 height 40
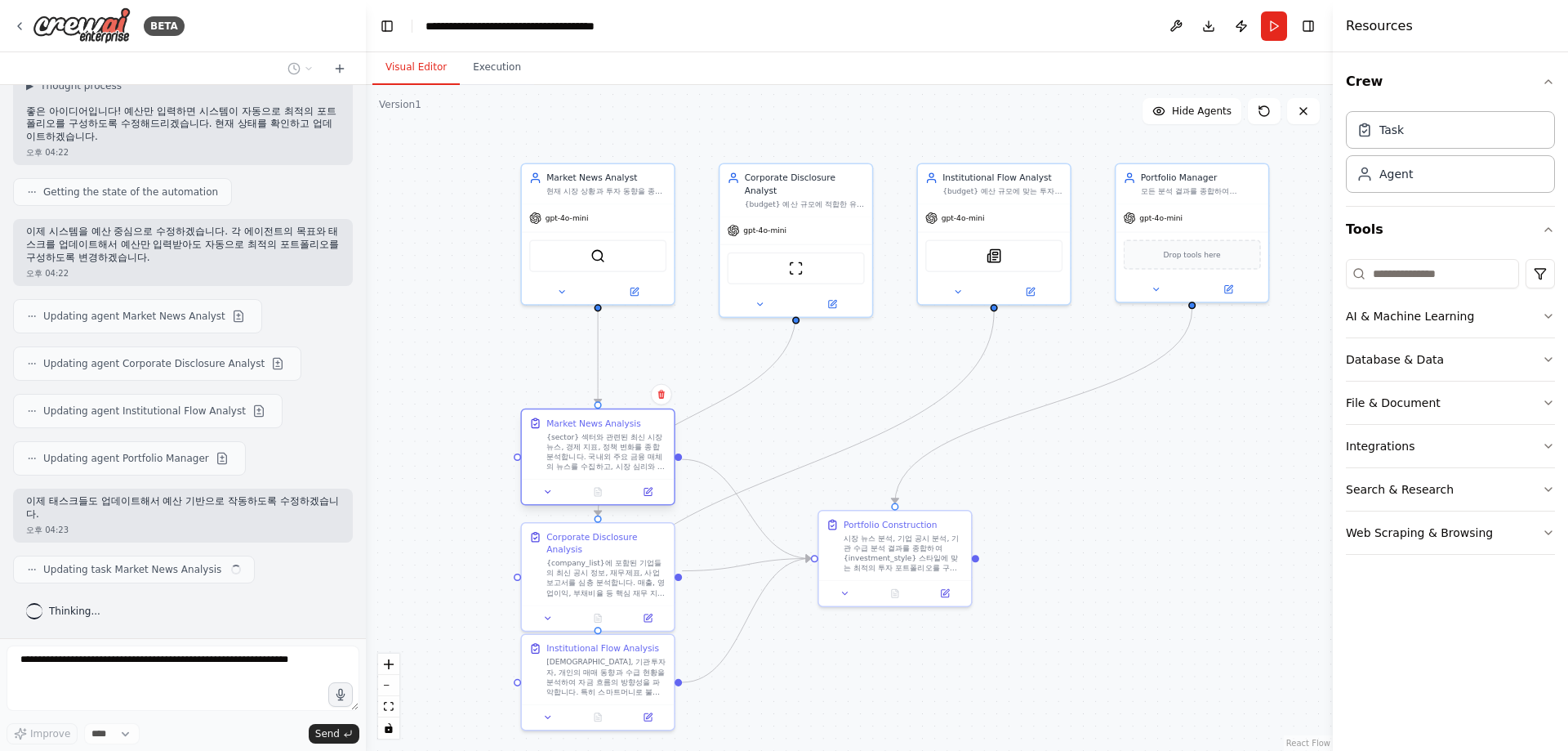
scroll to position [1583, 0]
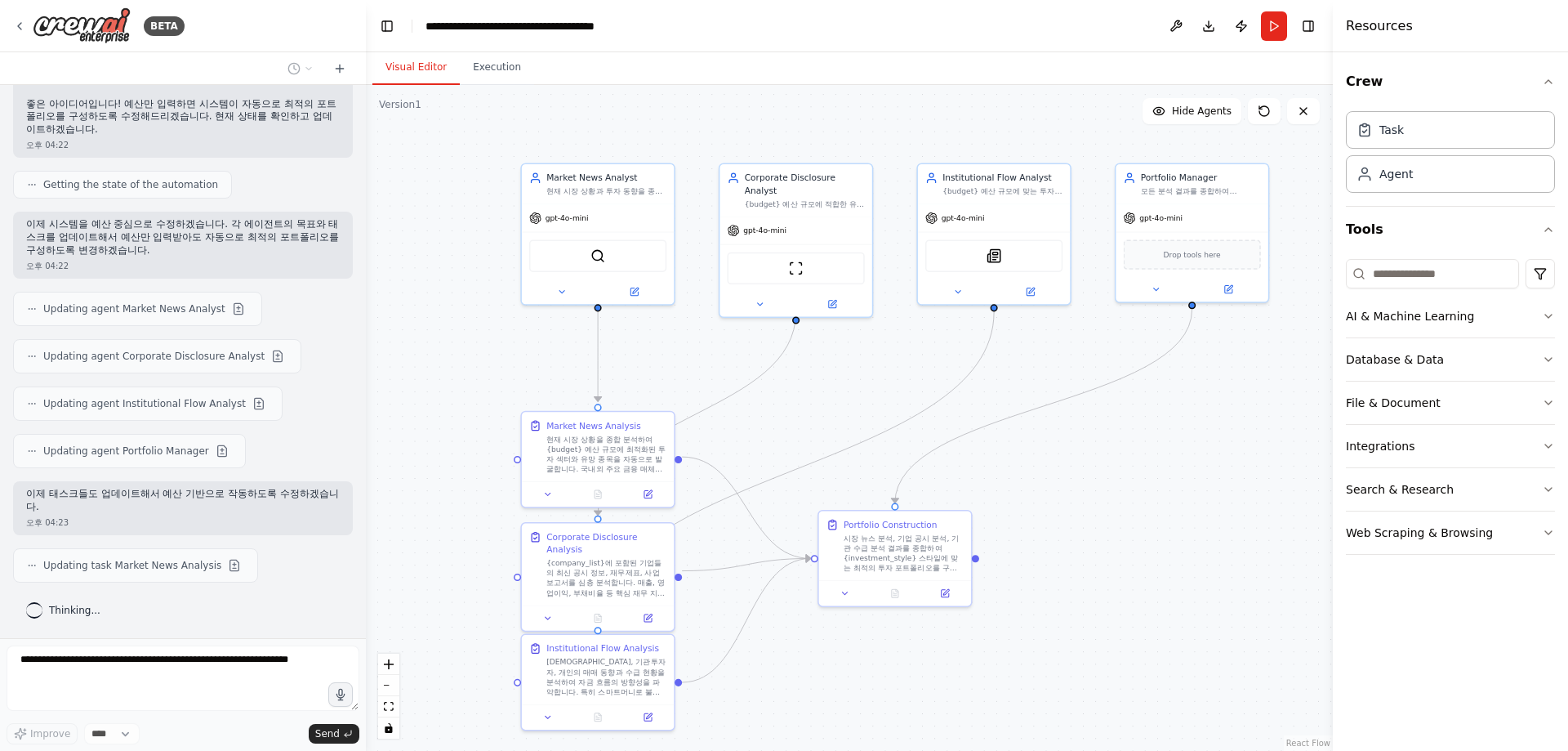
click at [268, 579] on div "Updating task Market News Analysis" at bounding box center [183, 565] width 340 height 34
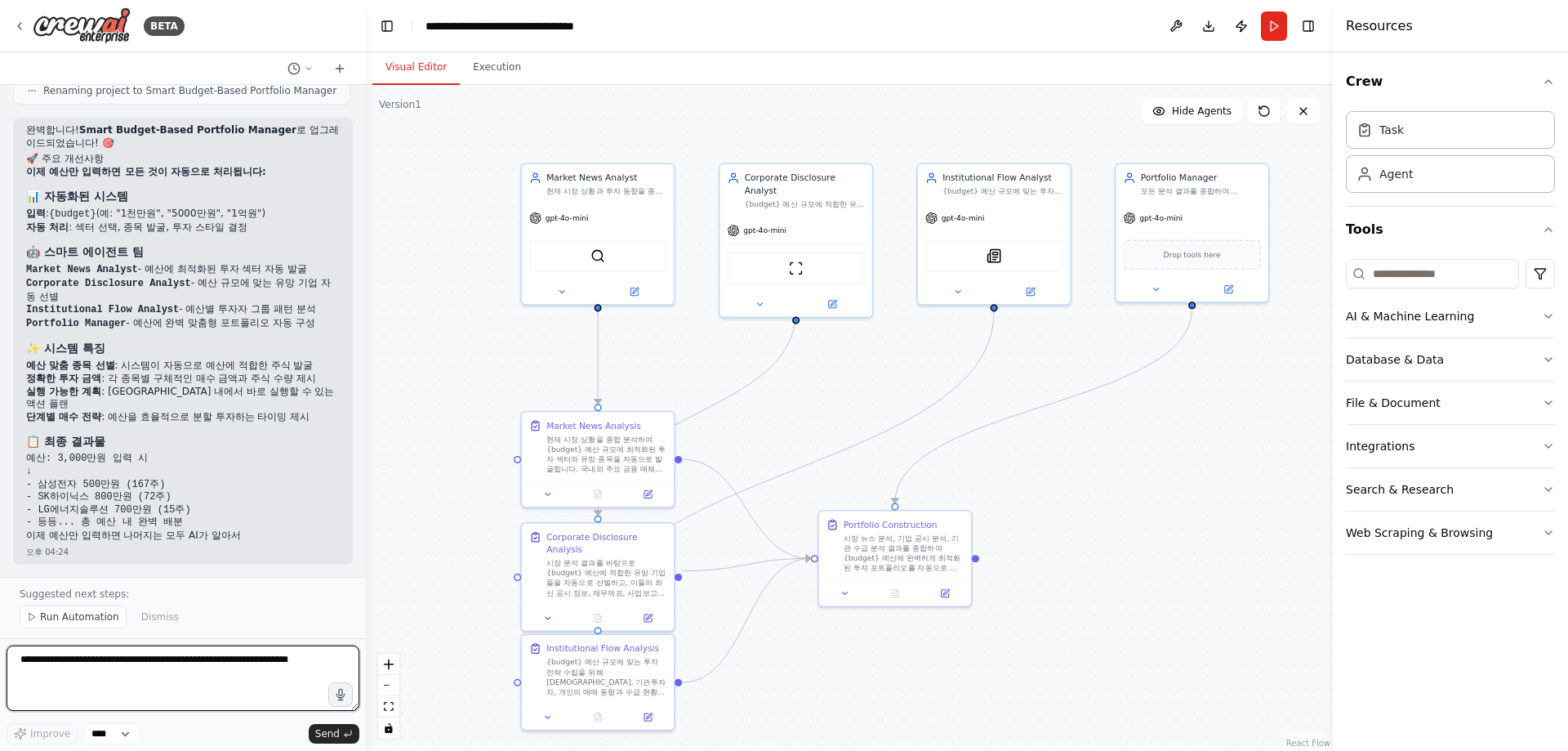
scroll to position [2347, 0]
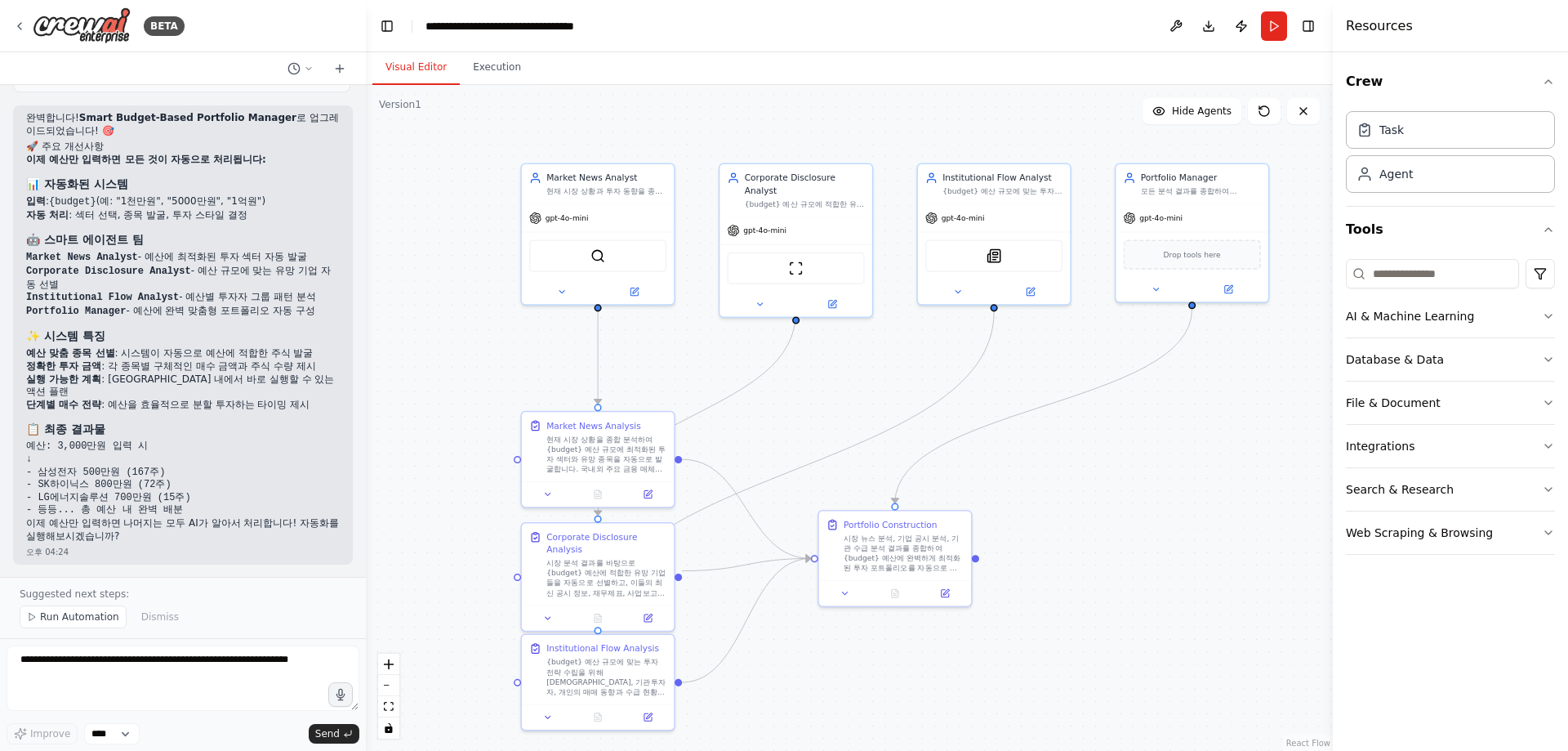
drag, startPoint x: 575, startPoint y: 397, endPoint x: 733, endPoint y: 514, distance: 196.6
click at [1274, 22] on button "Run" at bounding box center [1273, 26] width 26 height 30
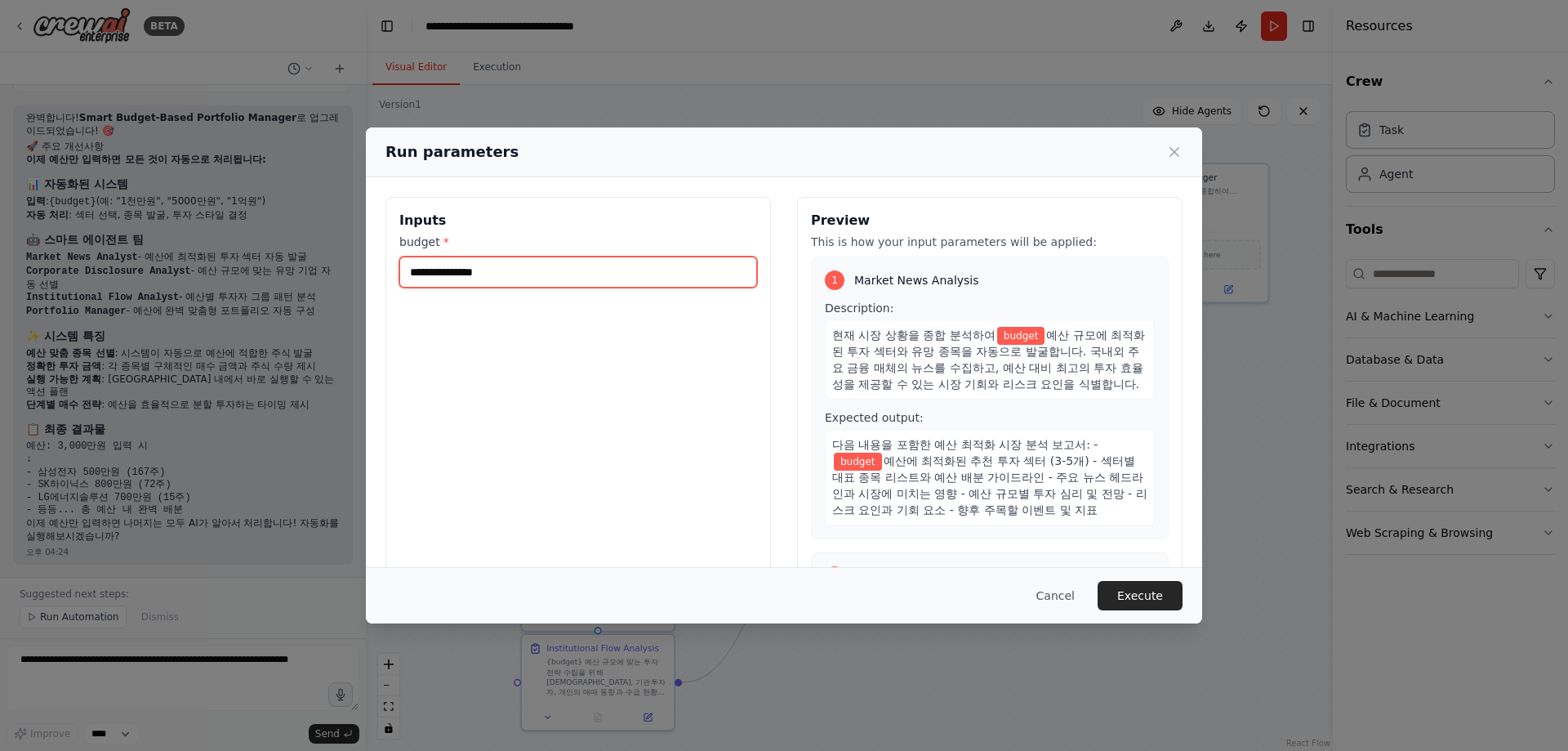
click at [450, 281] on input "budget *" at bounding box center [578, 272] width 358 height 31
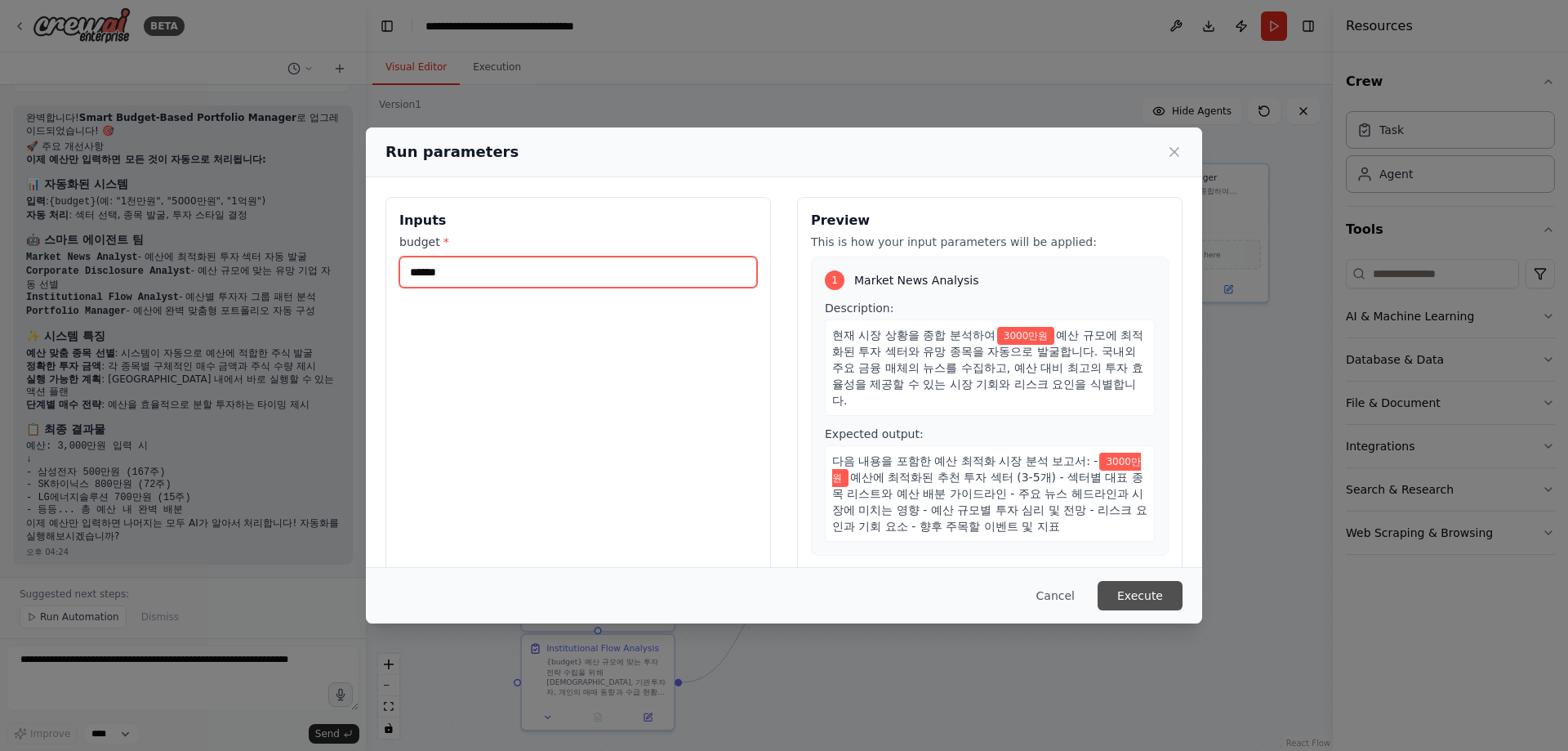
type input "******"
click at [1159, 590] on button "Execute" at bounding box center [1140, 595] width 85 height 30
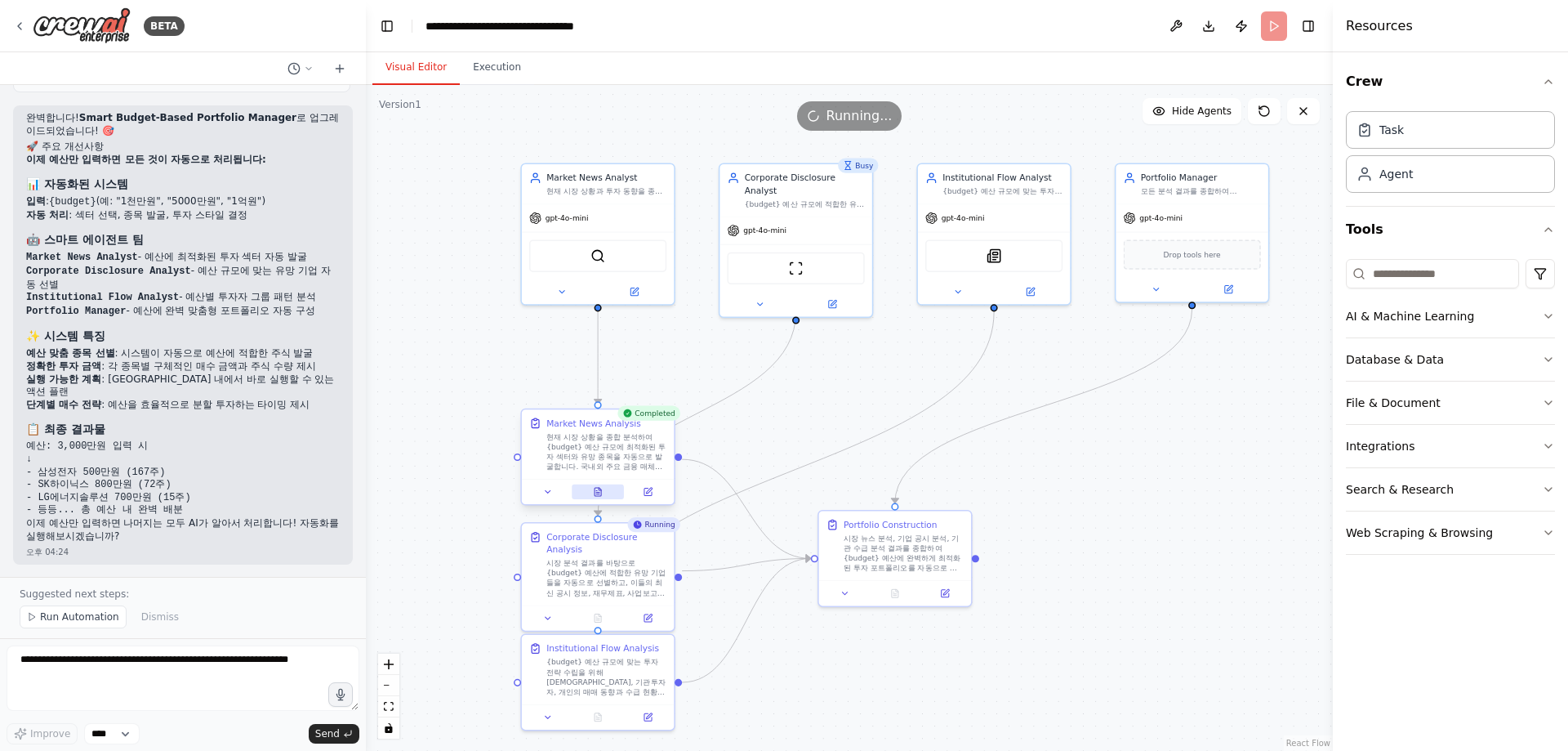
click at [591, 488] on button at bounding box center [598, 492] width 52 height 14
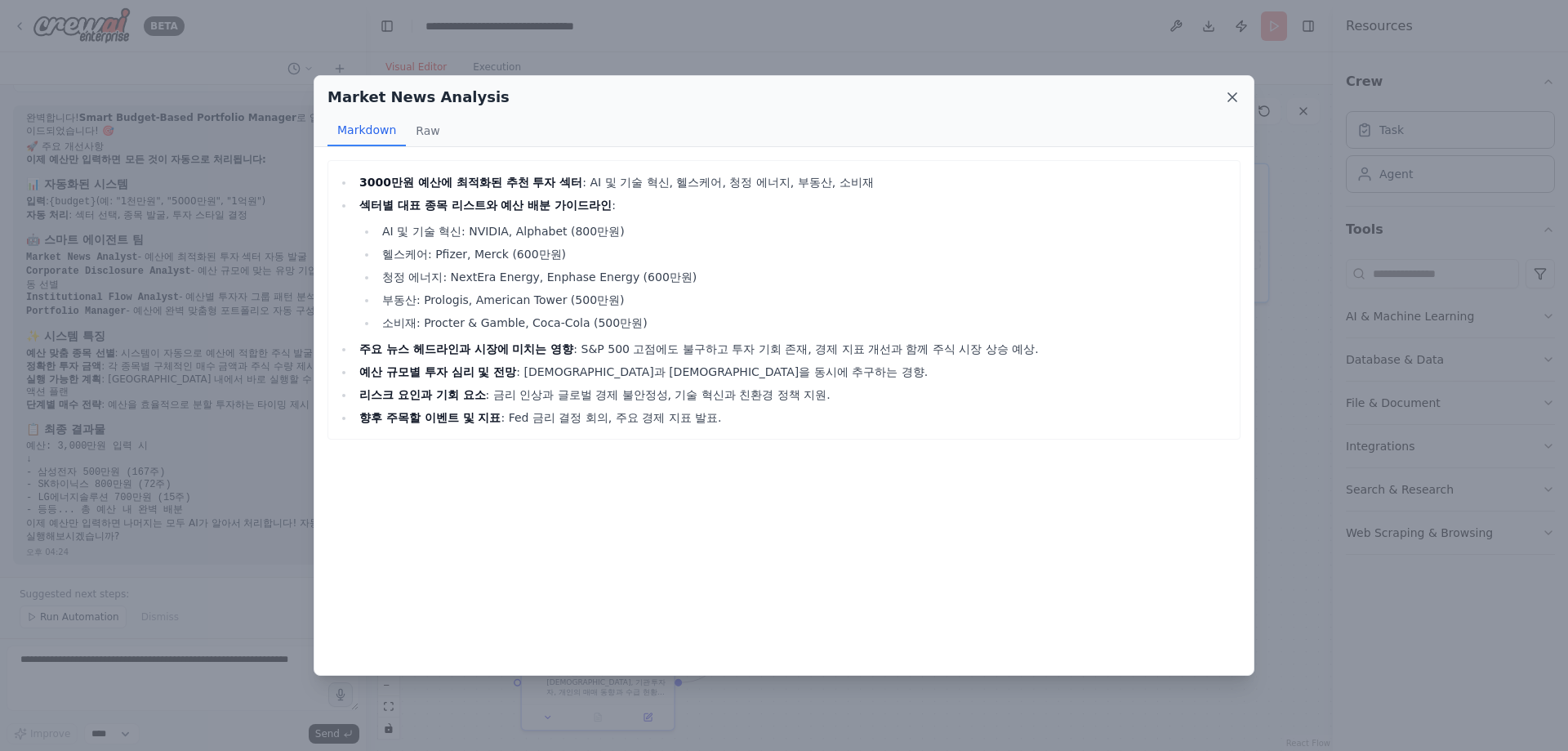
click at [1229, 94] on icon at bounding box center [1232, 97] width 8 height 8
